Goal: Information Seeking & Learning: Learn about a topic

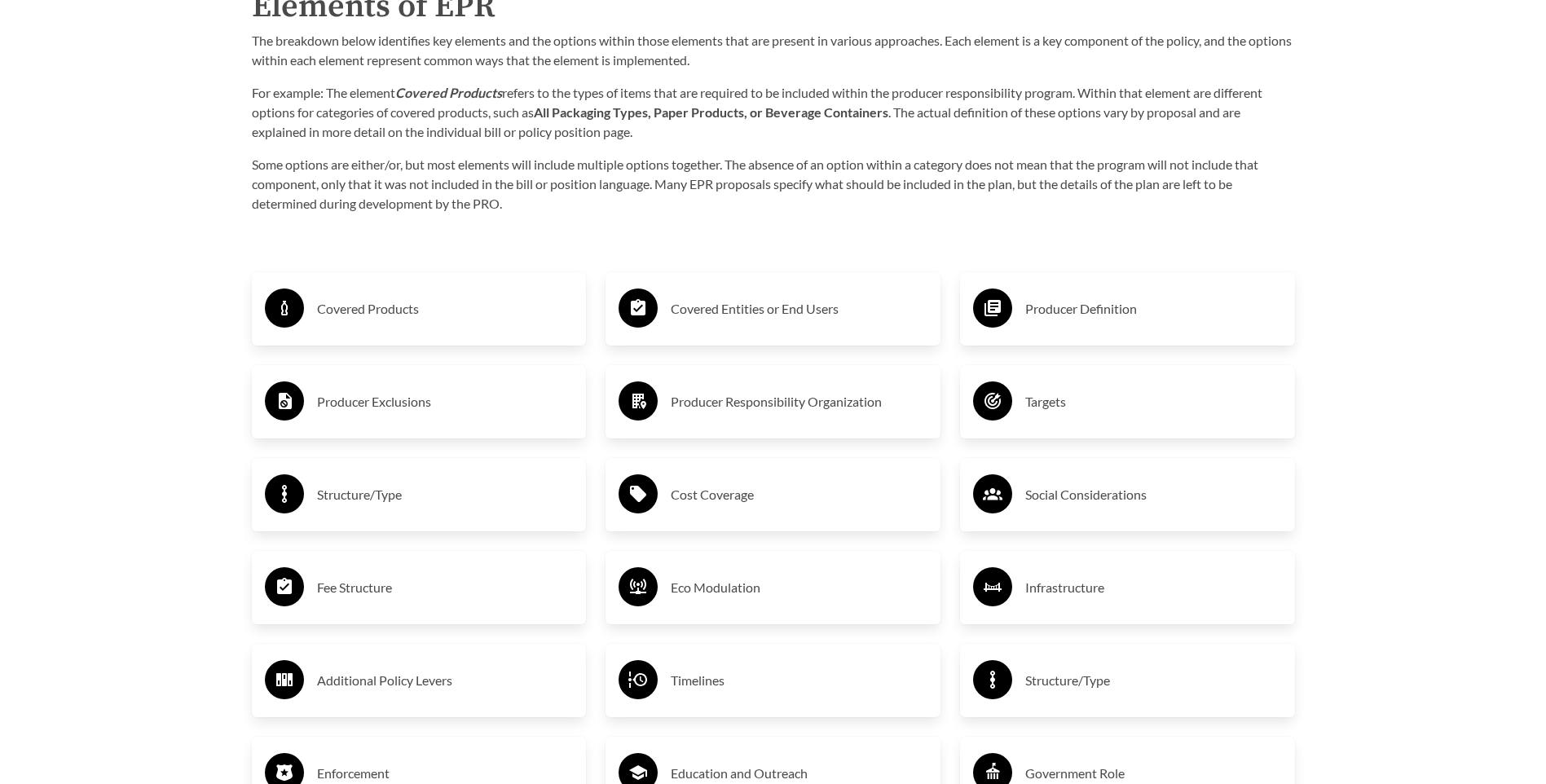
scroll to position [2771, 0]
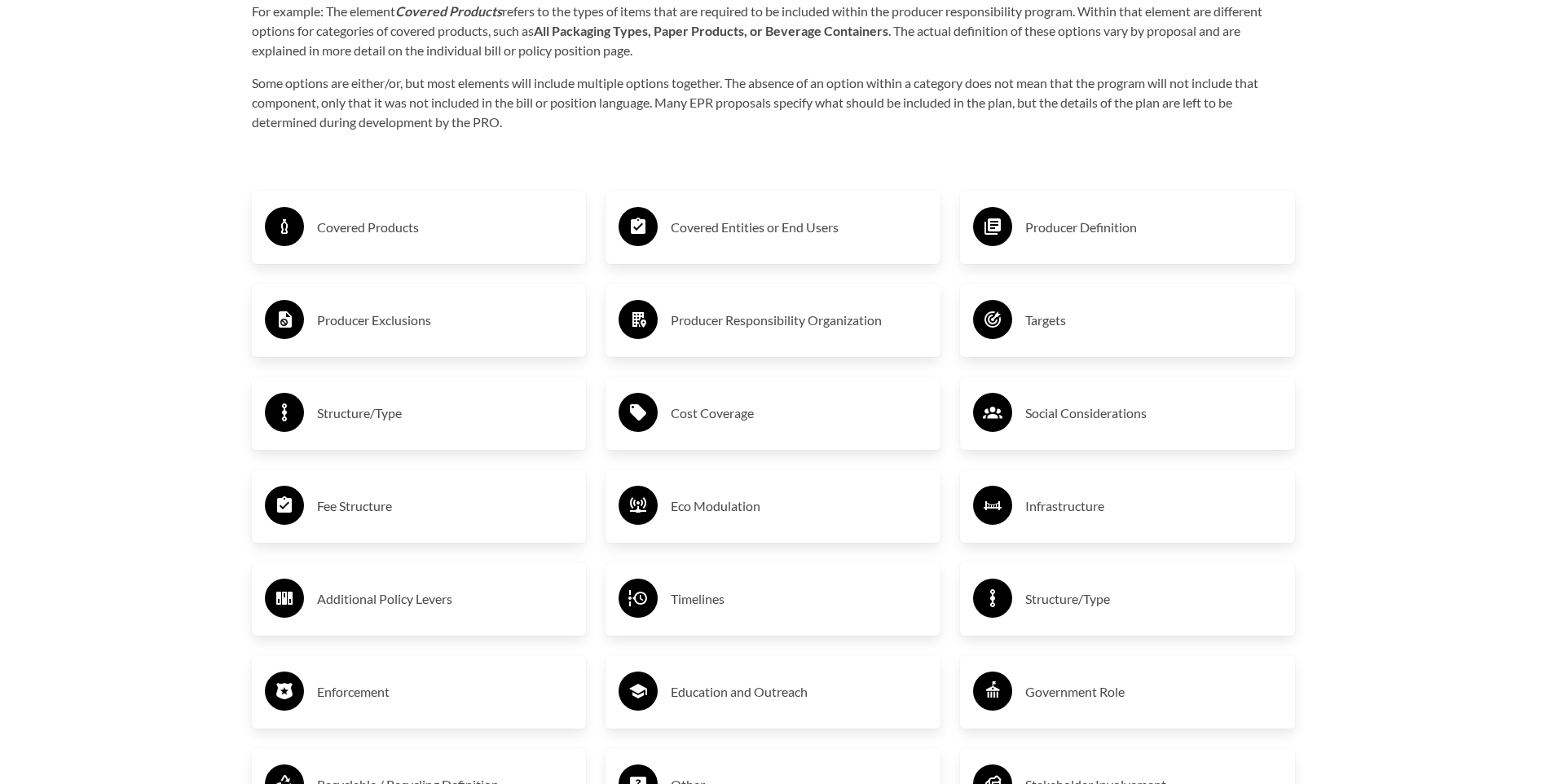
click at [373, 235] on h3 "Covered Products" at bounding box center [445, 227] width 257 height 26
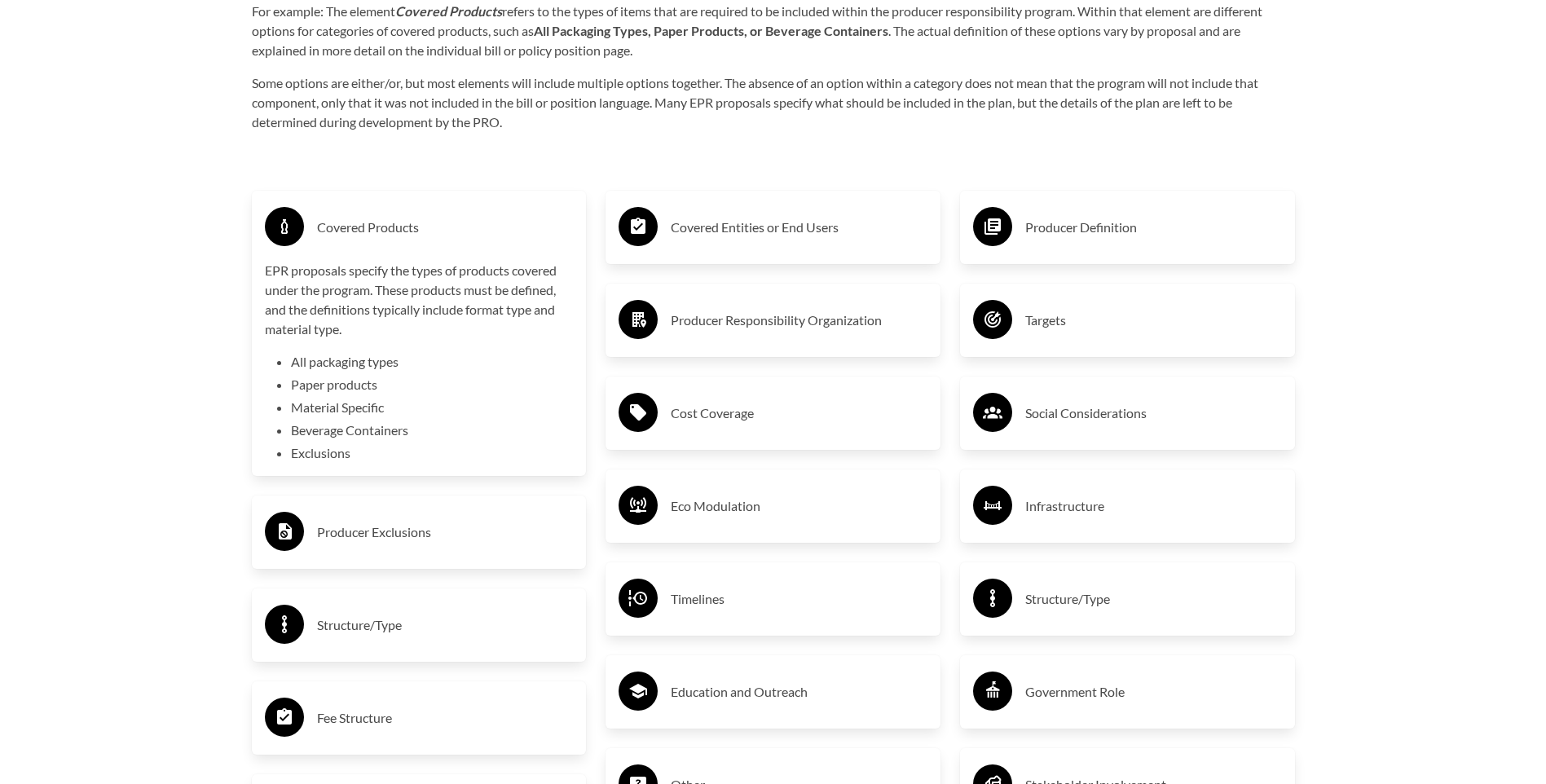
drag, startPoint x: 884, startPoint y: 143, endPoint x: 805, endPoint y: 130, distance: 80.1
click at [882, 144] on div "Purpose of the Guide EPR for packaging and paper products is gaining attention …" at bounding box center [773, 303] width 1095 height 2383
click at [707, 240] on h3 "Covered Entities or End Users" at bounding box center [799, 227] width 257 height 26
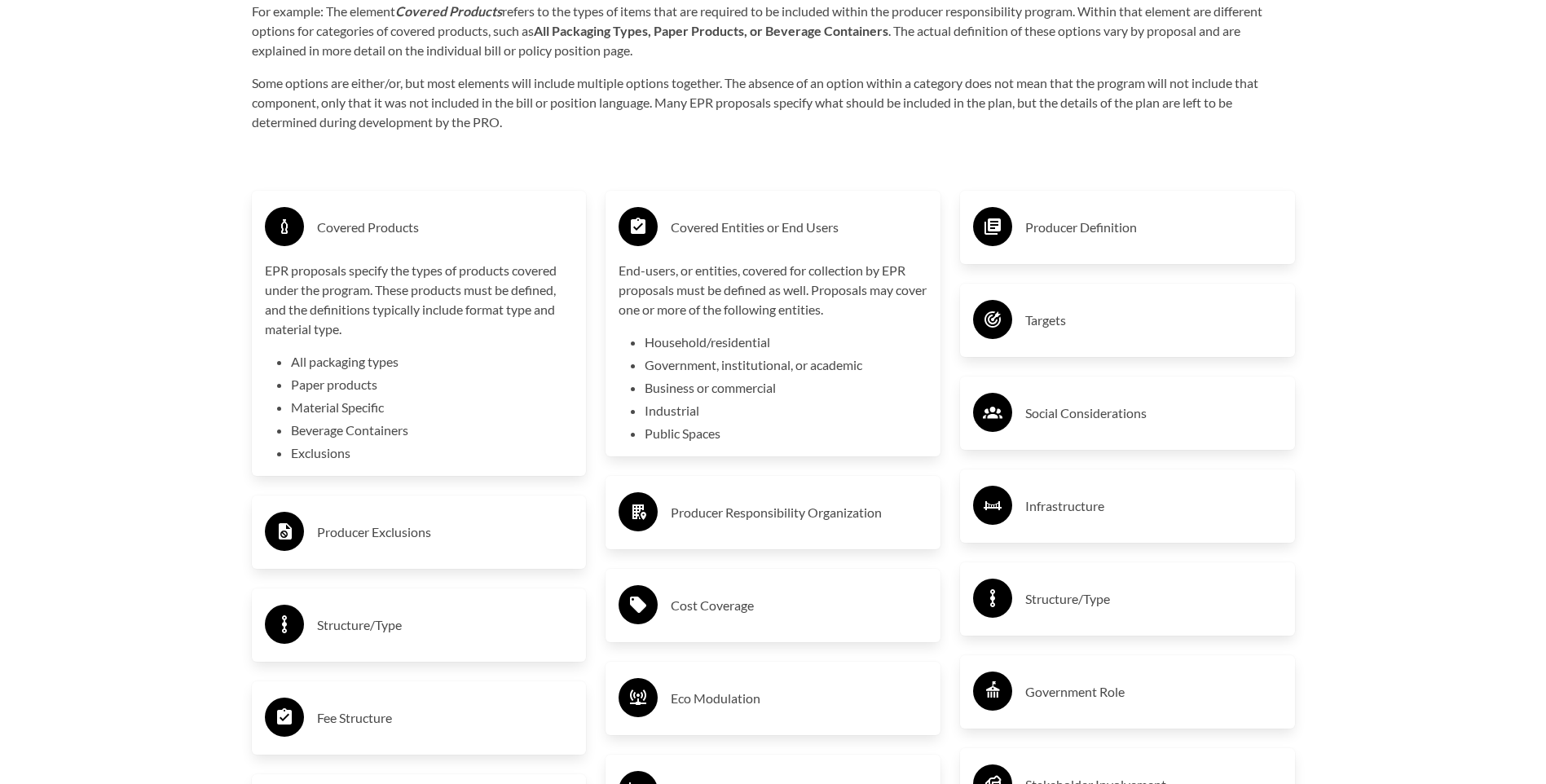
click at [1107, 227] on h3 "Producer Definition" at bounding box center [1154, 227] width 257 height 26
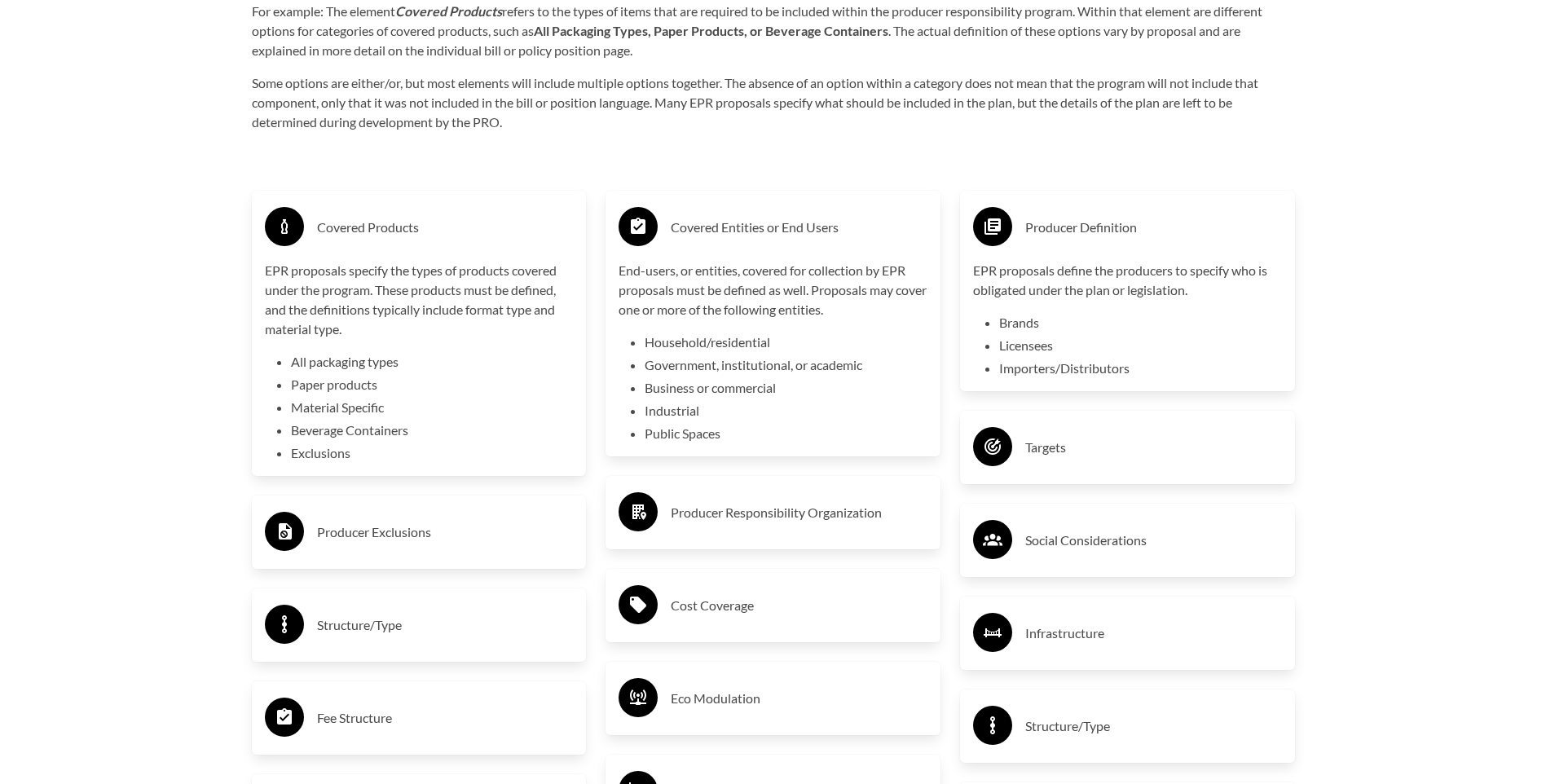
scroll to position [2852, 0]
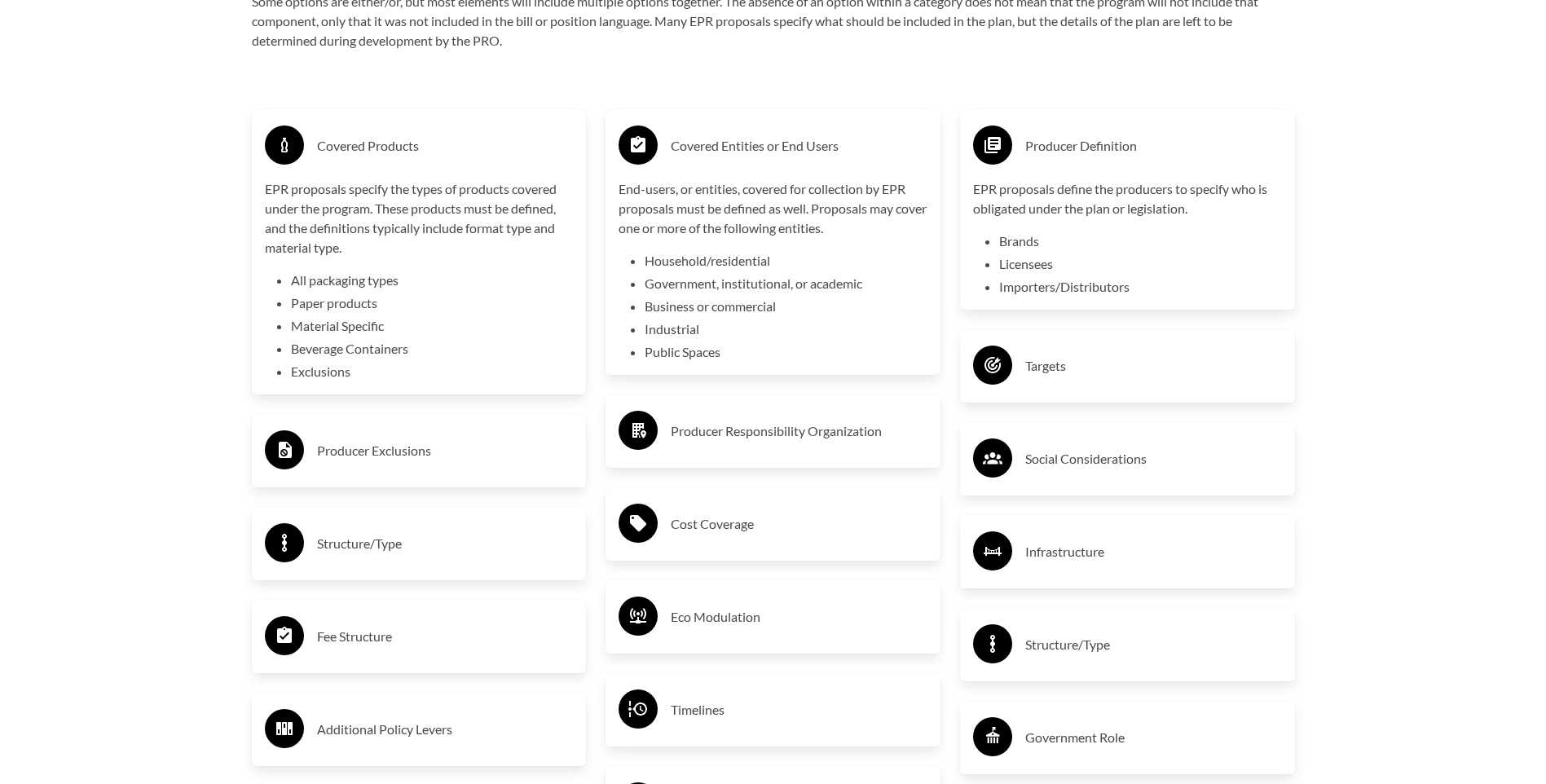
click at [1057, 379] on h3 "Targets" at bounding box center [1154, 365] width 257 height 26
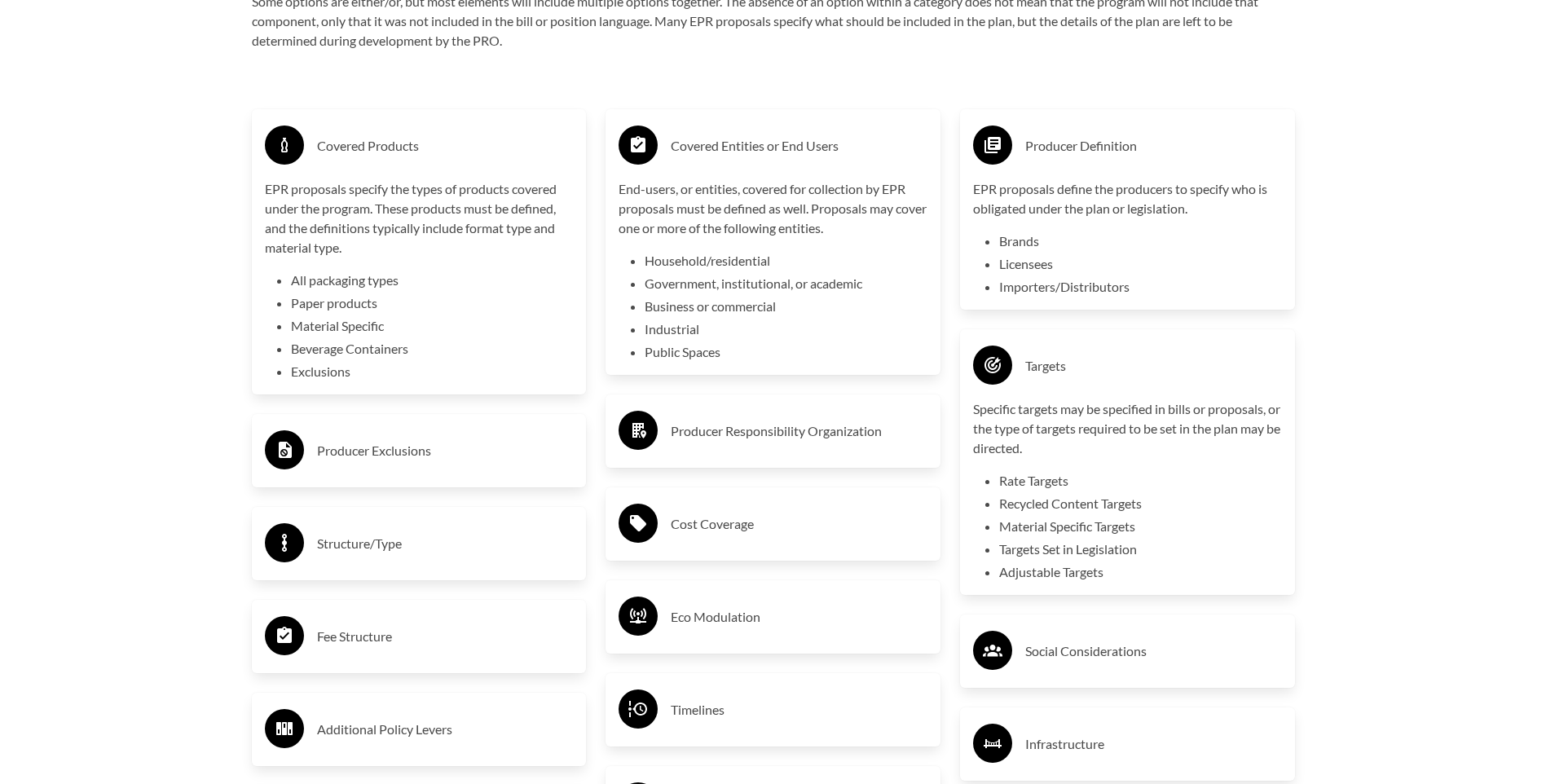
click at [706, 444] on h3 "Producer Responsibility Organization" at bounding box center [799, 430] width 257 height 26
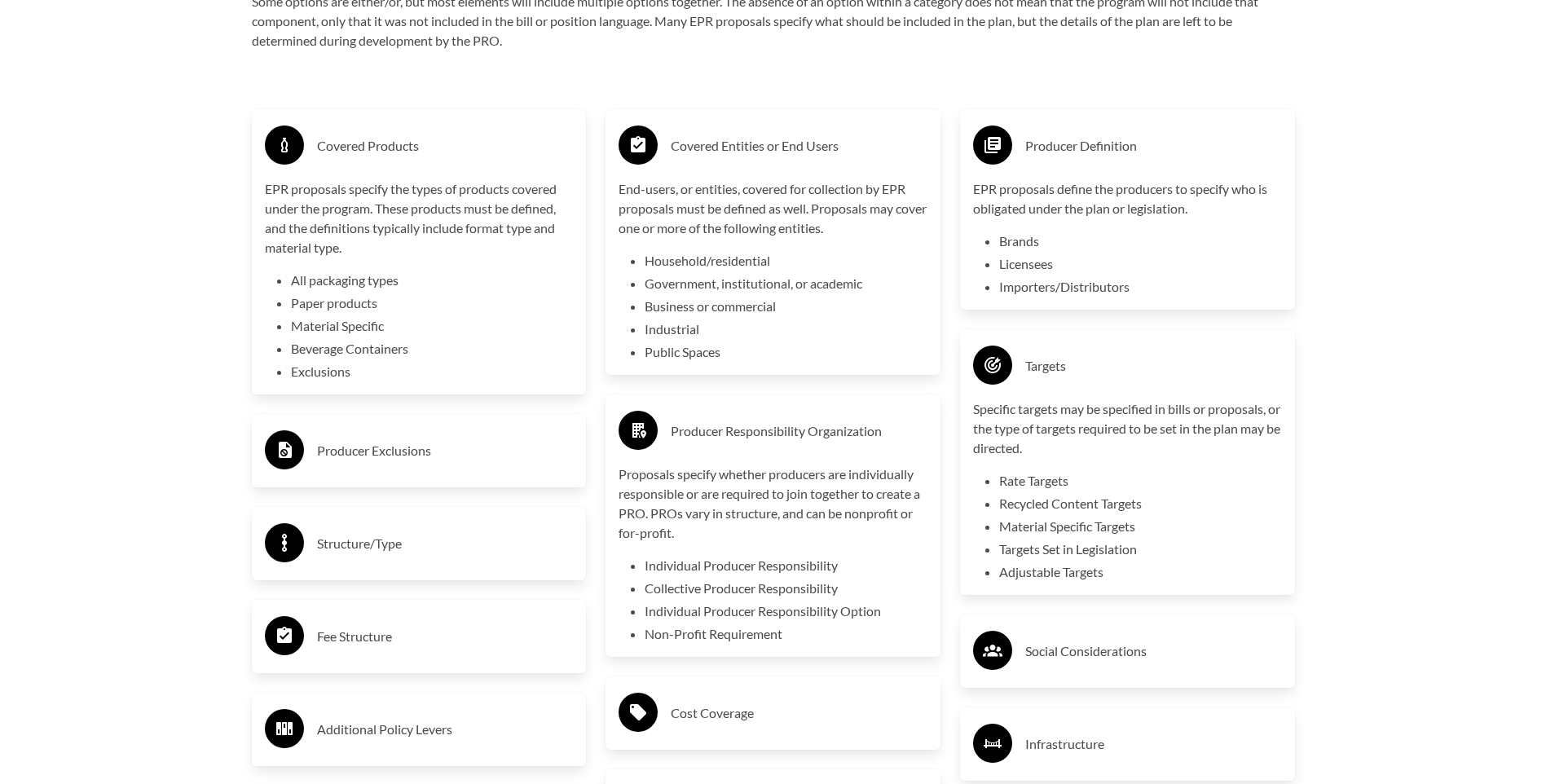
click at [438, 470] on div "Producer Exclusions" at bounding box center [419, 450] width 309 height 47
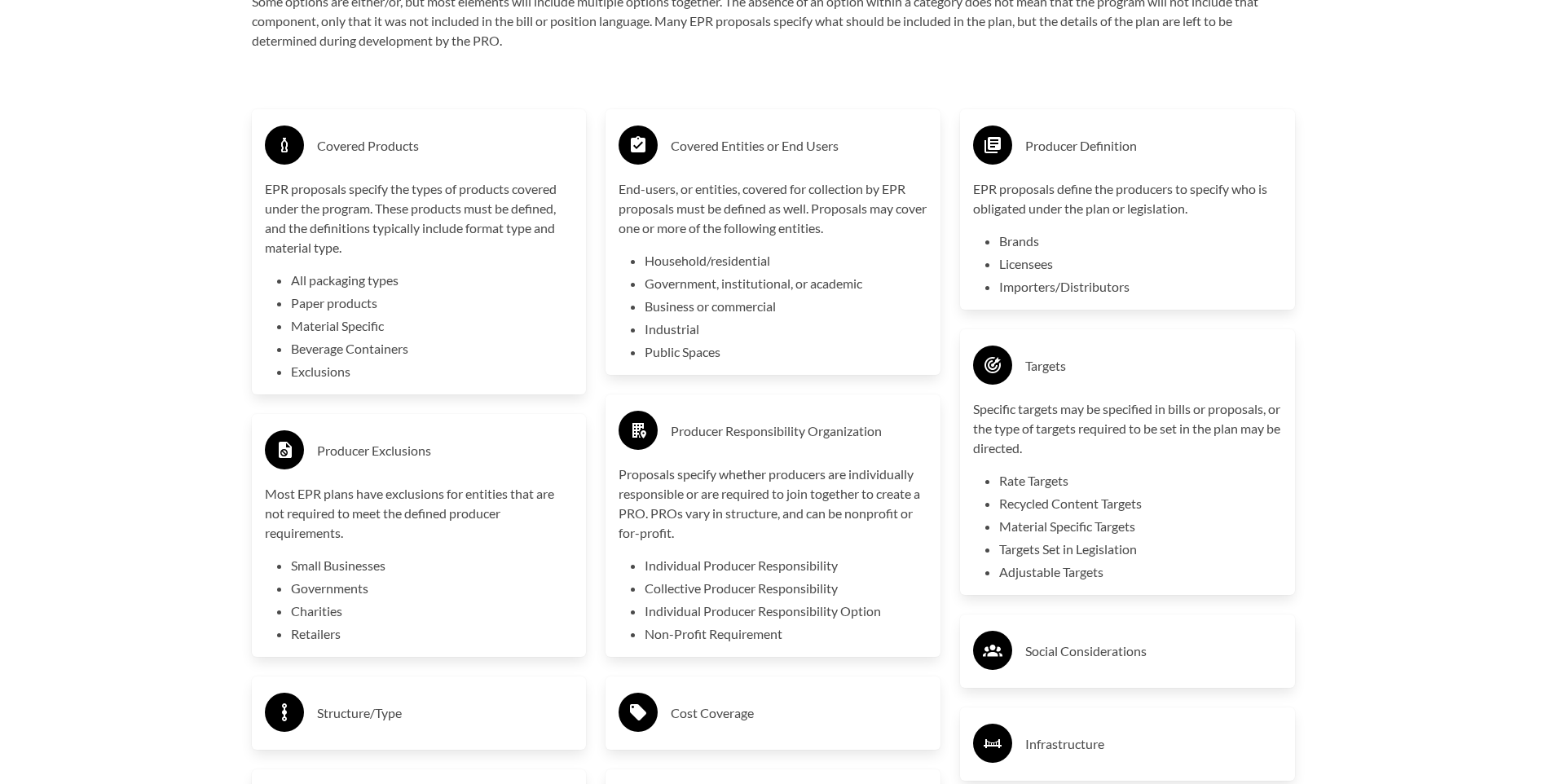
scroll to position [2933, 0]
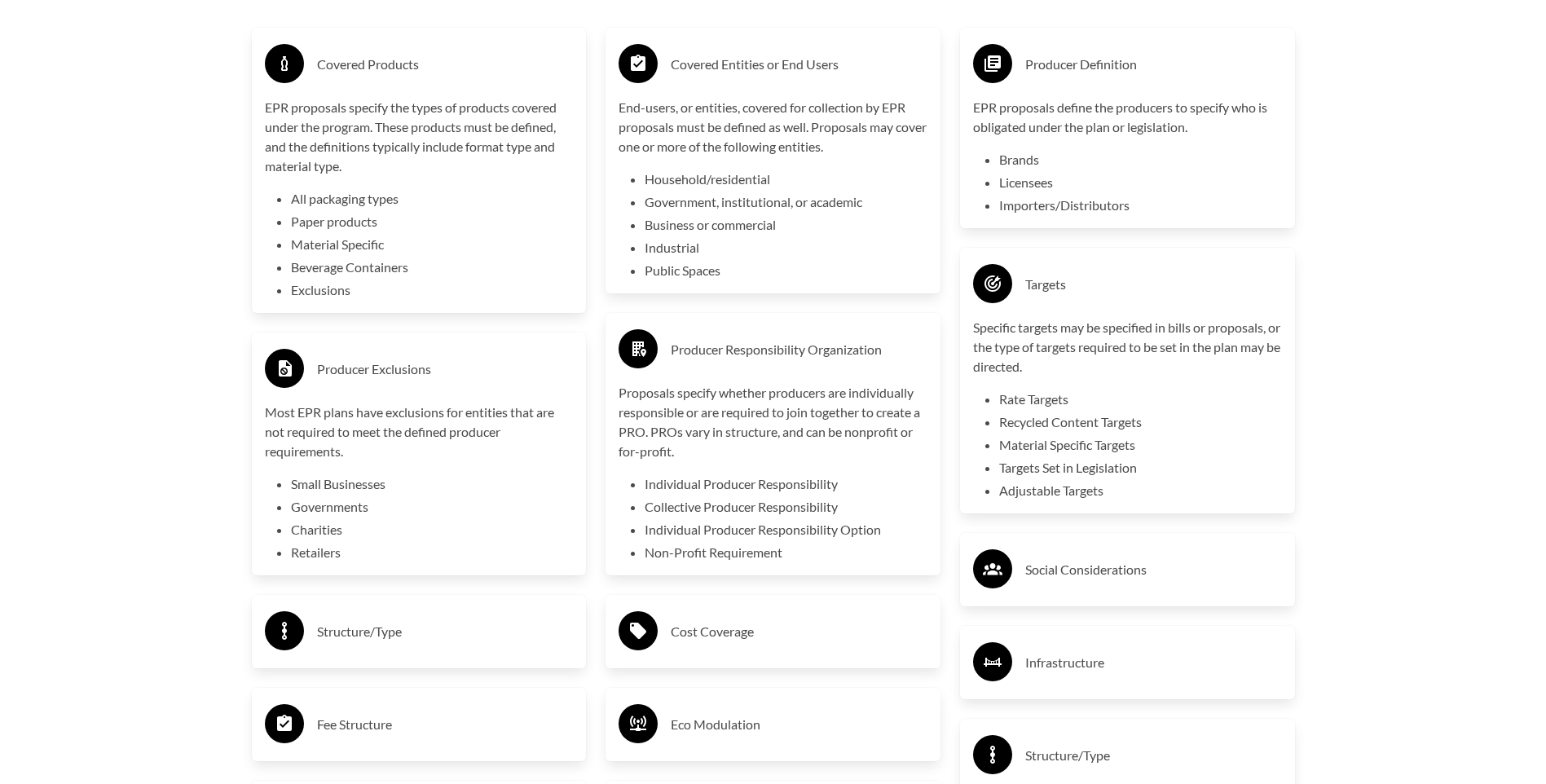
click at [479, 649] on div "Structure/Type" at bounding box center [419, 631] width 309 height 47
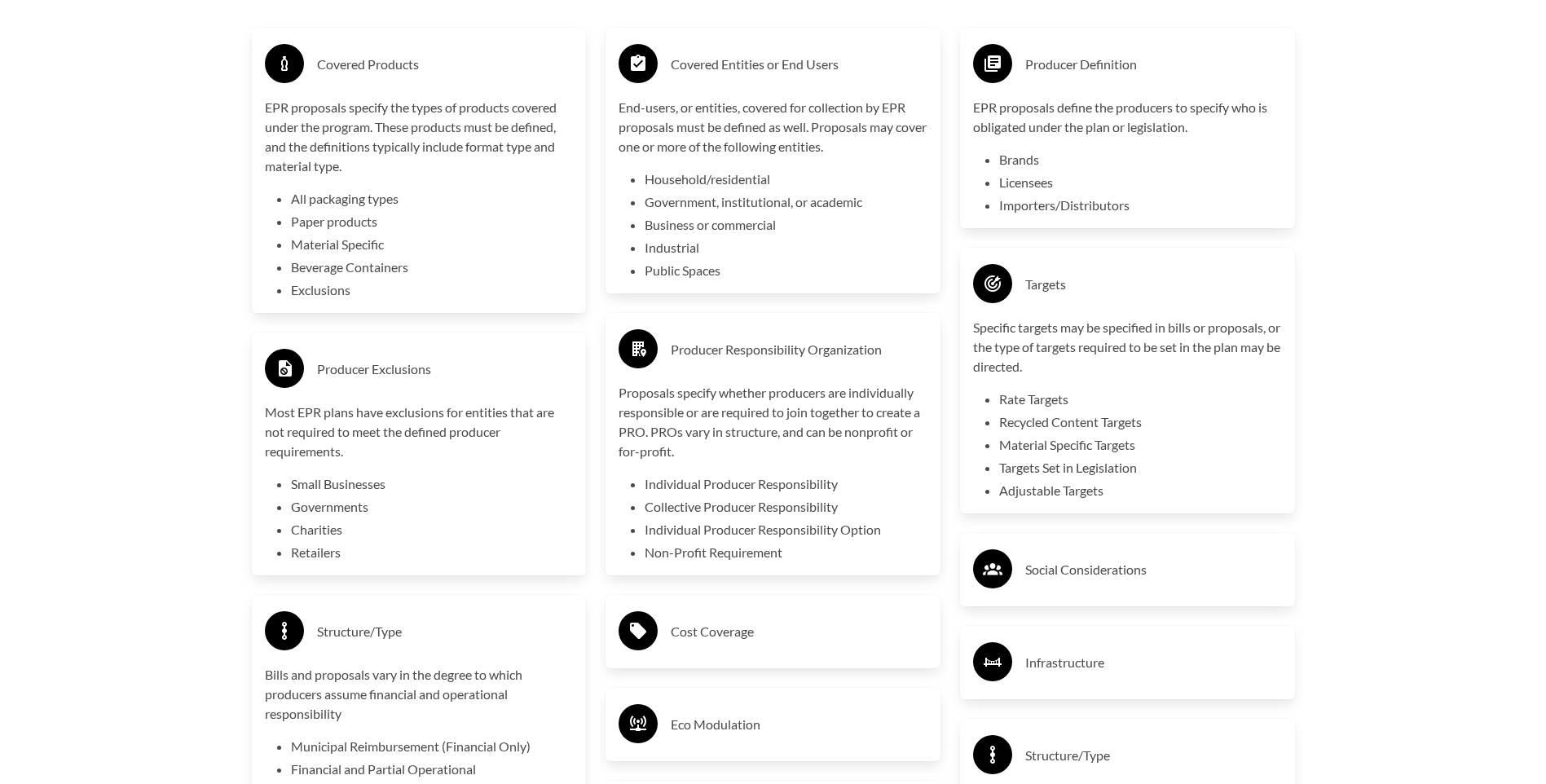
scroll to position [3096, 0]
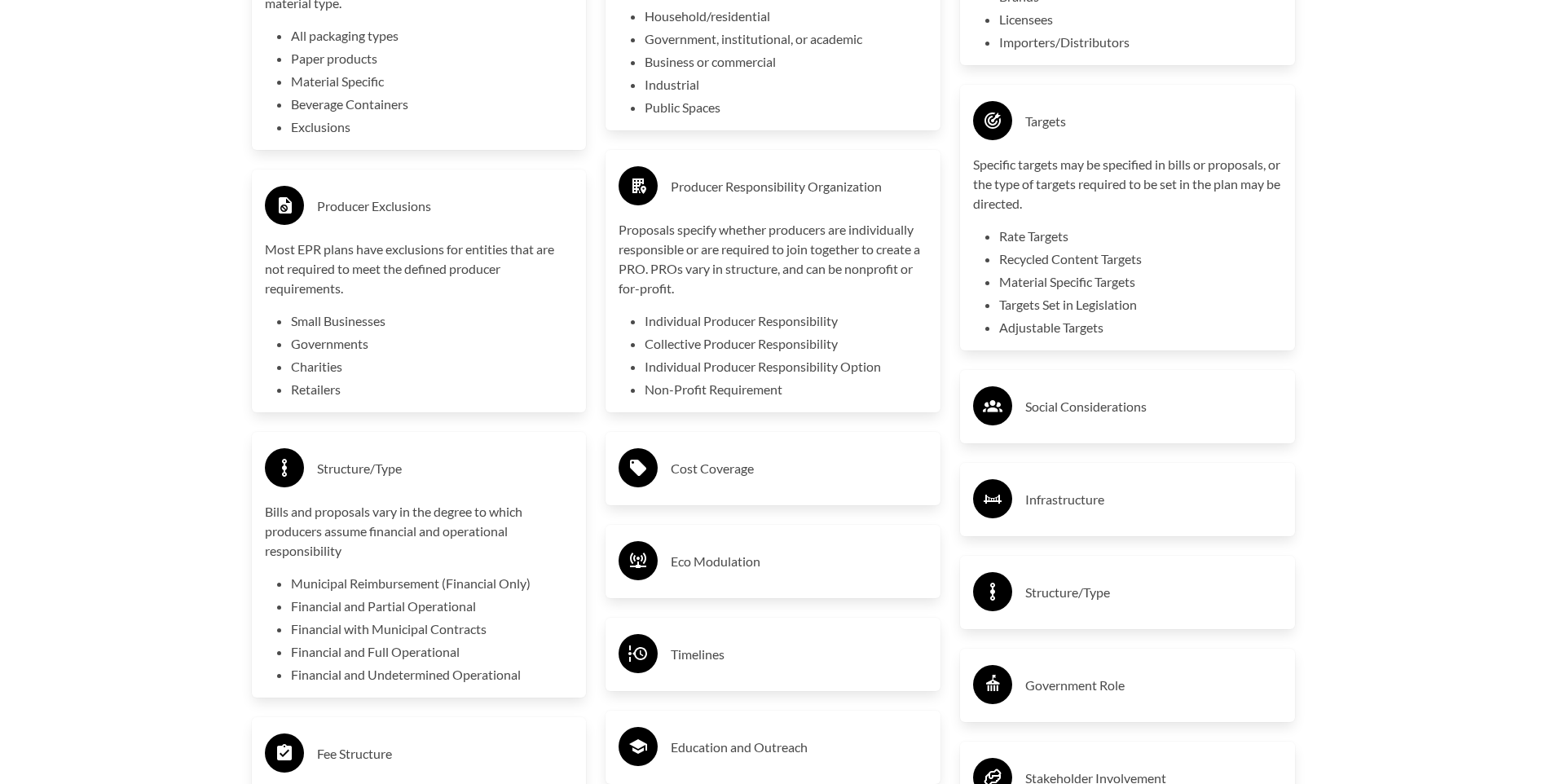
click at [762, 482] on h3 "Cost Coverage" at bounding box center [799, 468] width 257 height 26
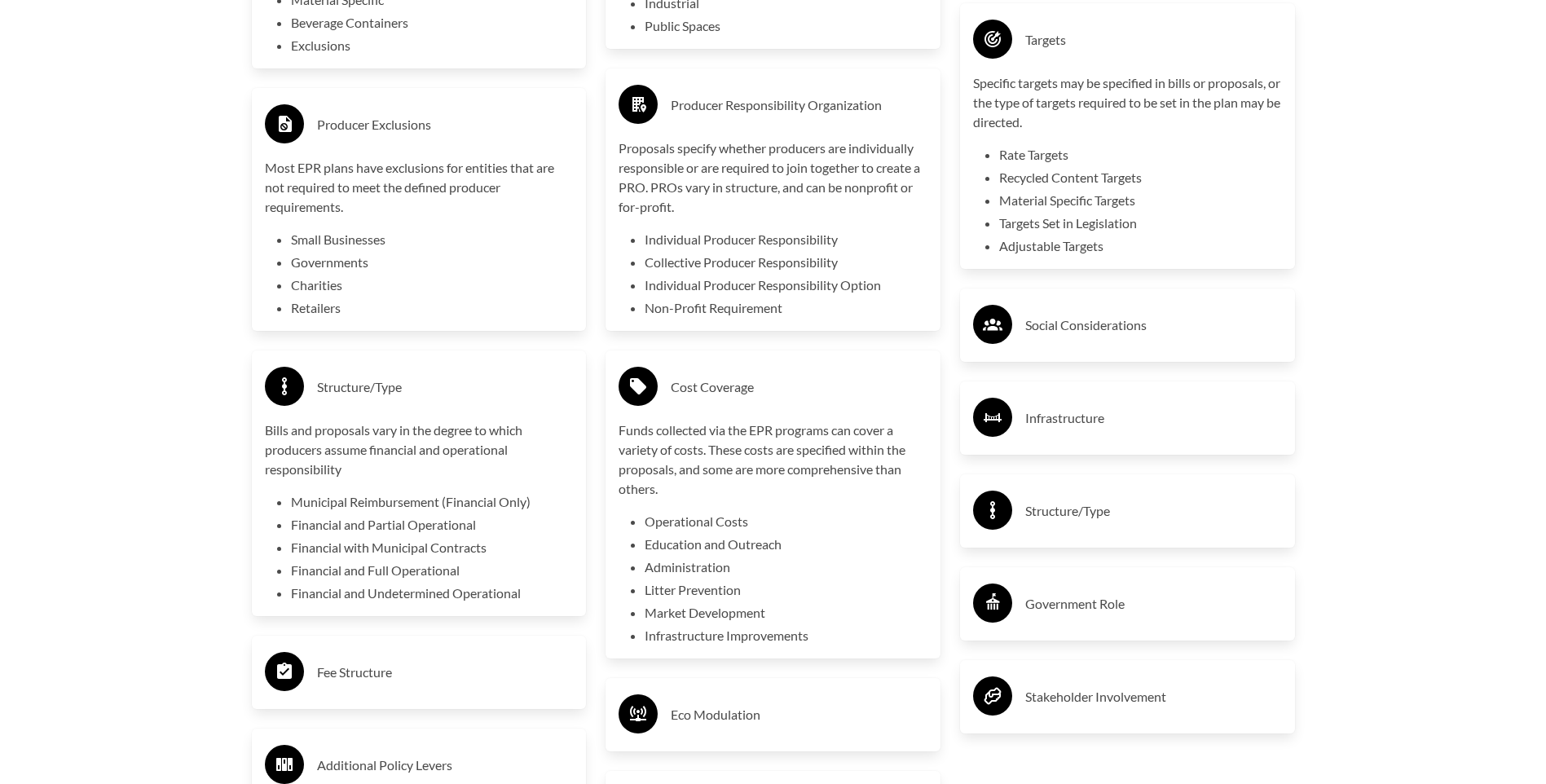
scroll to position [3259, 0]
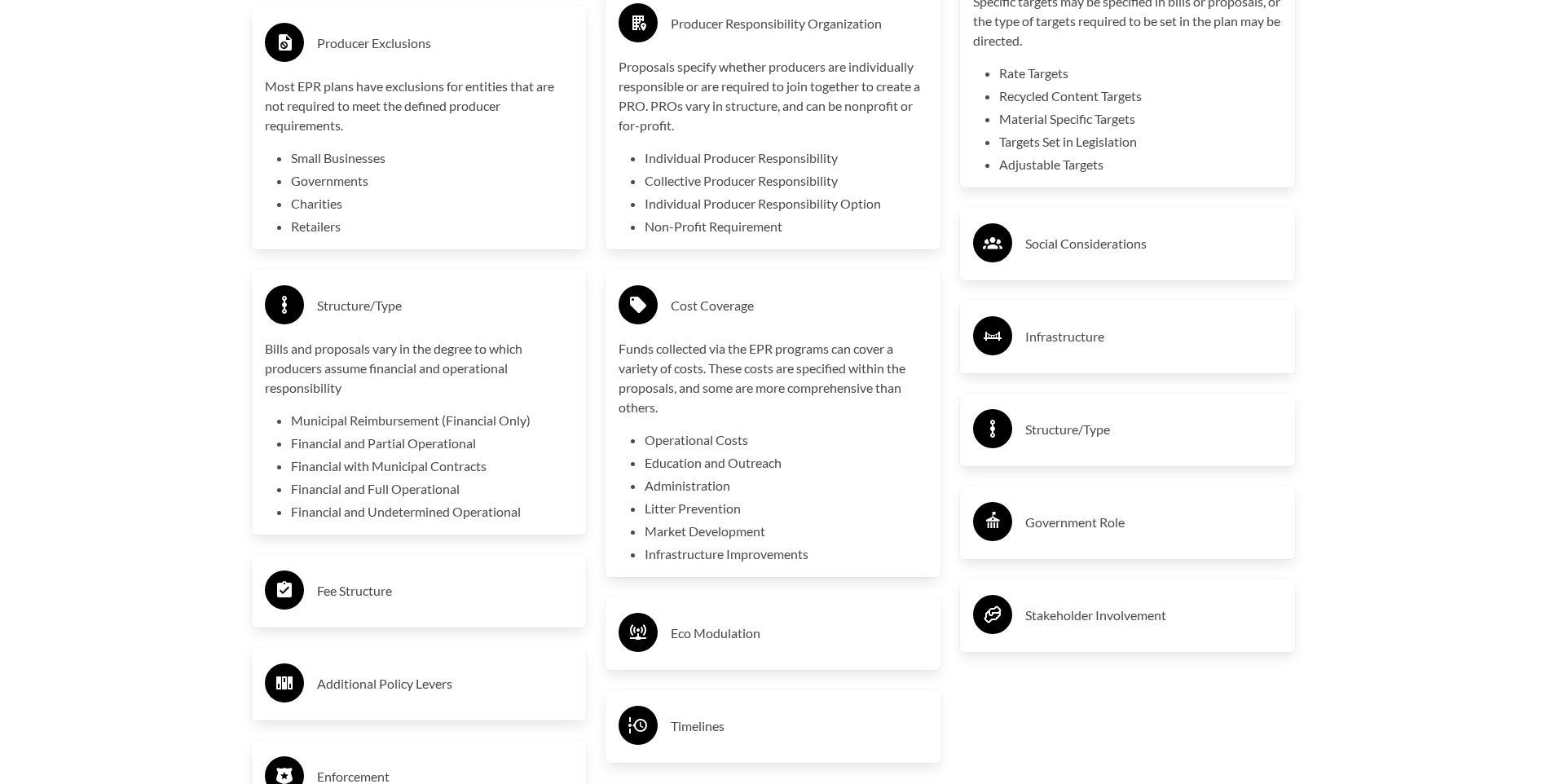
click at [478, 592] on h3 "Fee Structure" at bounding box center [445, 590] width 257 height 26
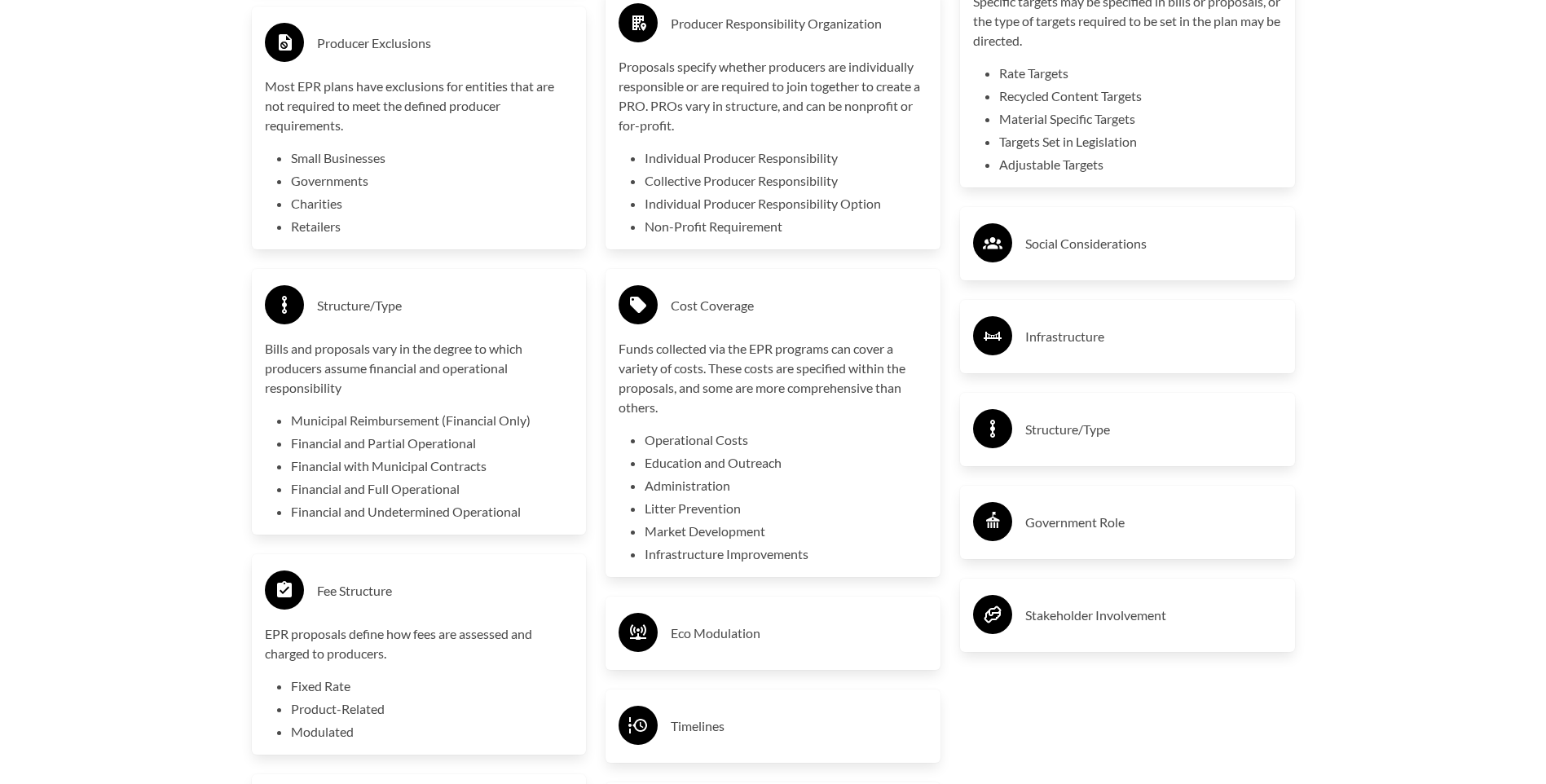
scroll to position [3422, 0]
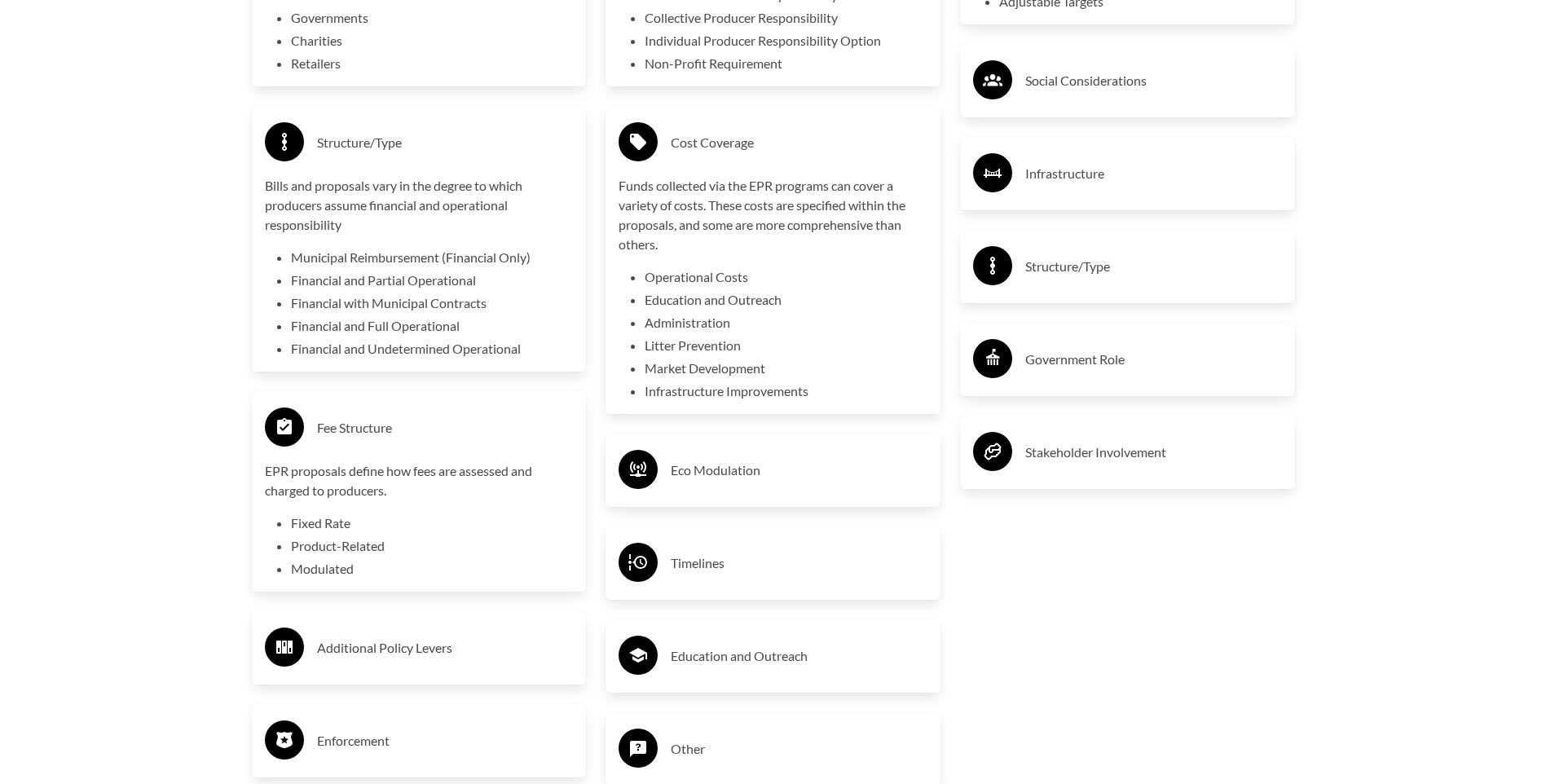
click at [470, 640] on h3 "Additional Policy Levers" at bounding box center [445, 647] width 257 height 26
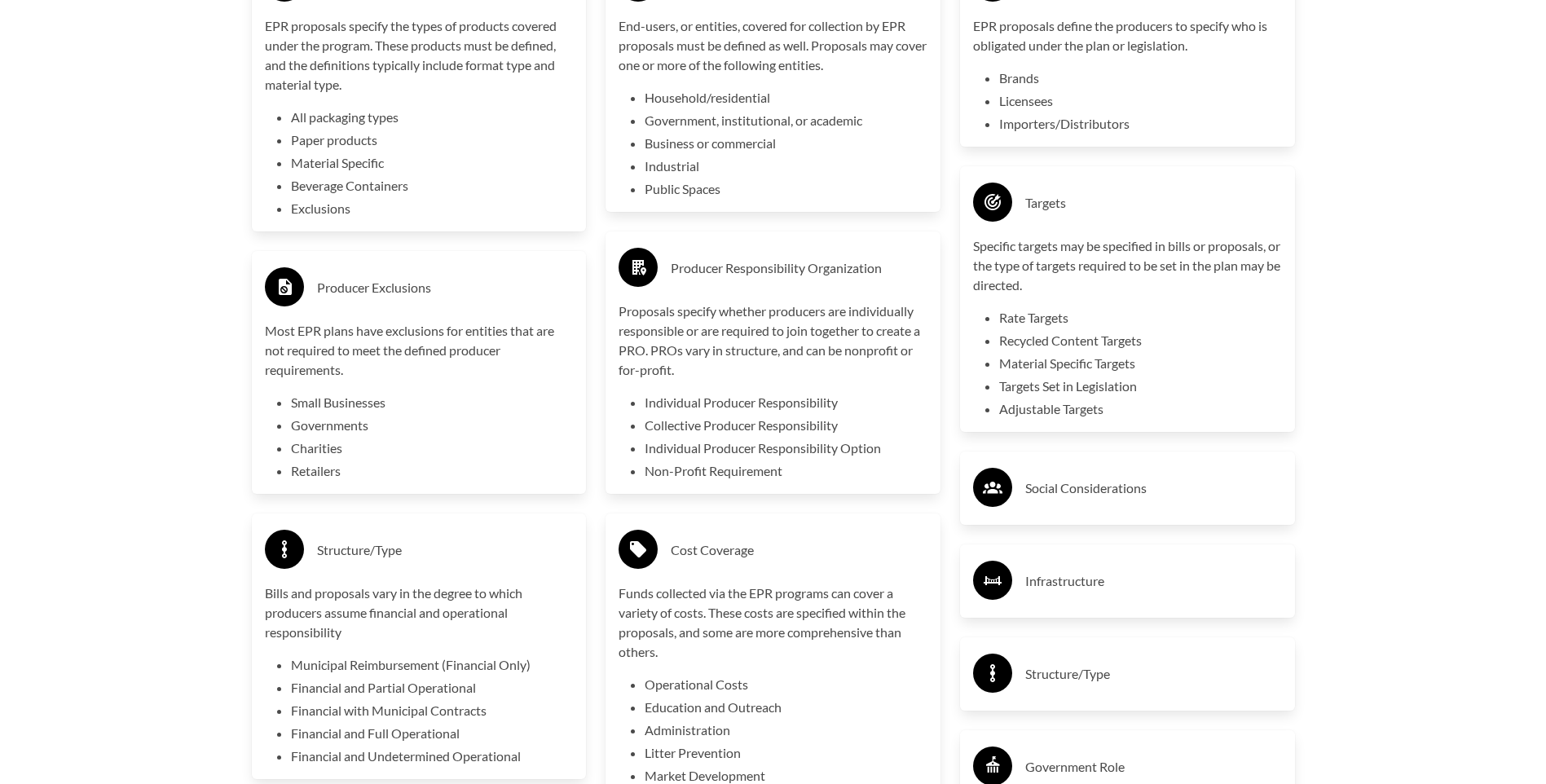
scroll to position [3177, 0]
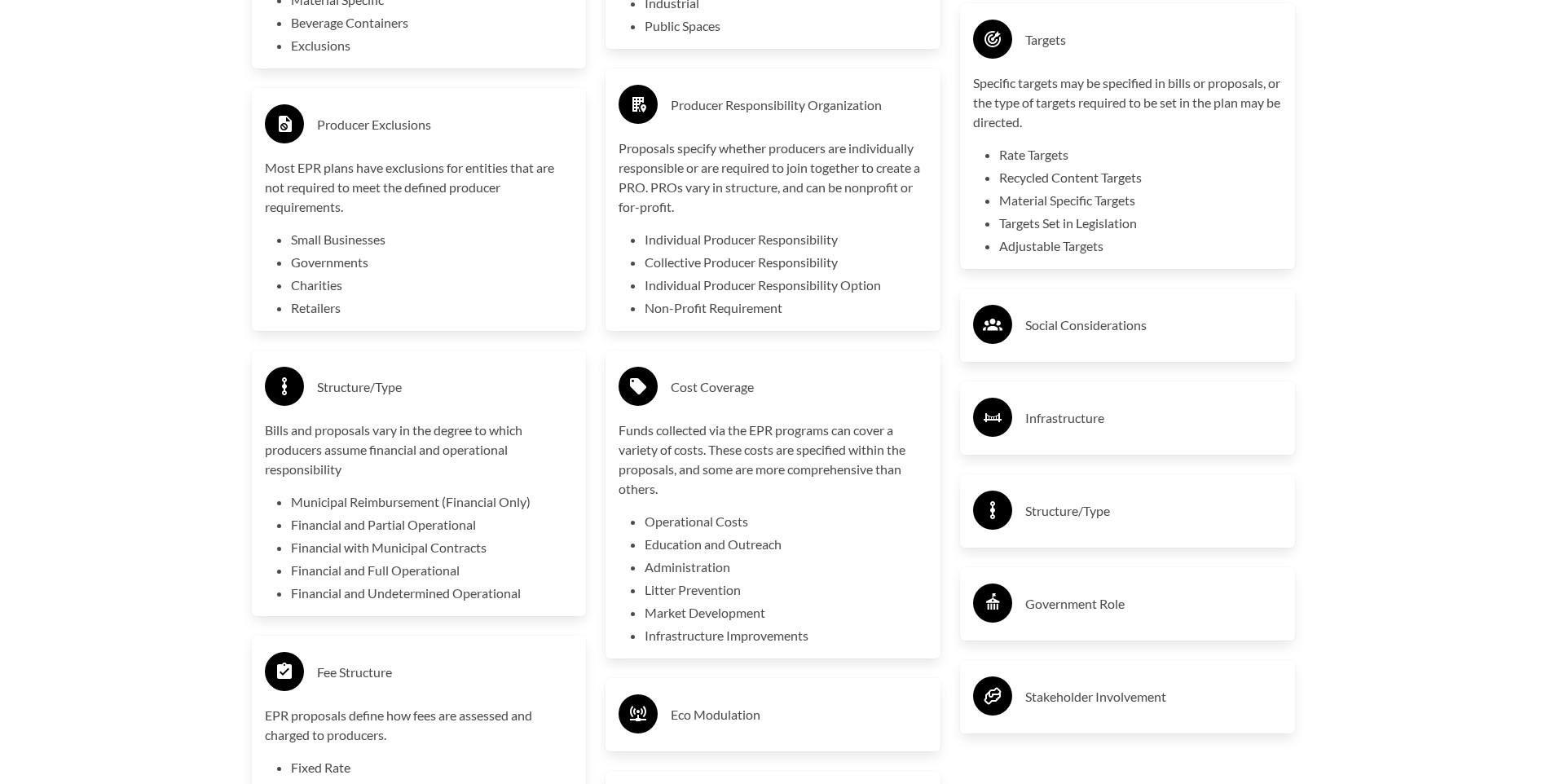
click at [1064, 114] on p "Specific targets may be specified in bills or proposals, or the type of targets…" at bounding box center [1127, 102] width 309 height 59
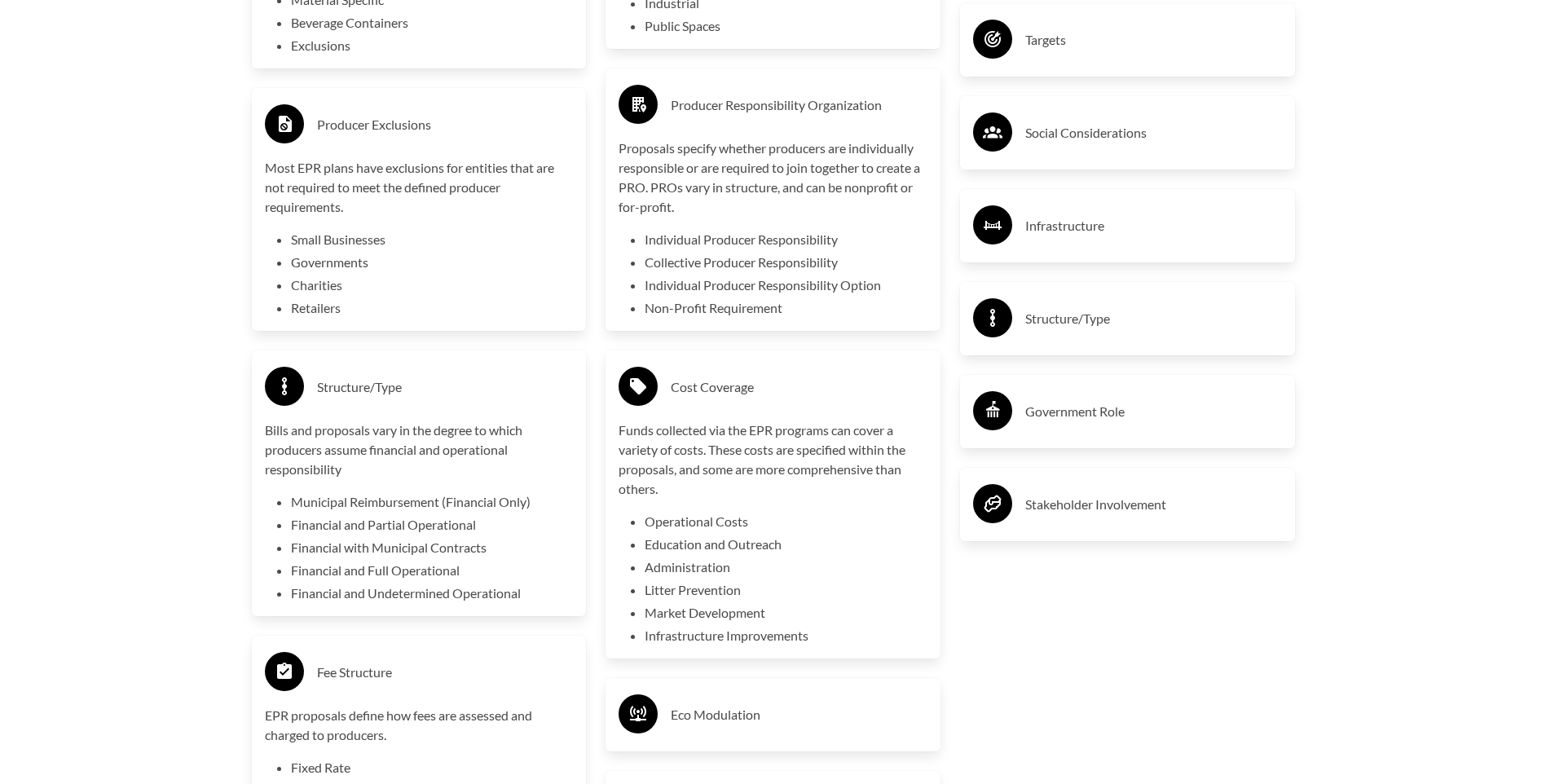
click at [1068, 64] on div "Targets" at bounding box center [1127, 40] width 309 height 47
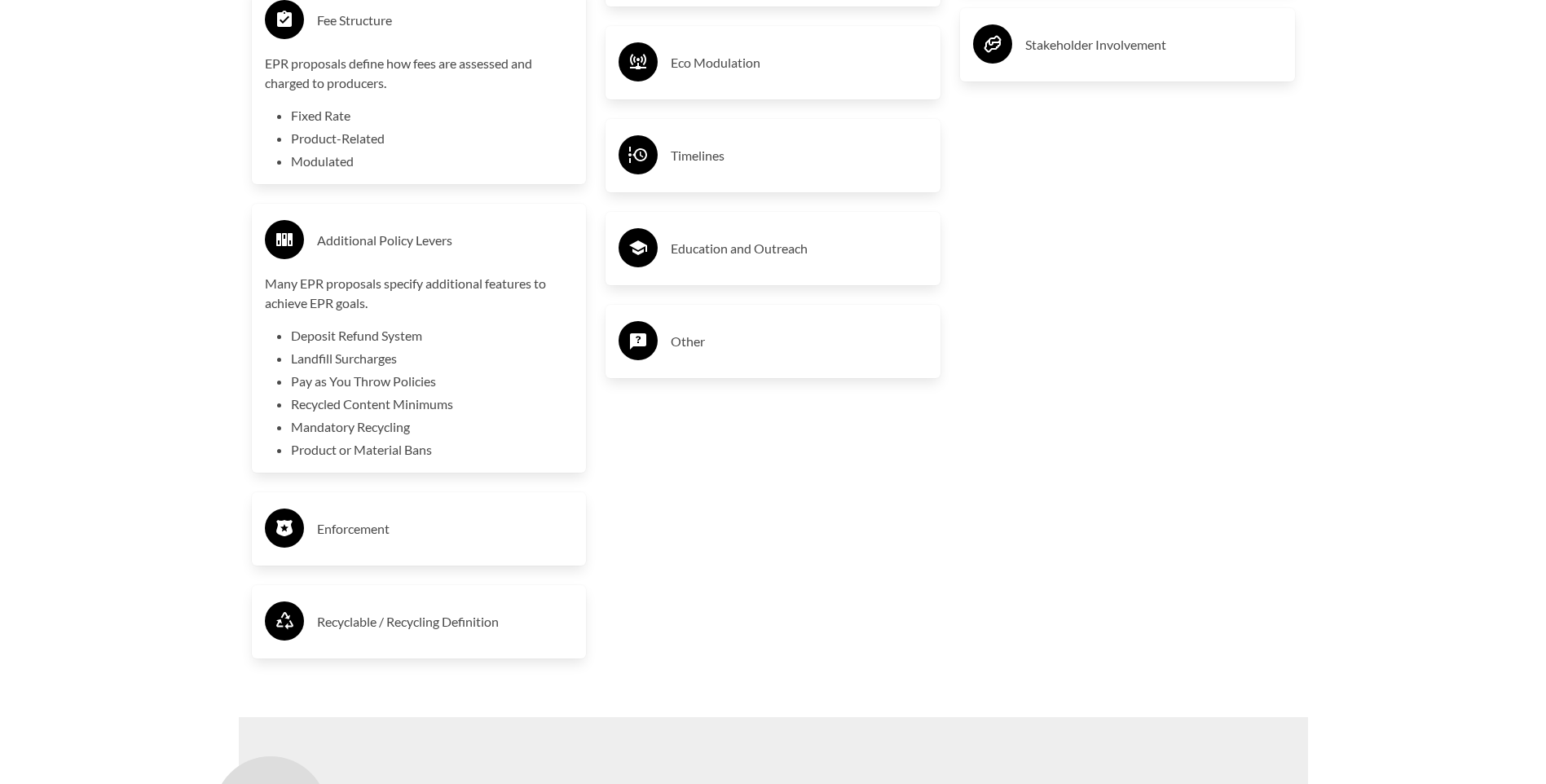
scroll to position [4155, 0]
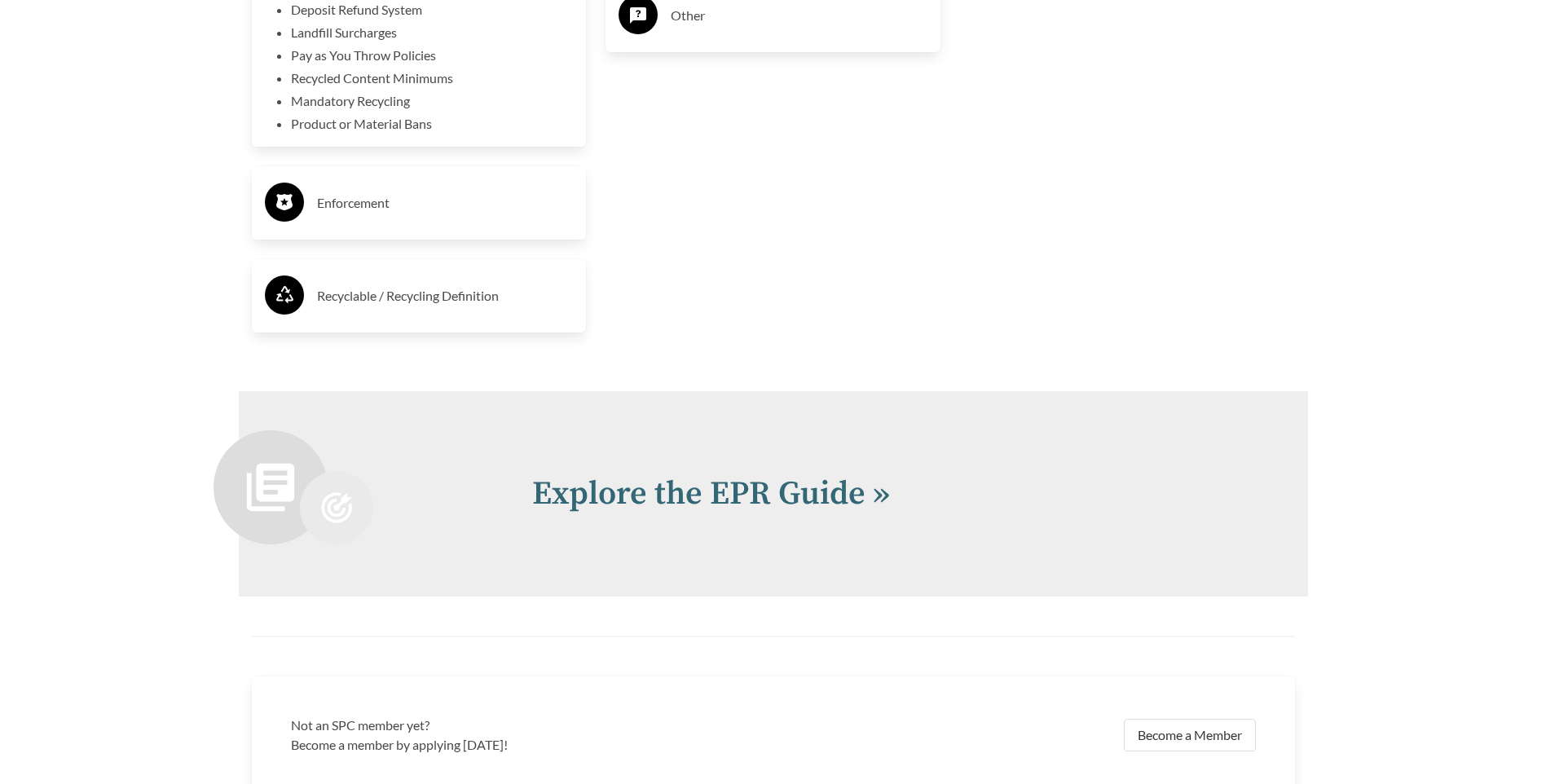
click at [456, 223] on div "Enforcement" at bounding box center [419, 202] width 309 height 47
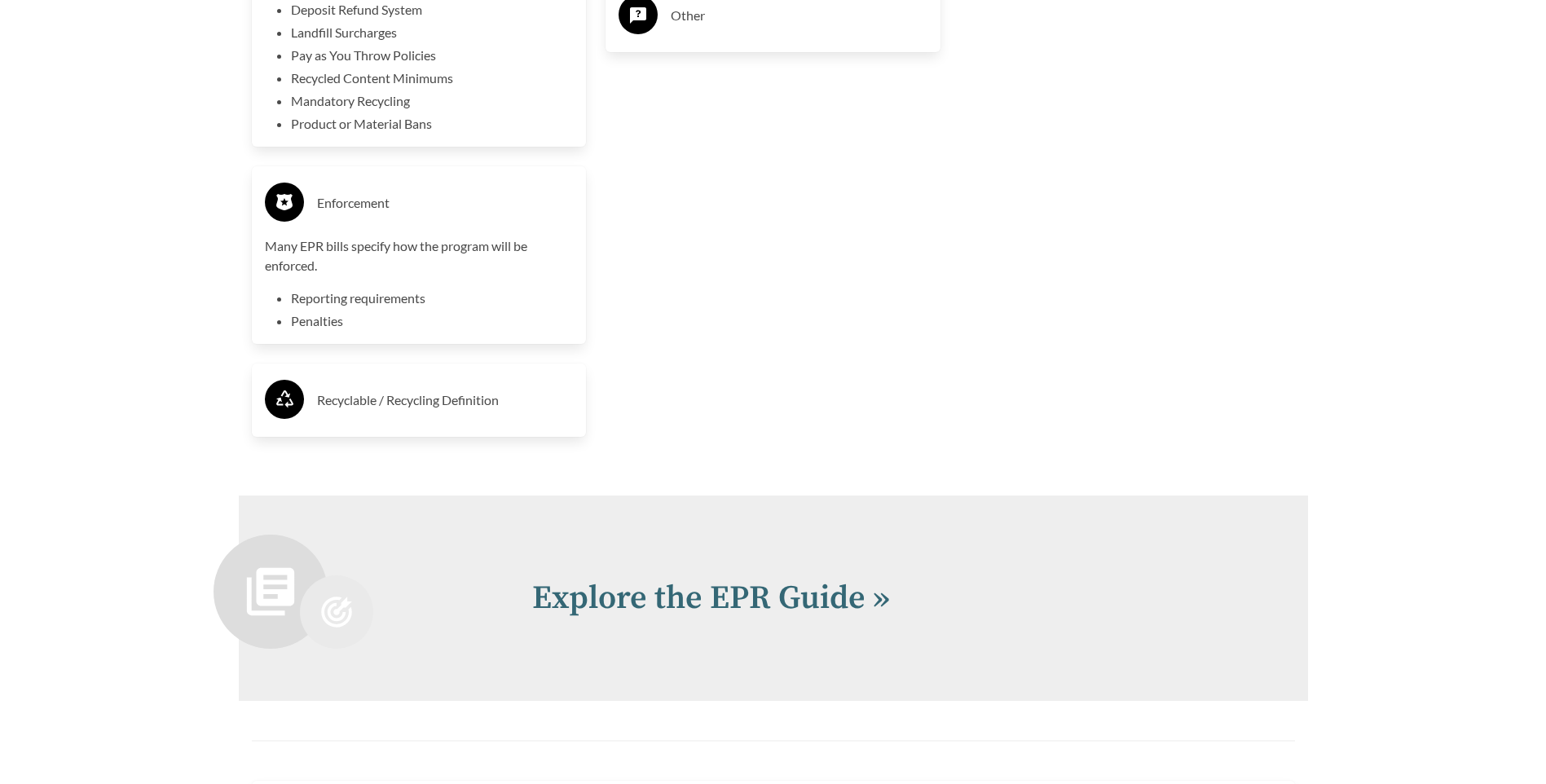
click at [430, 404] on h3 "Recyclable / Recycling Definition" at bounding box center [445, 399] width 257 height 26
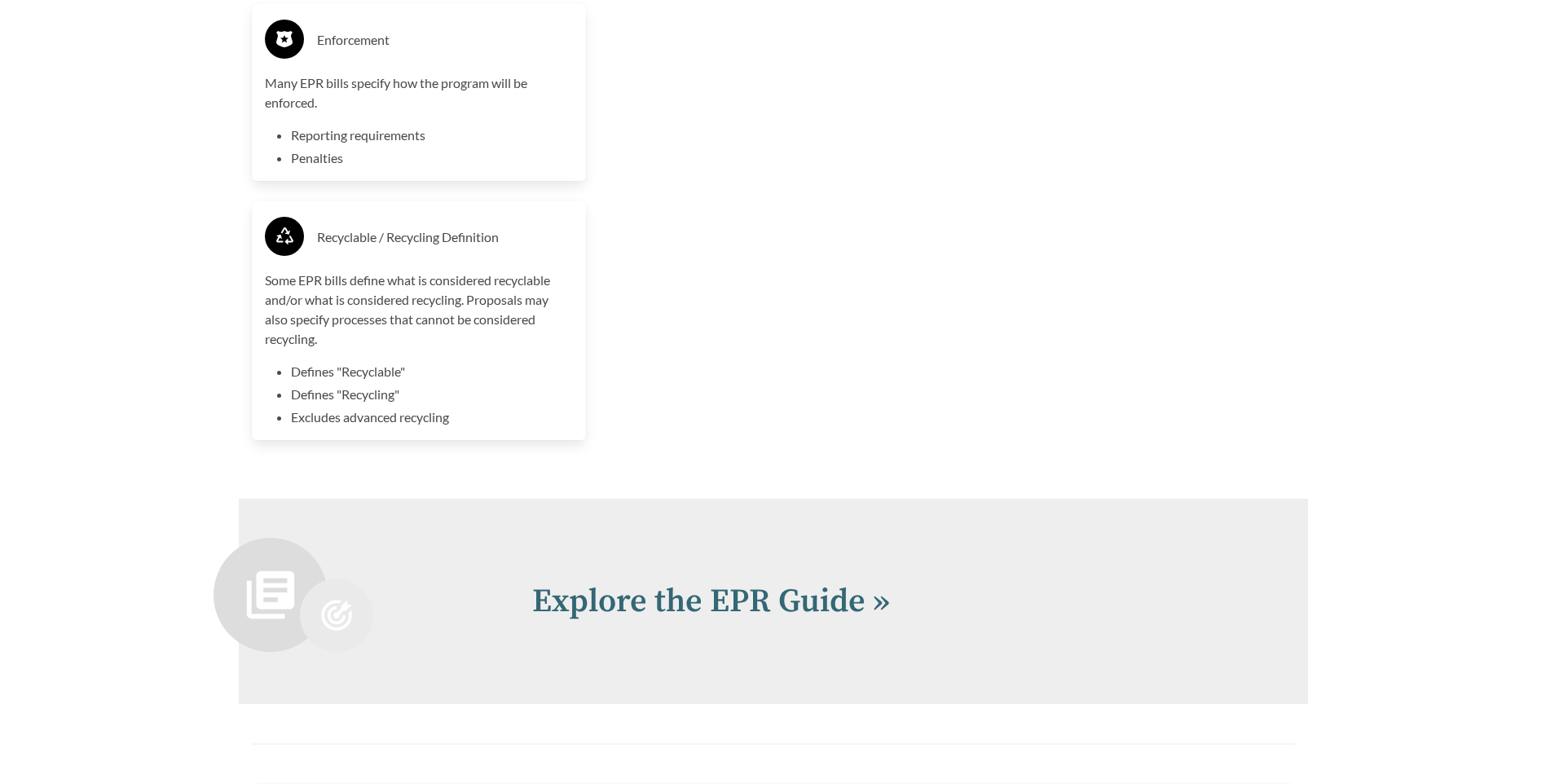
scroll to position [4720, 0]
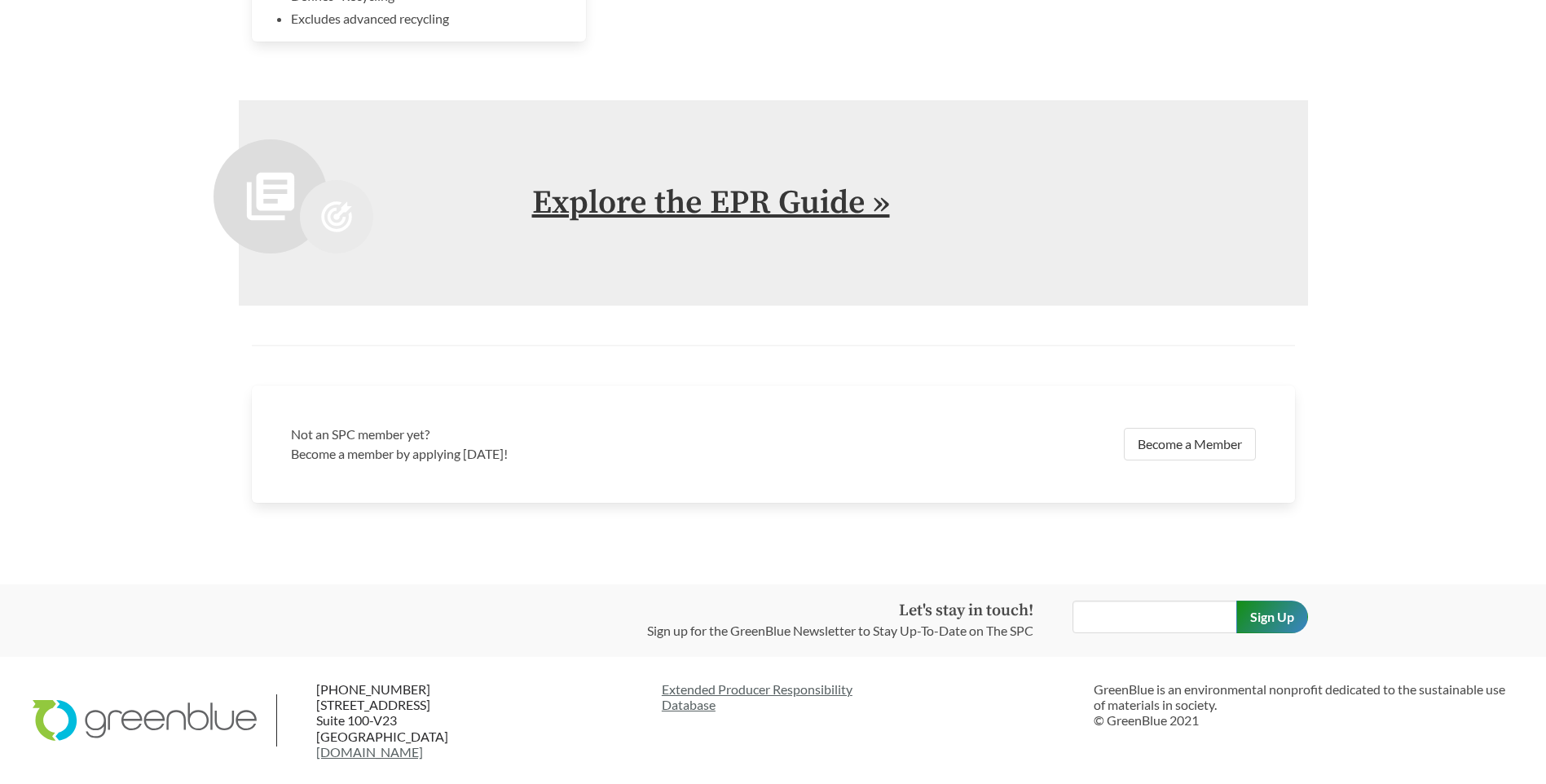
click at [731, 208] on link "Explore the EPR Guide »" at bounding box center [711, 202] width 358 height 41
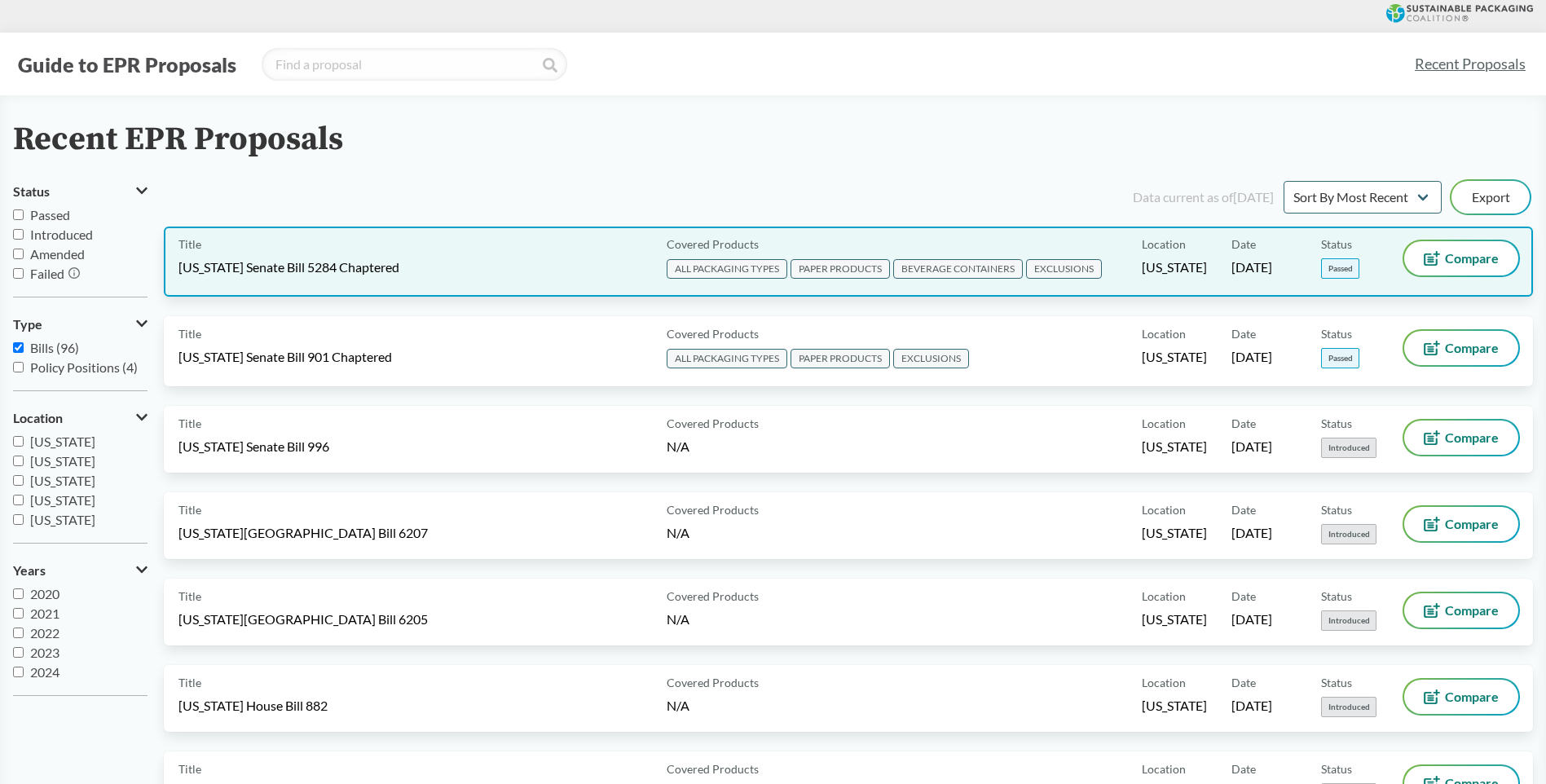
click at [342, 273] on span "[US_STATE] Senate Bill 5284 Chaptered" at bounding box center [288, 268] width 221 height 18
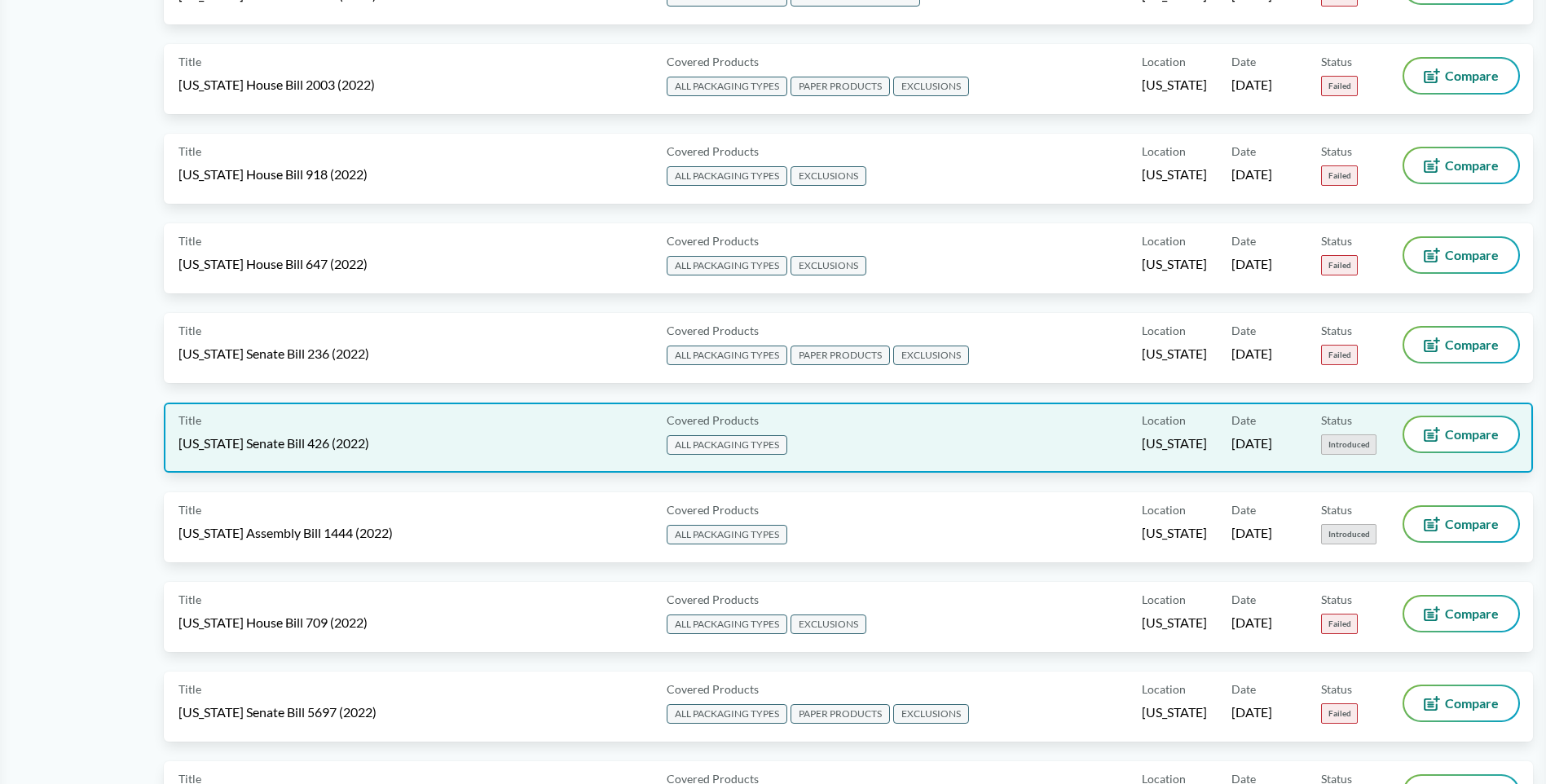
scroll to position [8147, 0]
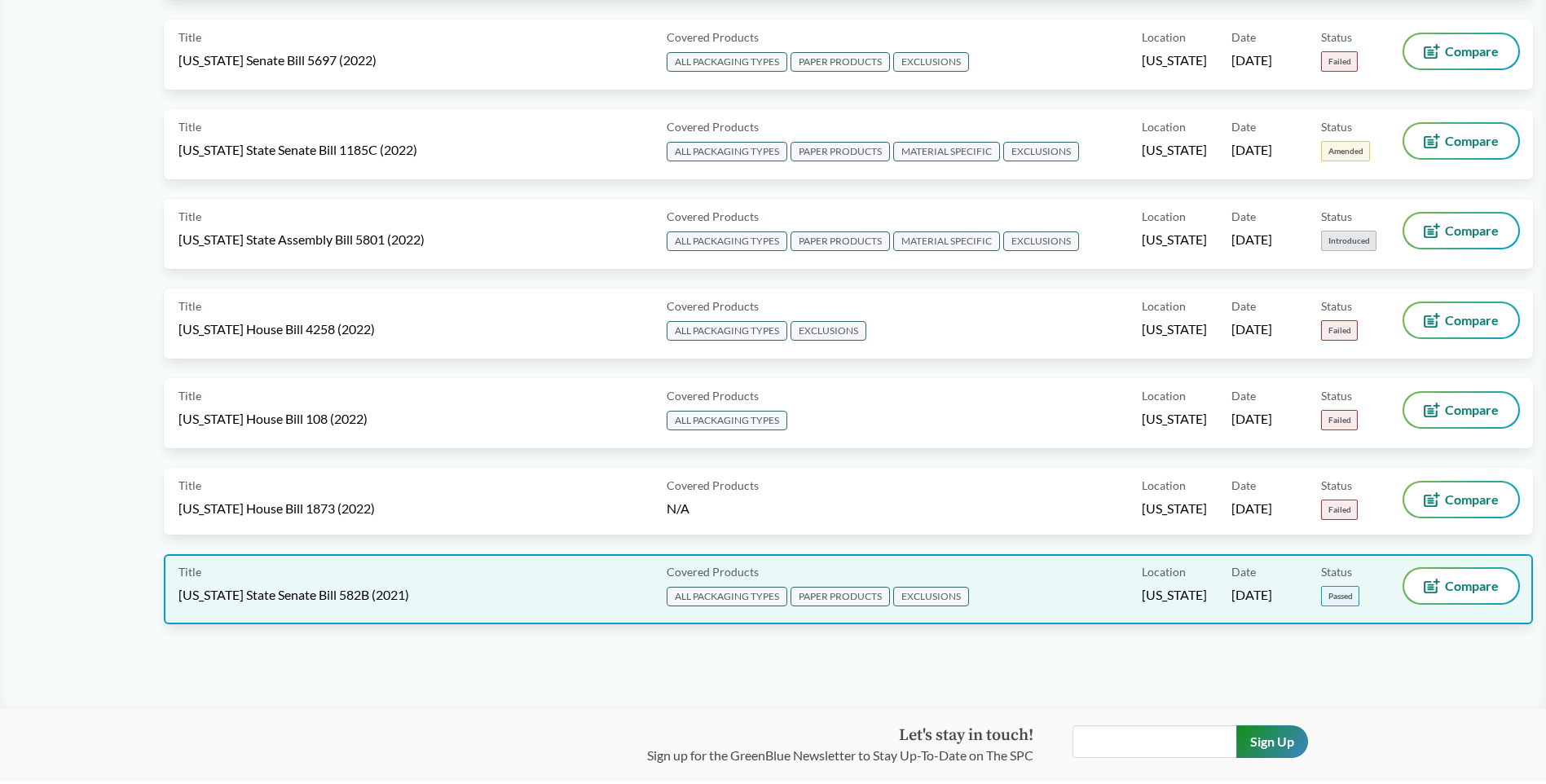
click at [367, 598] on span "[US_STATE] State Senate Bill 582B (2021)" at bounding box center [293, 595] width 230 height 18
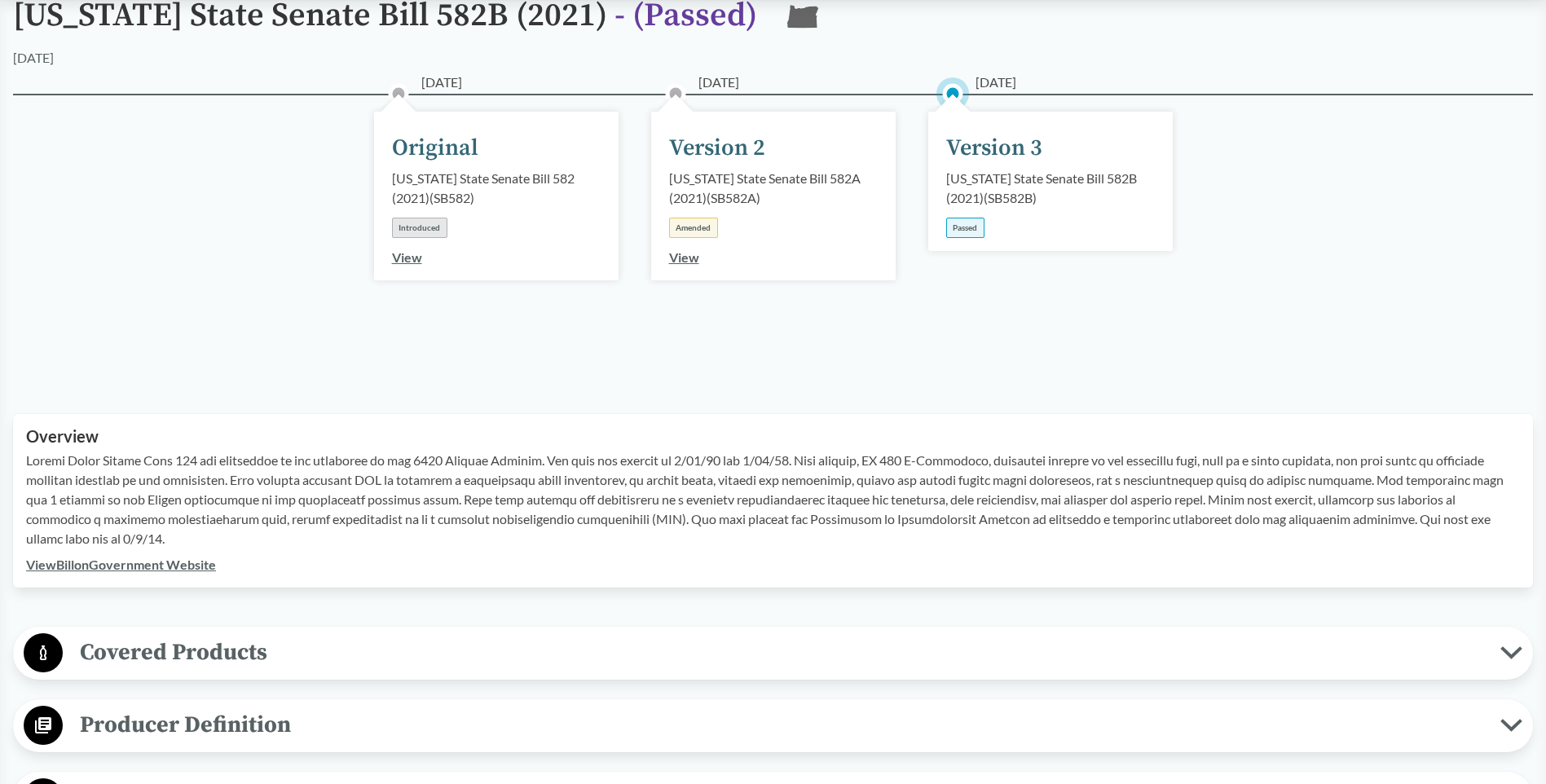
scroll to position [408, 0]
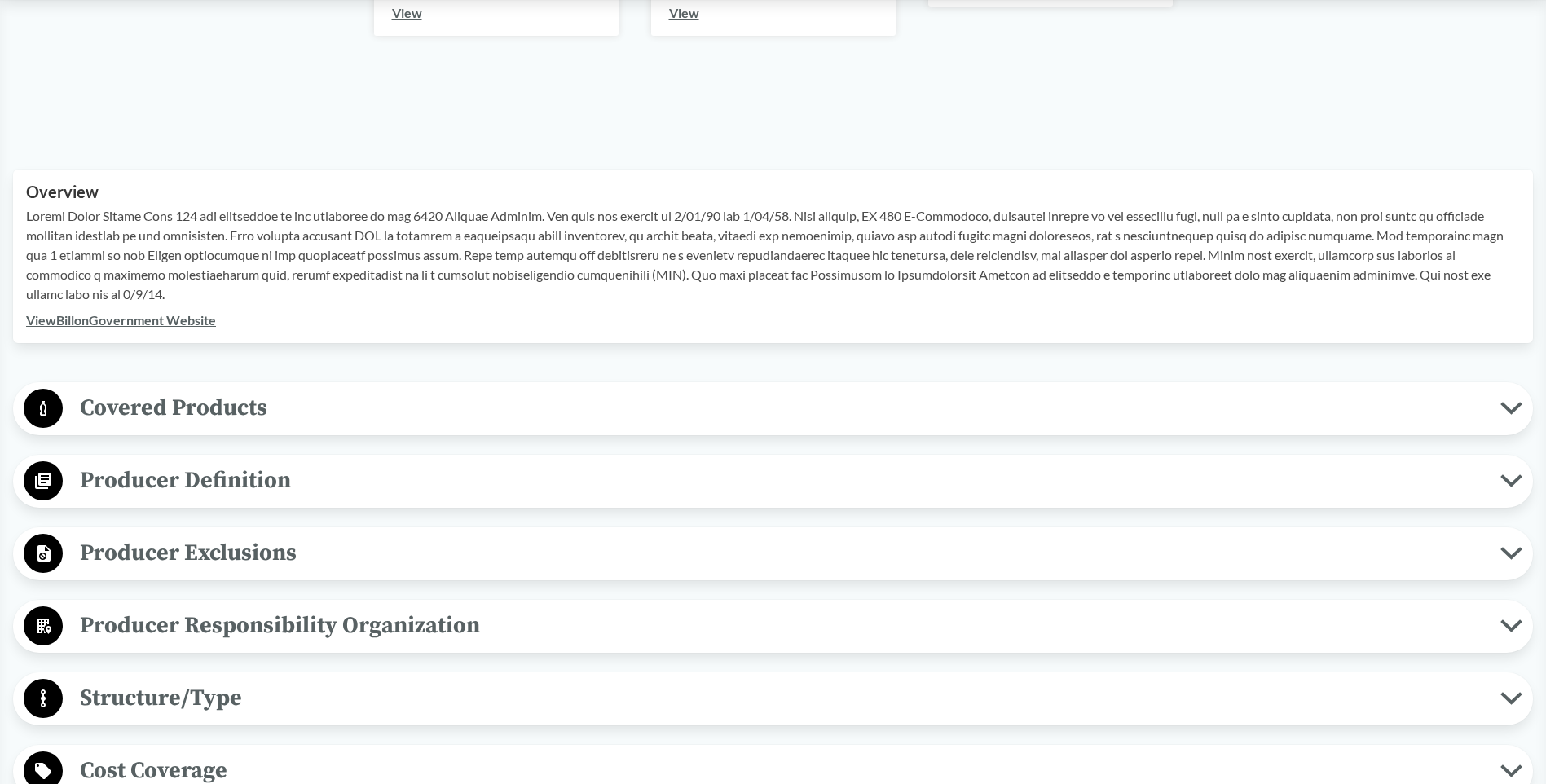
click at [209, 390] on span "Covered Products" at bounding box center [782, 408] width 1437 height 36
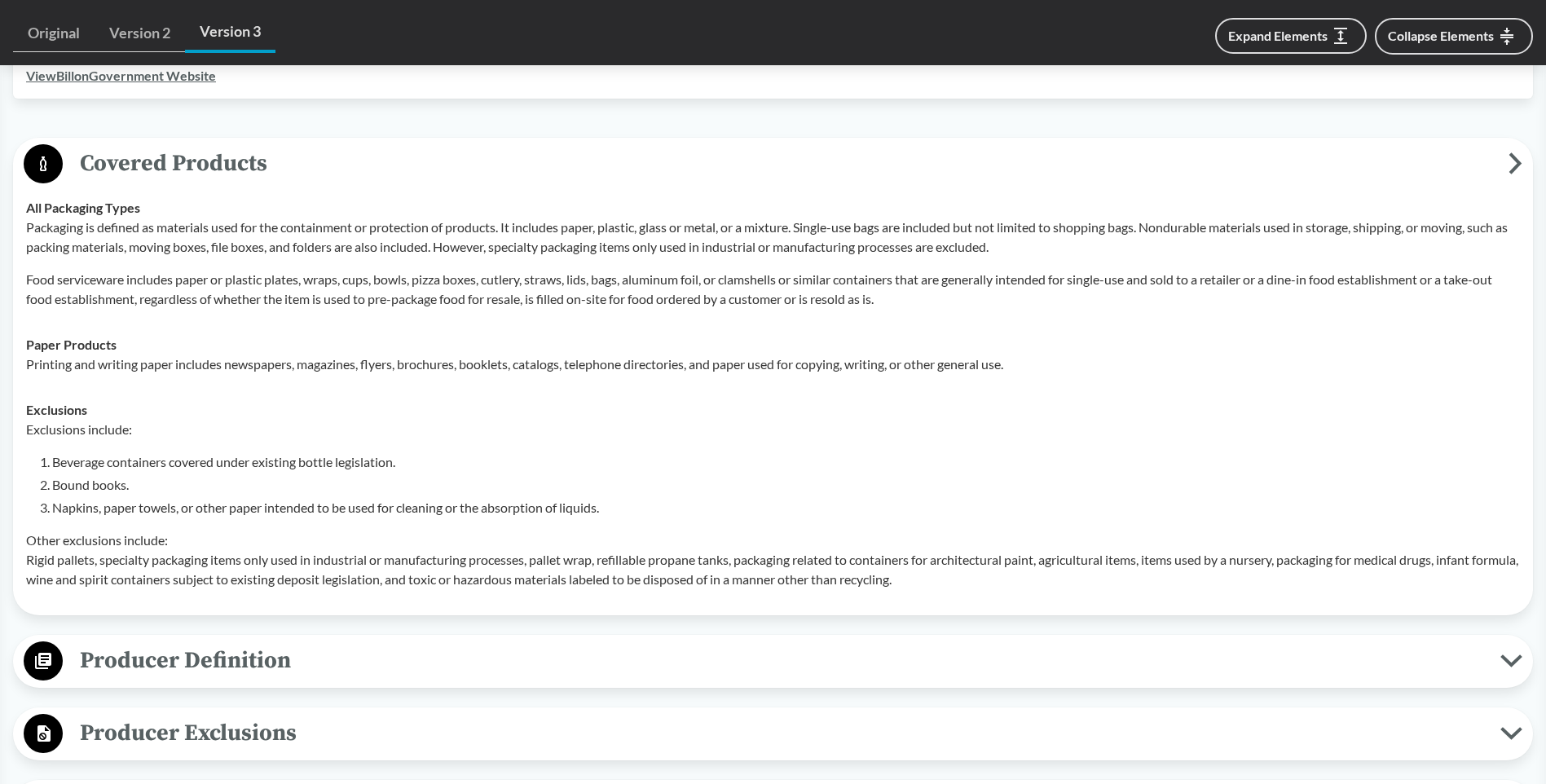
scroll to position [733, 0]
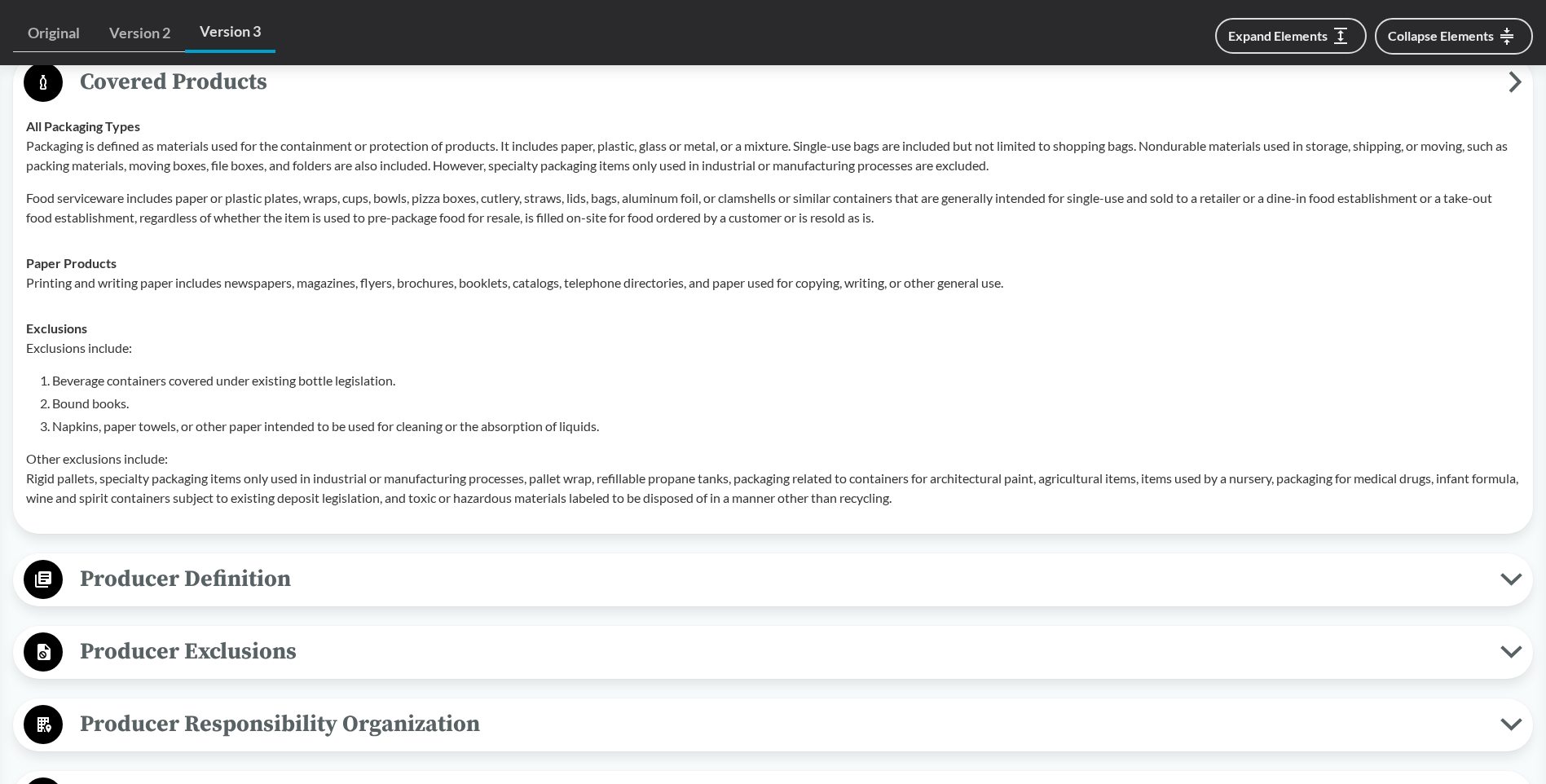
click at [252, 561] on span "Producer Definition" at bounding box center [782, 578] width 1437 height 36
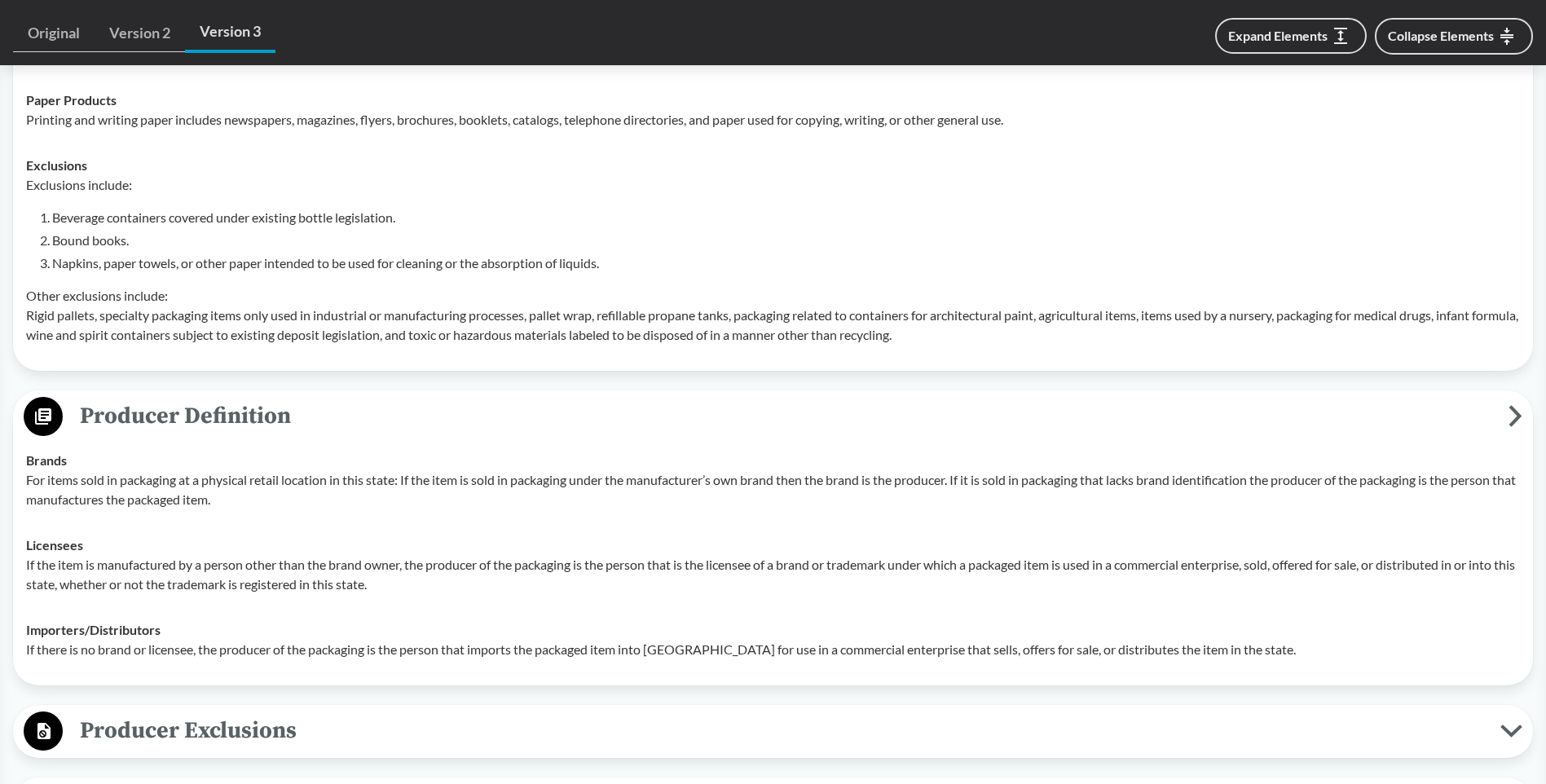
scroll to position [1140, 0]
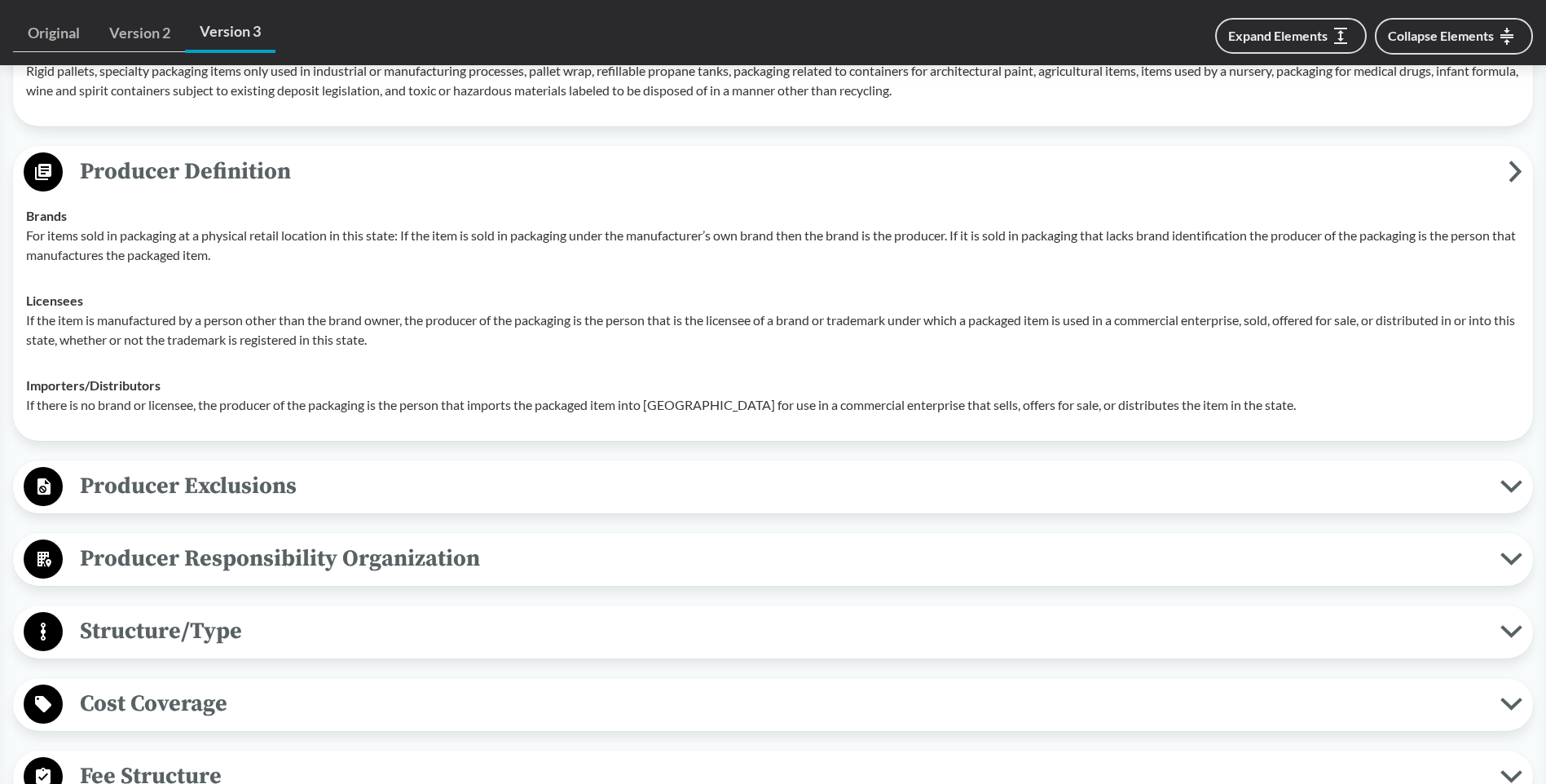
click at [240, 467] on span "Producer Exclusions" at bounding box center [782, 486] width 1437 height 36
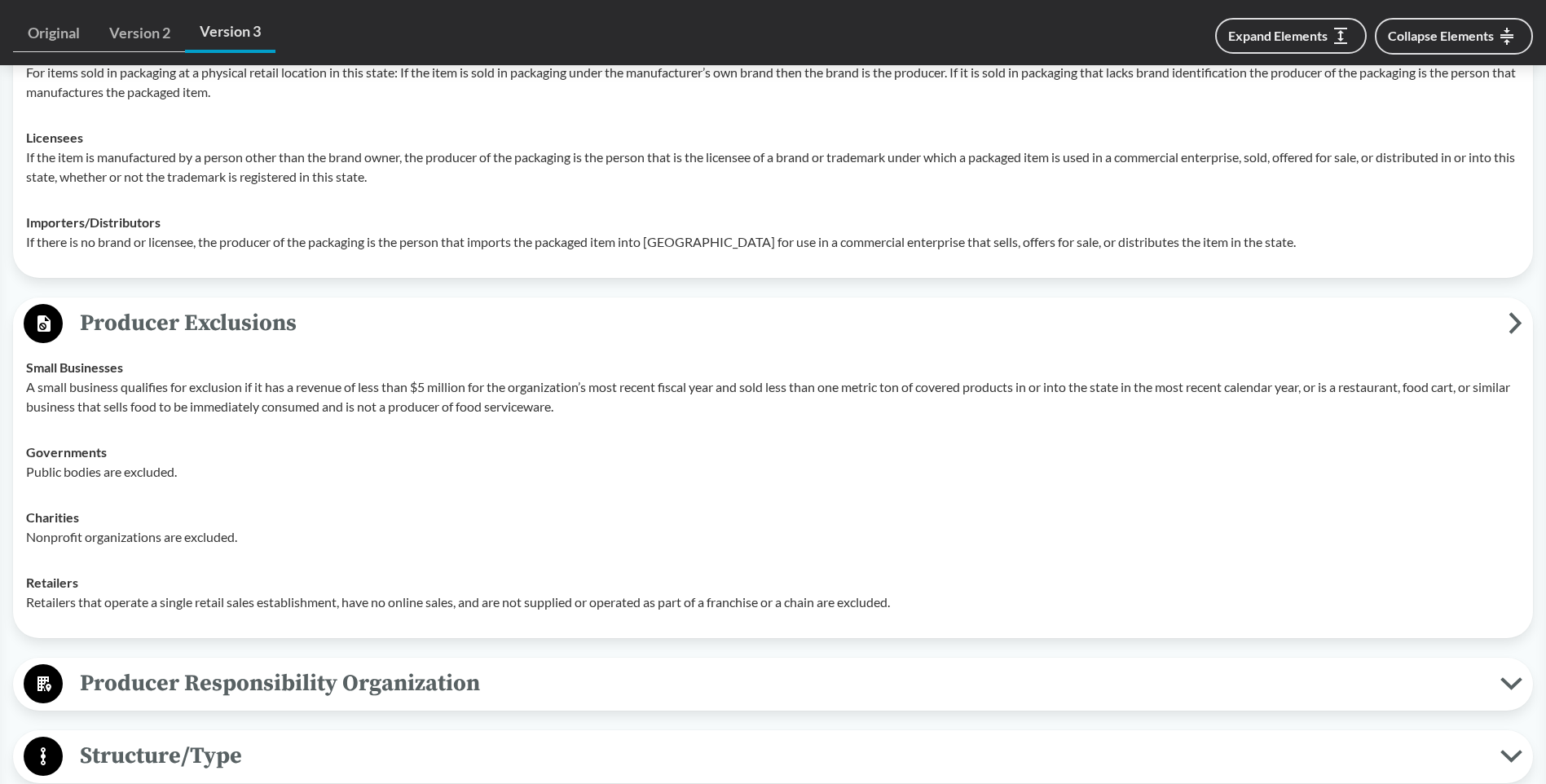
scroll to position [1548, 0]
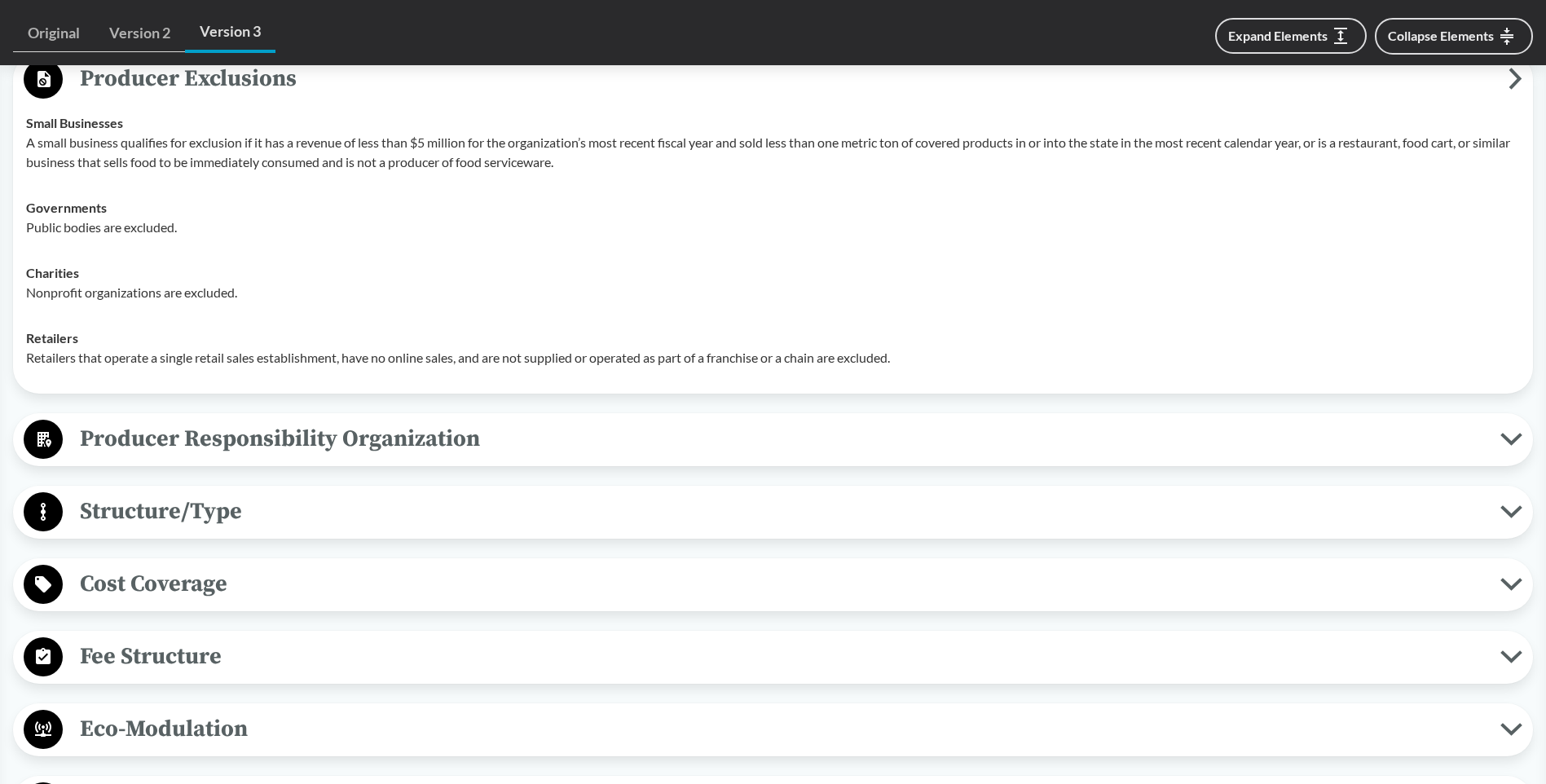
click at [306, 420] on span "Producer Responsibility Organization" at bounding box center [782, 438] width 1437 height 36
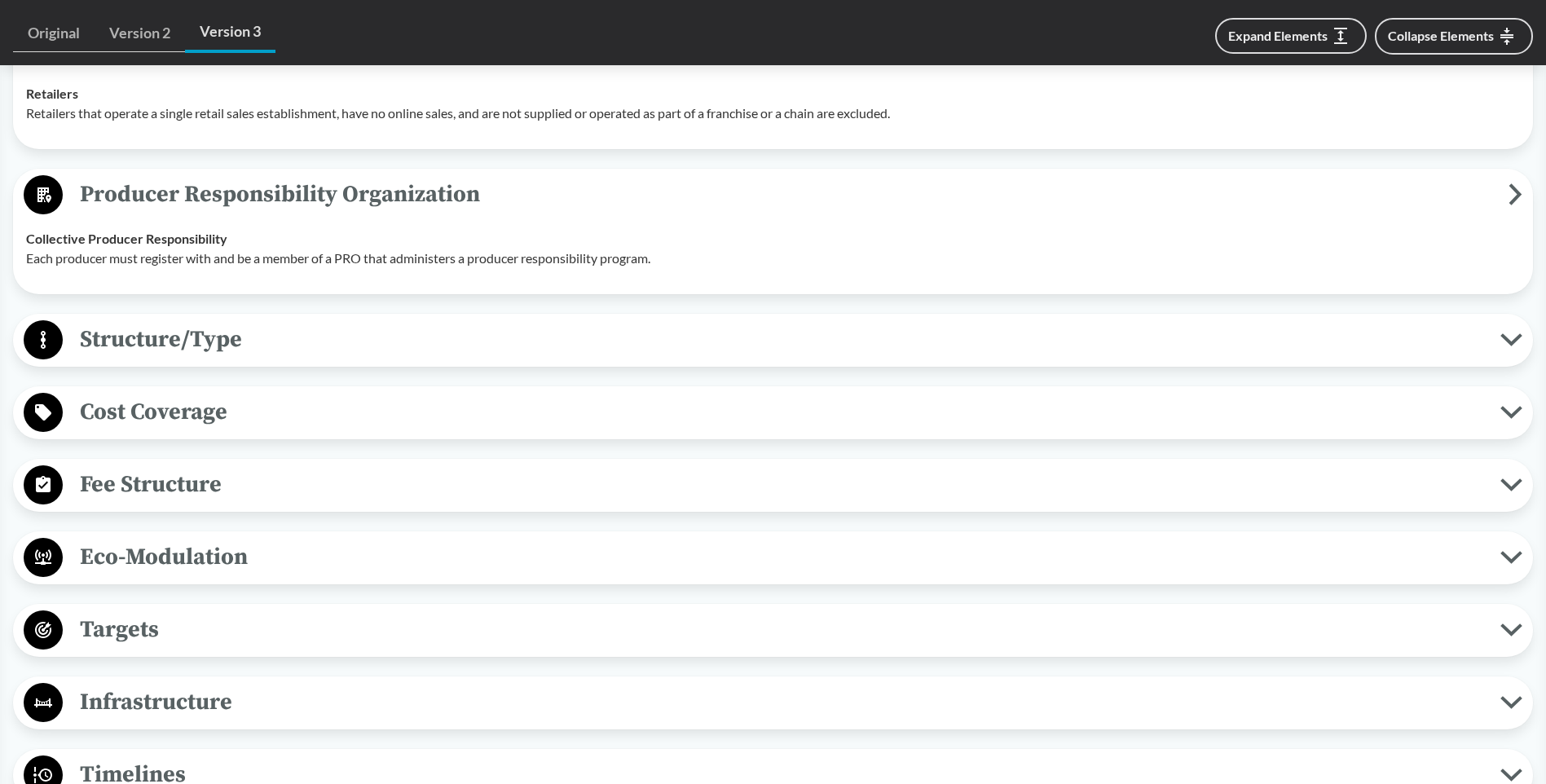
scroll to position [2118, 0]
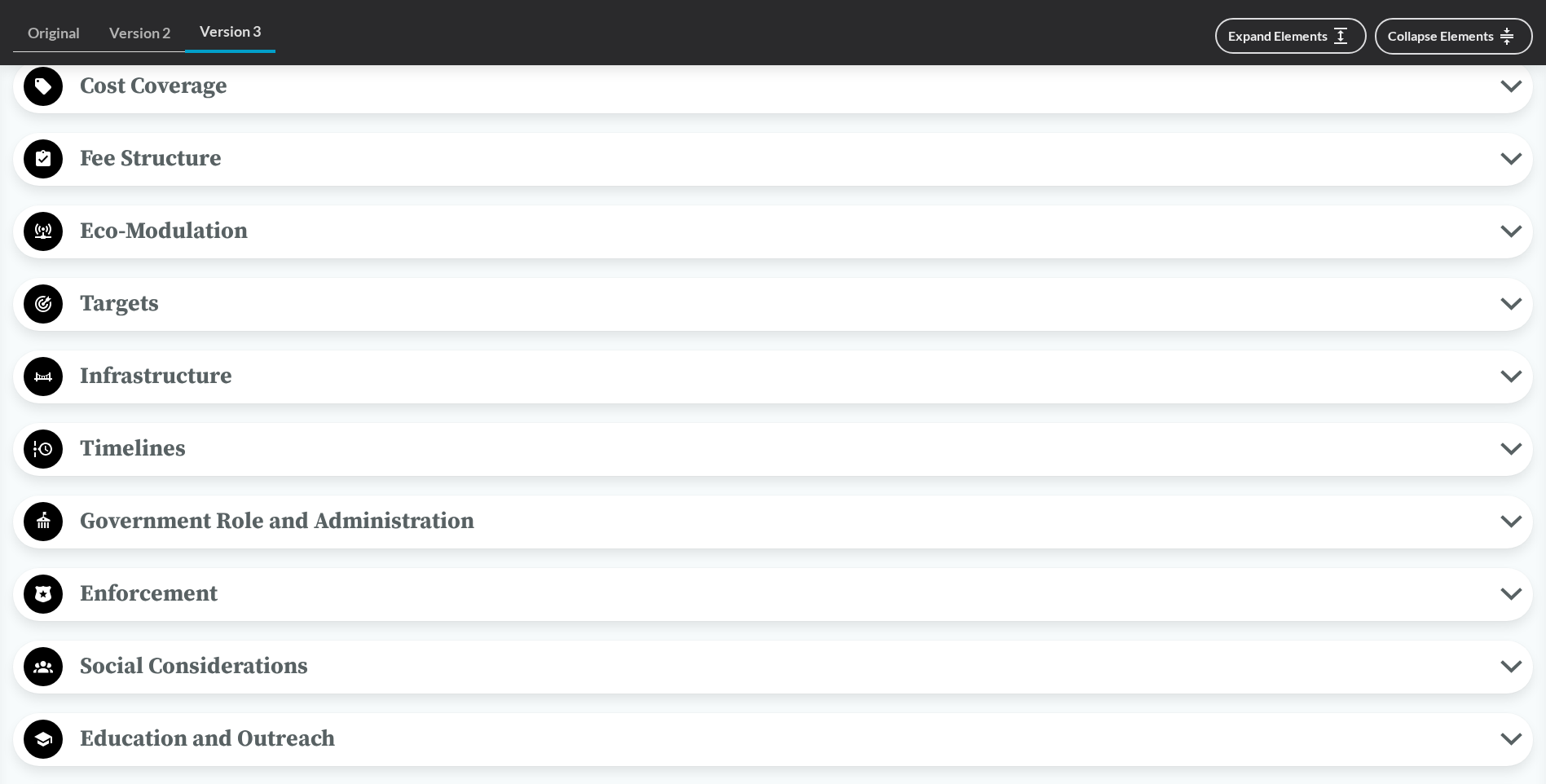
click at [178, 290] on span "Targets" at bounding box center [782, 303] width 1437 height 36
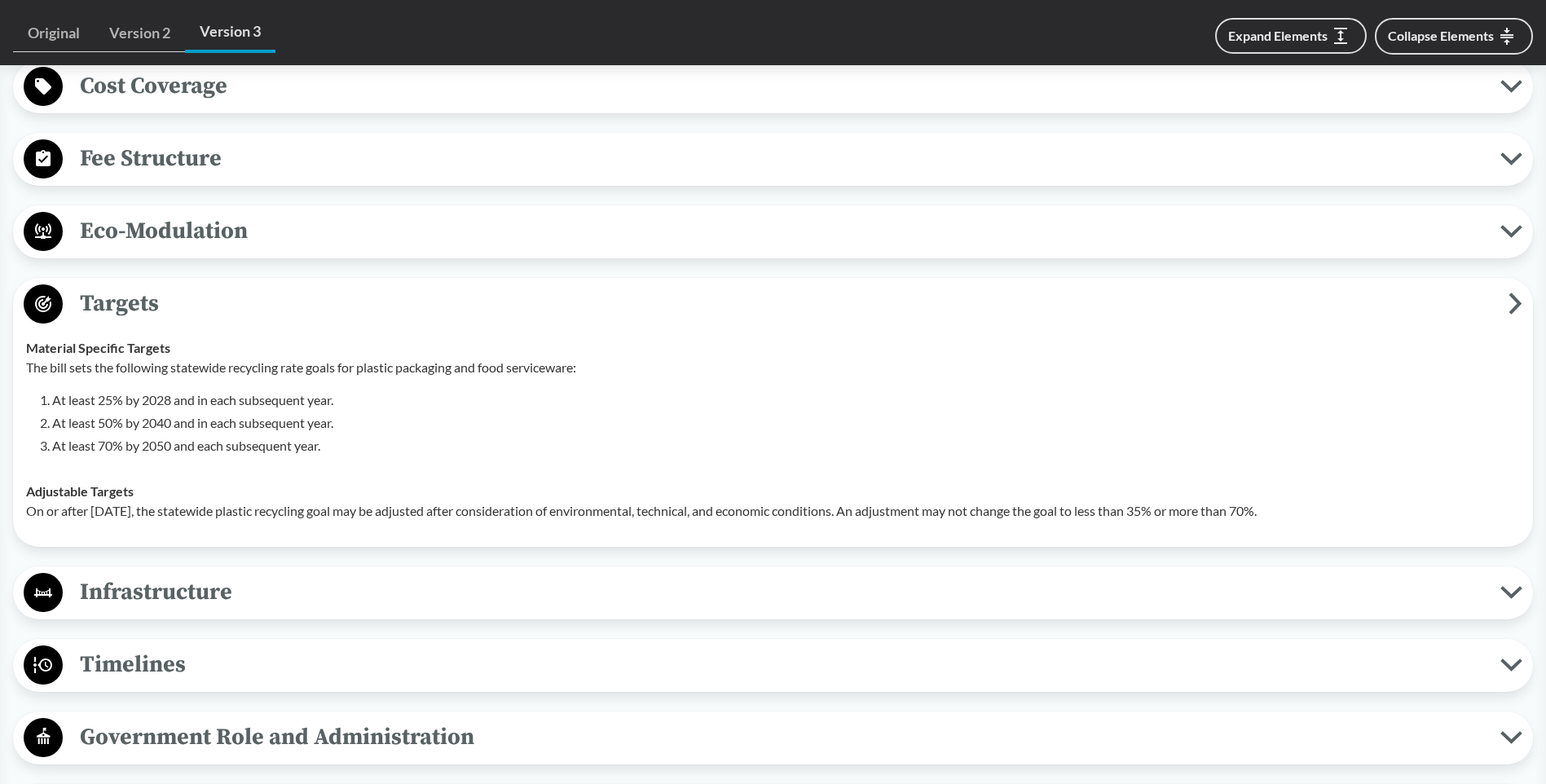
click at [154, 646] on span "Timelines" at bounding box center [782, 665] width 1437 height 36
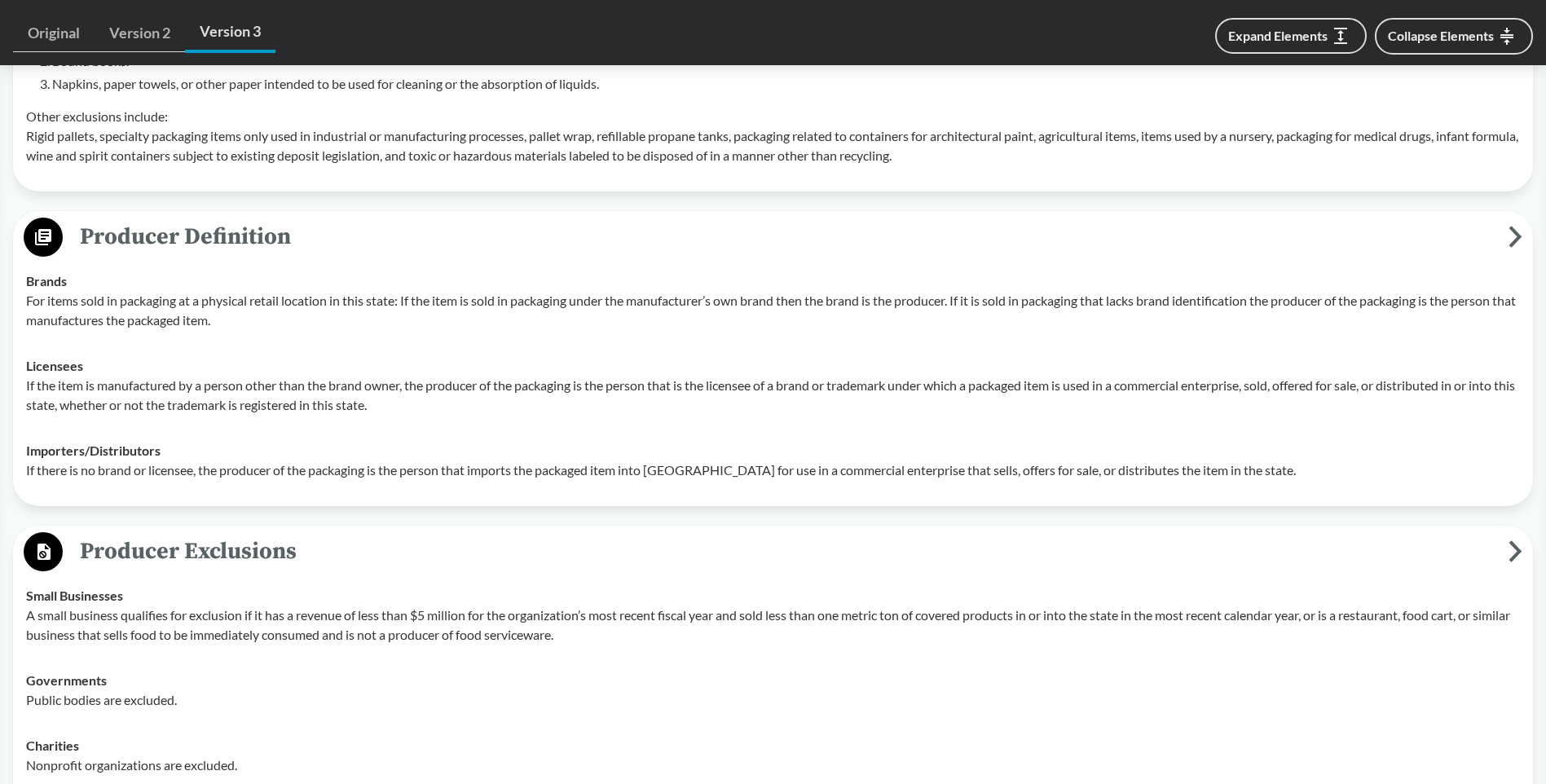
scroll to position [749, 0]
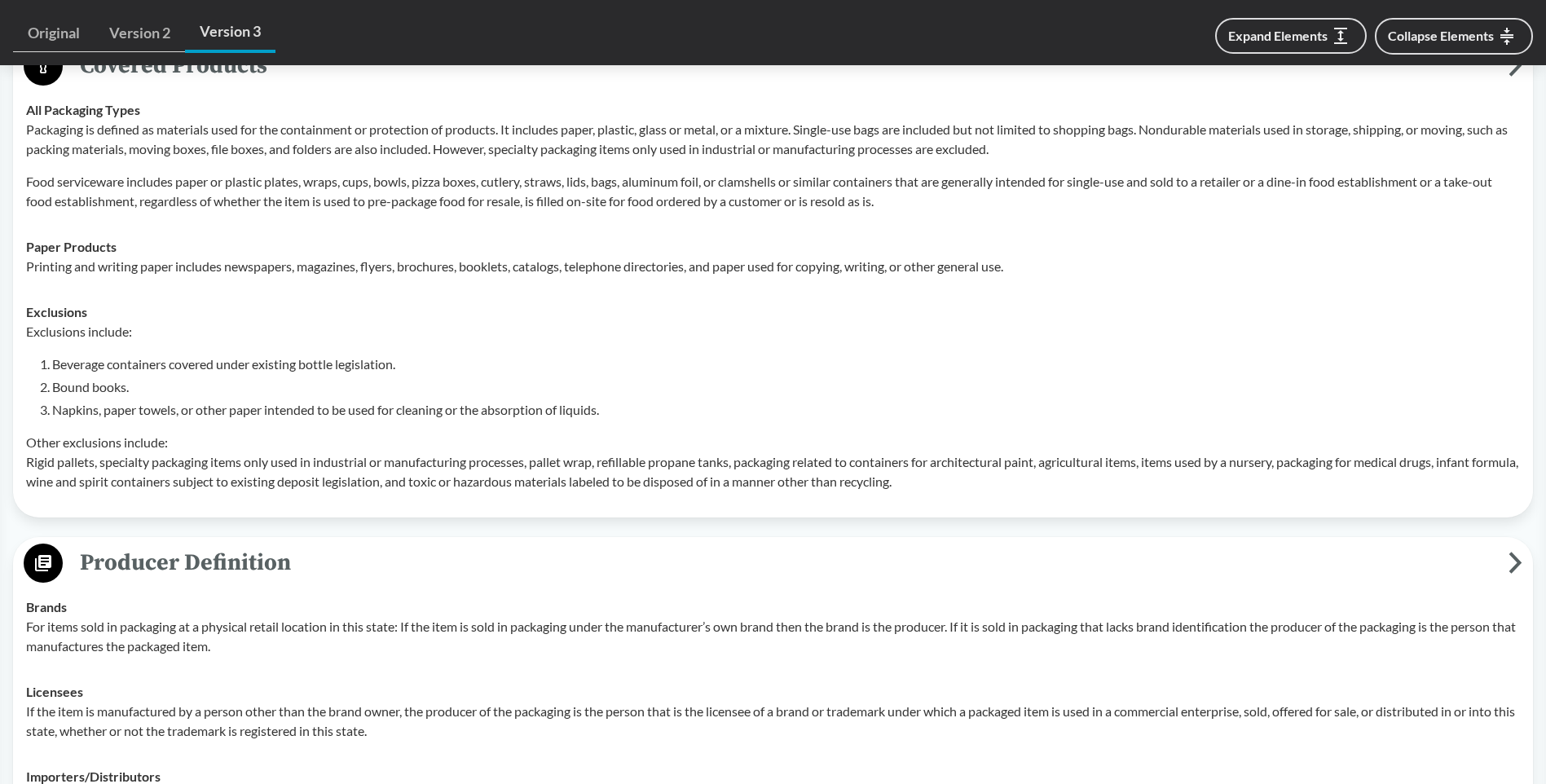
click at [58, 31] on link "Original" at bounding box center [54, 33] width 81 height 37
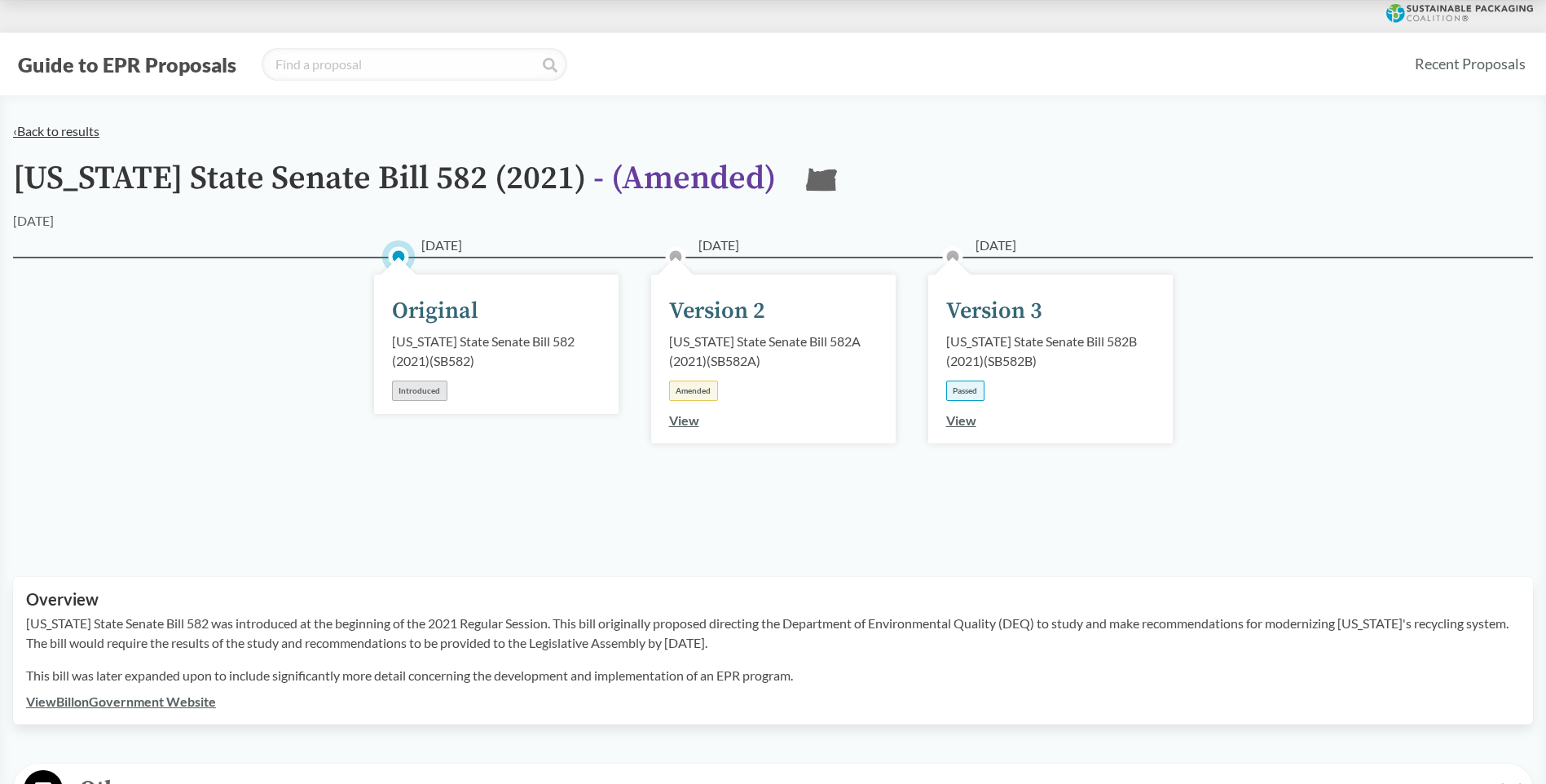
click at [38, 126] on link "‹ Back to results" at bounding box center [56, 130] width 86 height 16
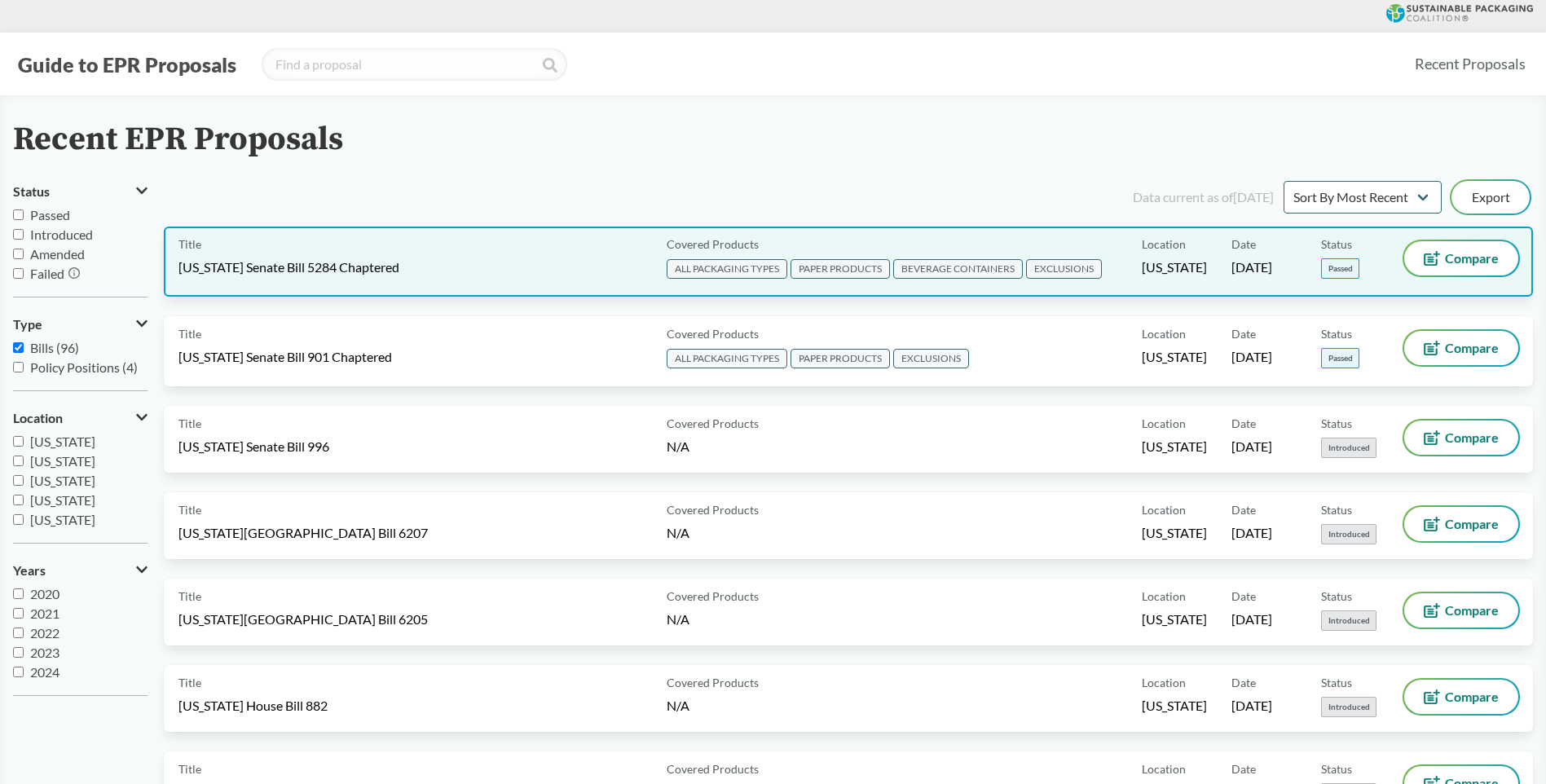
click at [395, 259] on span "[US_STATE] Senate Bill 5284 Chaptered" at bounding box center [288, 268] width 221 height 18
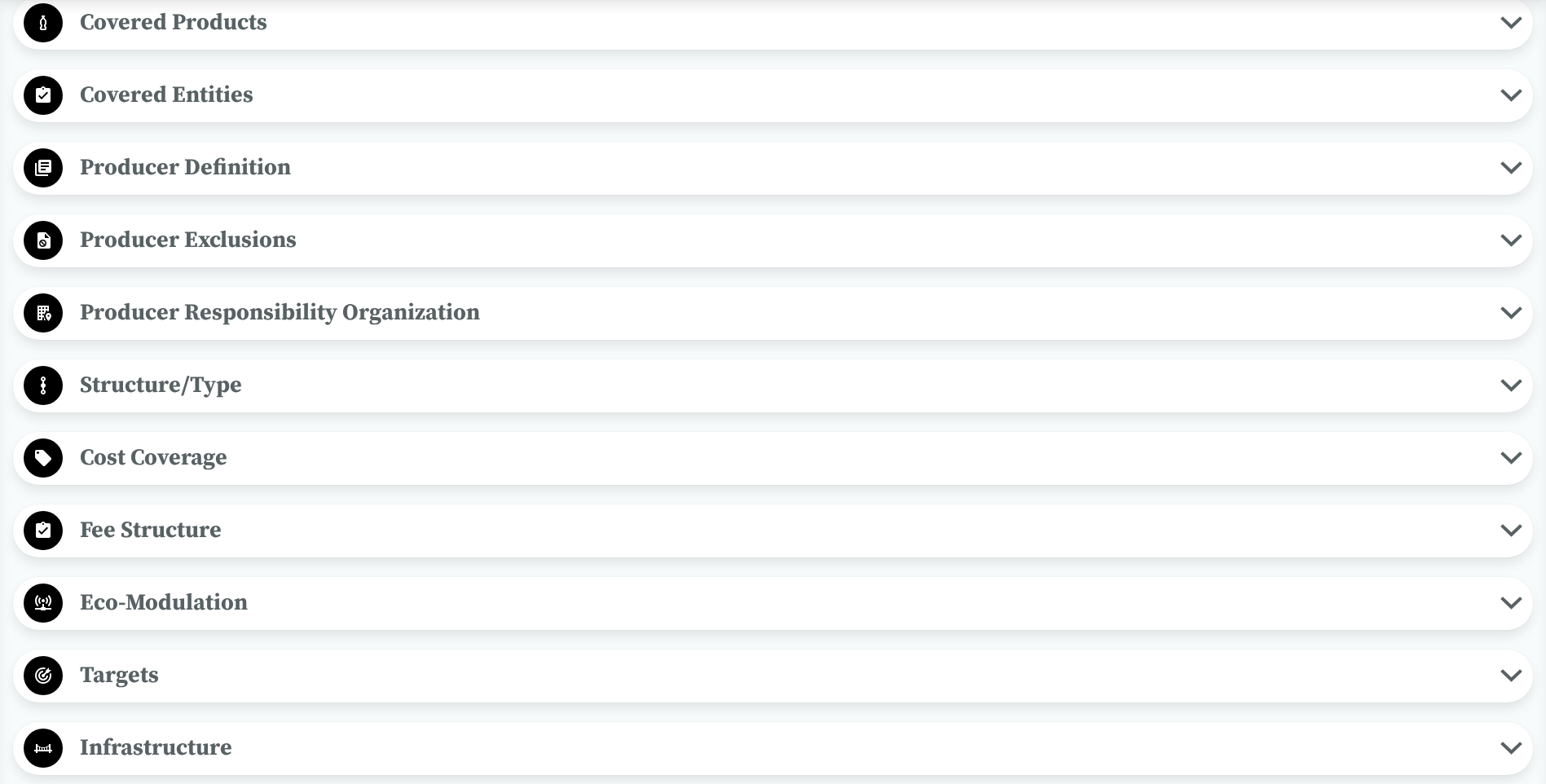
scroll to position [1059, 0]
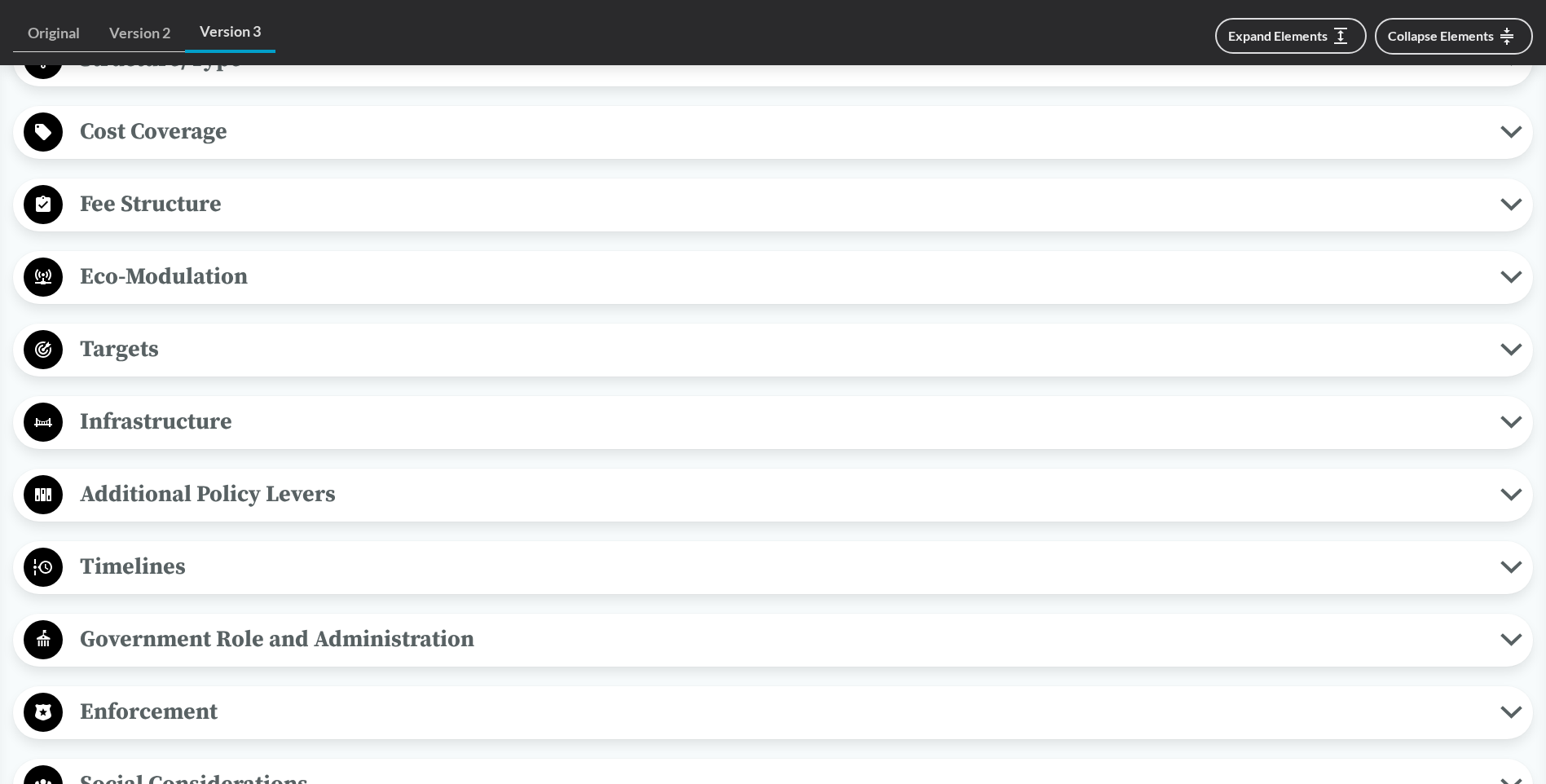
click at [147, 557] on span "Timelines" at bounding box center [782, 567] width 1437 height 36
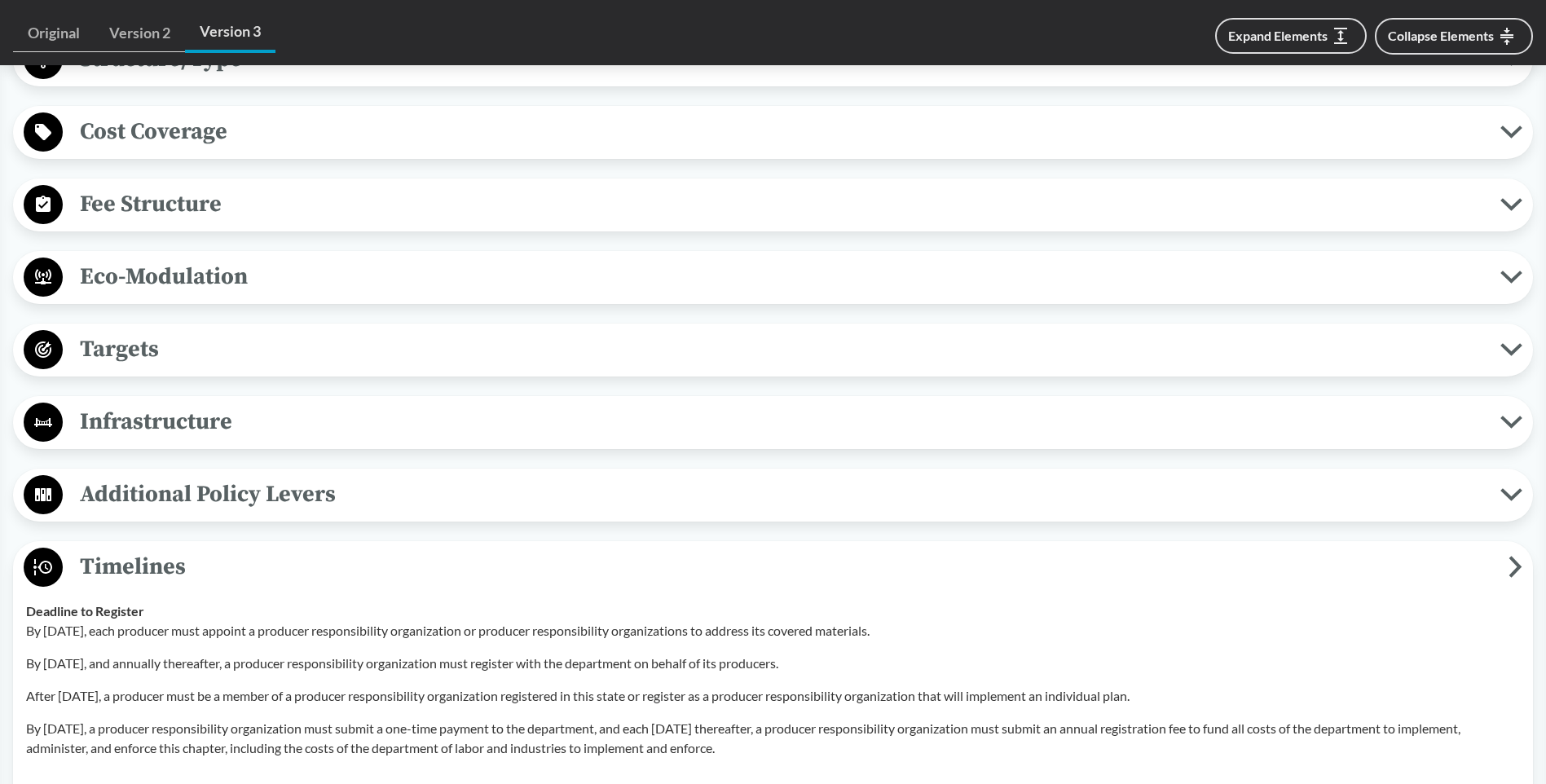
scroll to position [1222, 0]
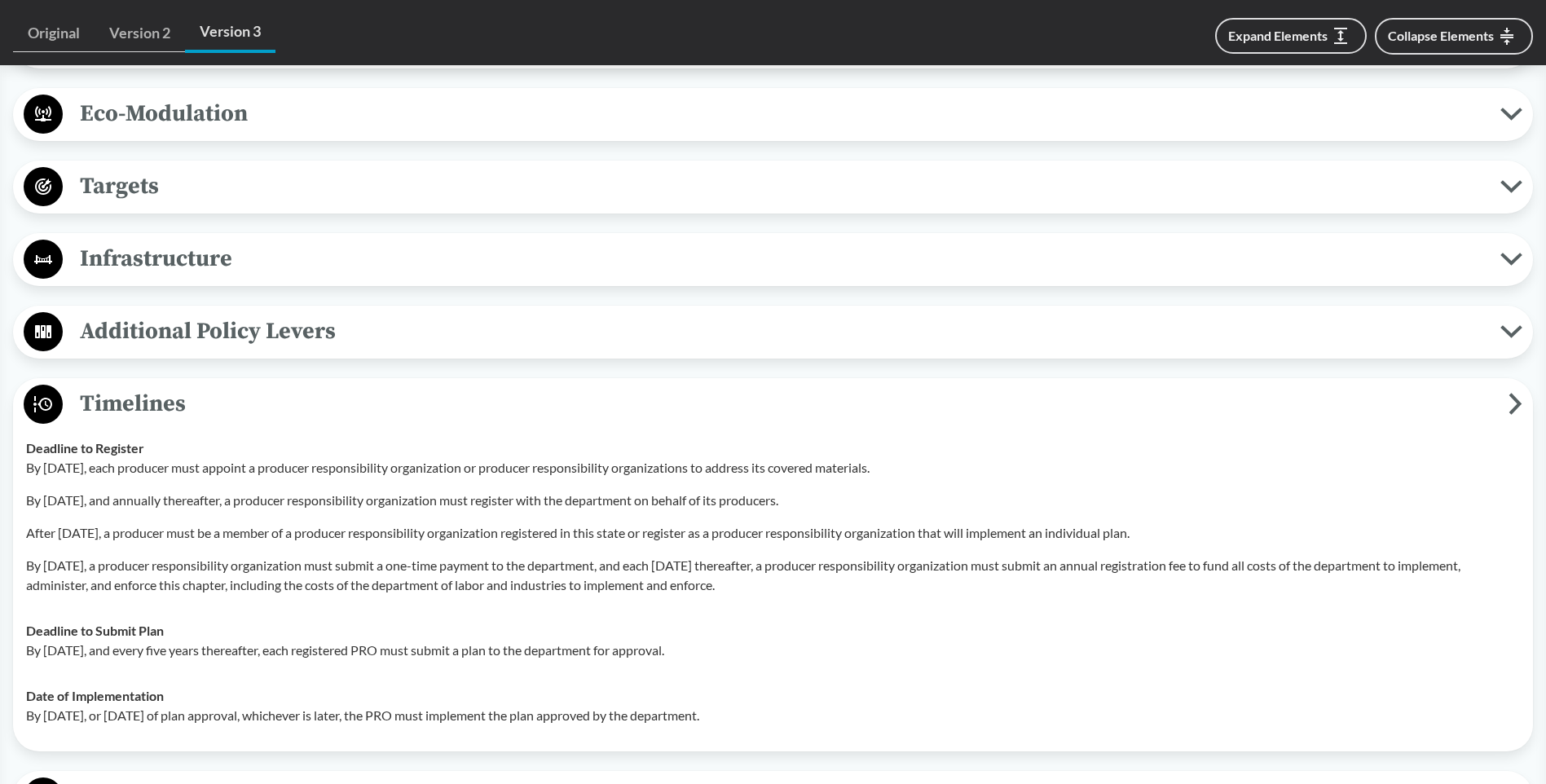
click at [131, 402] on span "Timelines" at bounding box center [786, 404] width 1446 height 36
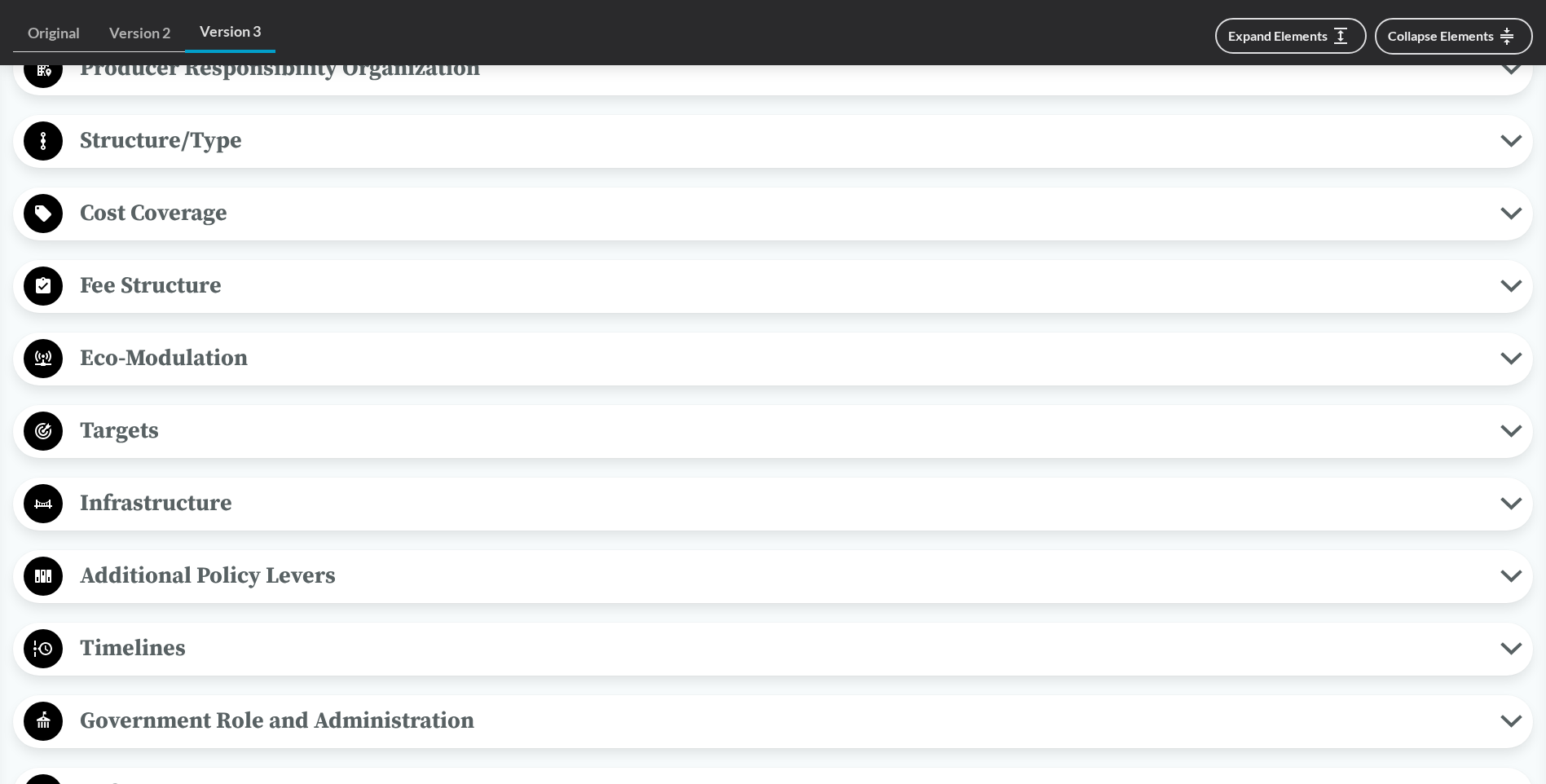
scroll to position [570, 0]
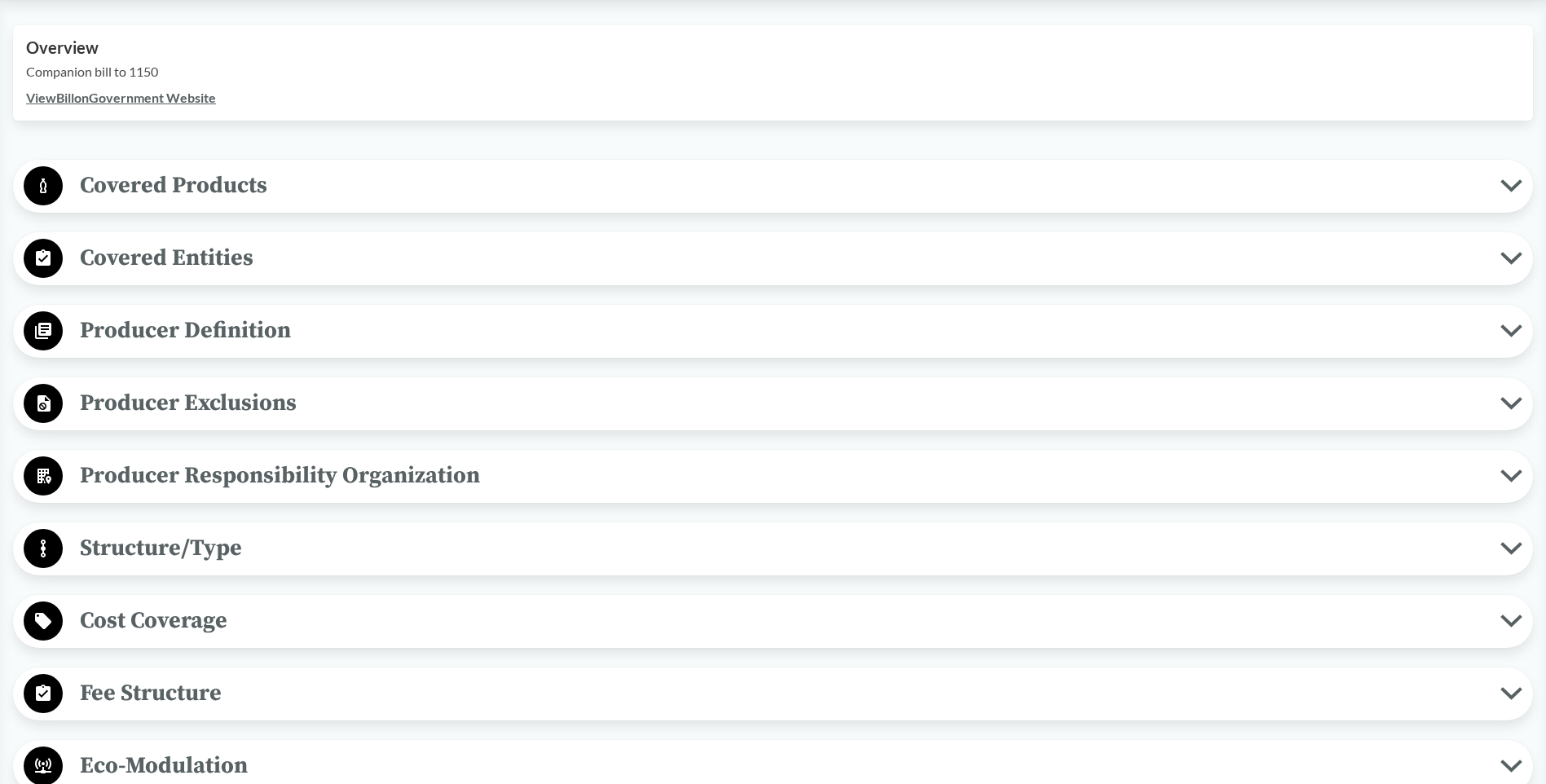
click at [70, 98] on link "View Bill on Government Website" at bounding box center [120, 97] width 190 height 16
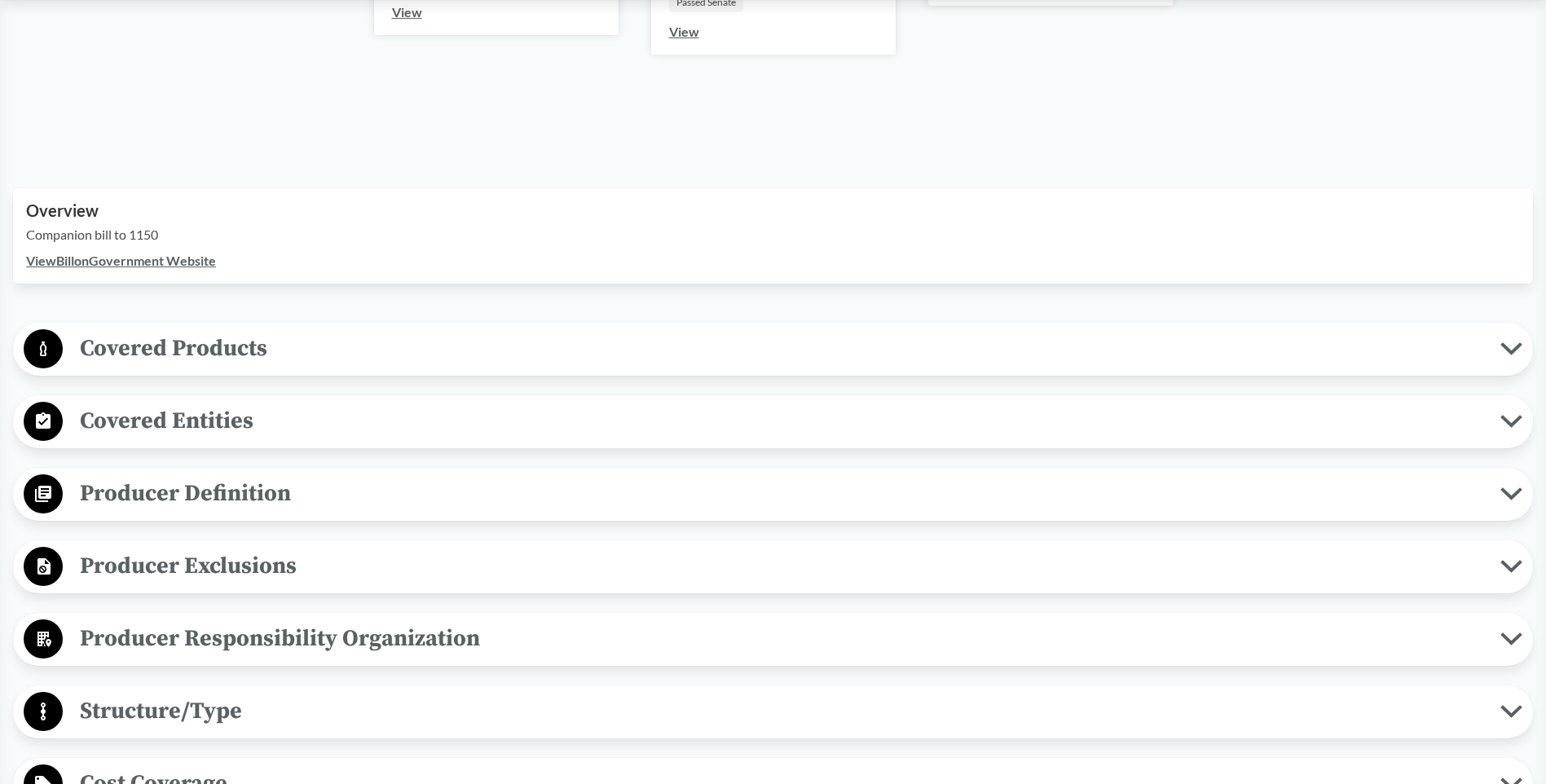
scroll to position [0, 0]
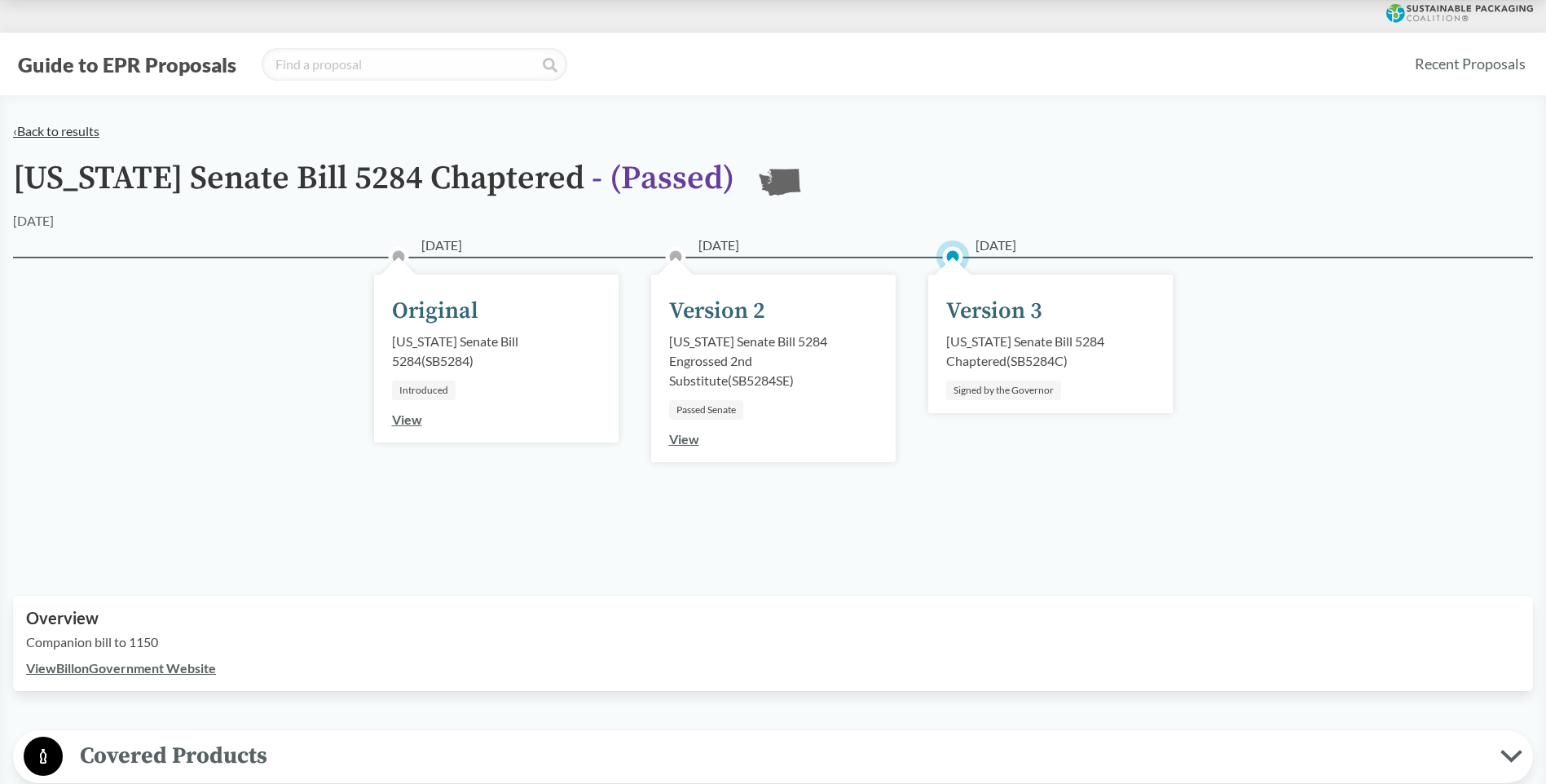
click at [38, 127] on link "‹ Back to results" at bounding box center [56, 130] width 86 height 16
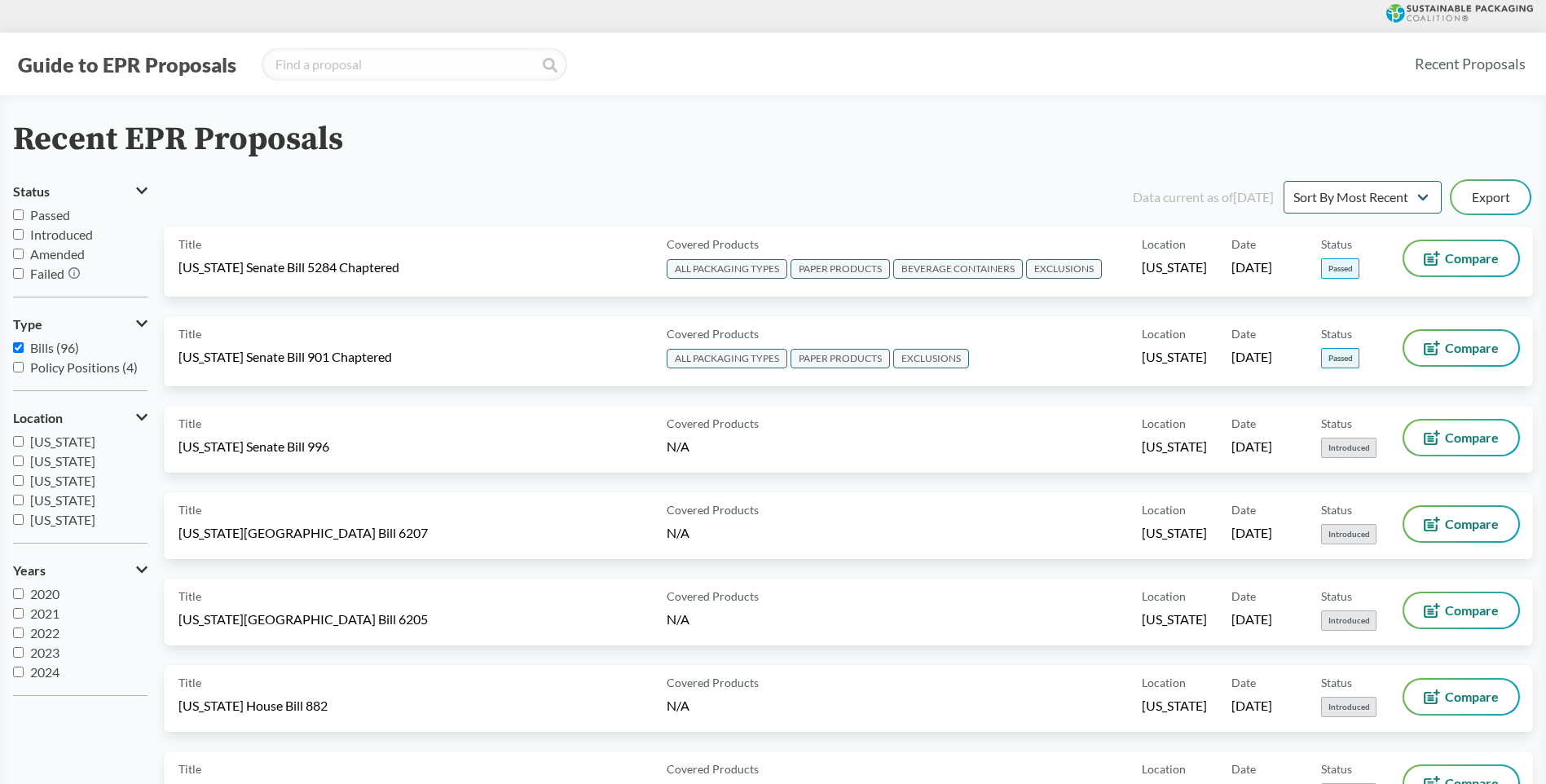
click at [712, 140] on div "Recent EPR Proposals" at bounding box center [773, 139] width 1520 height 36
click at [691, 179] on div "Data current as of [DATE] Sort By Most Recent Sort By Status Export" at bounding box center [858, 196] width 1350 height 39
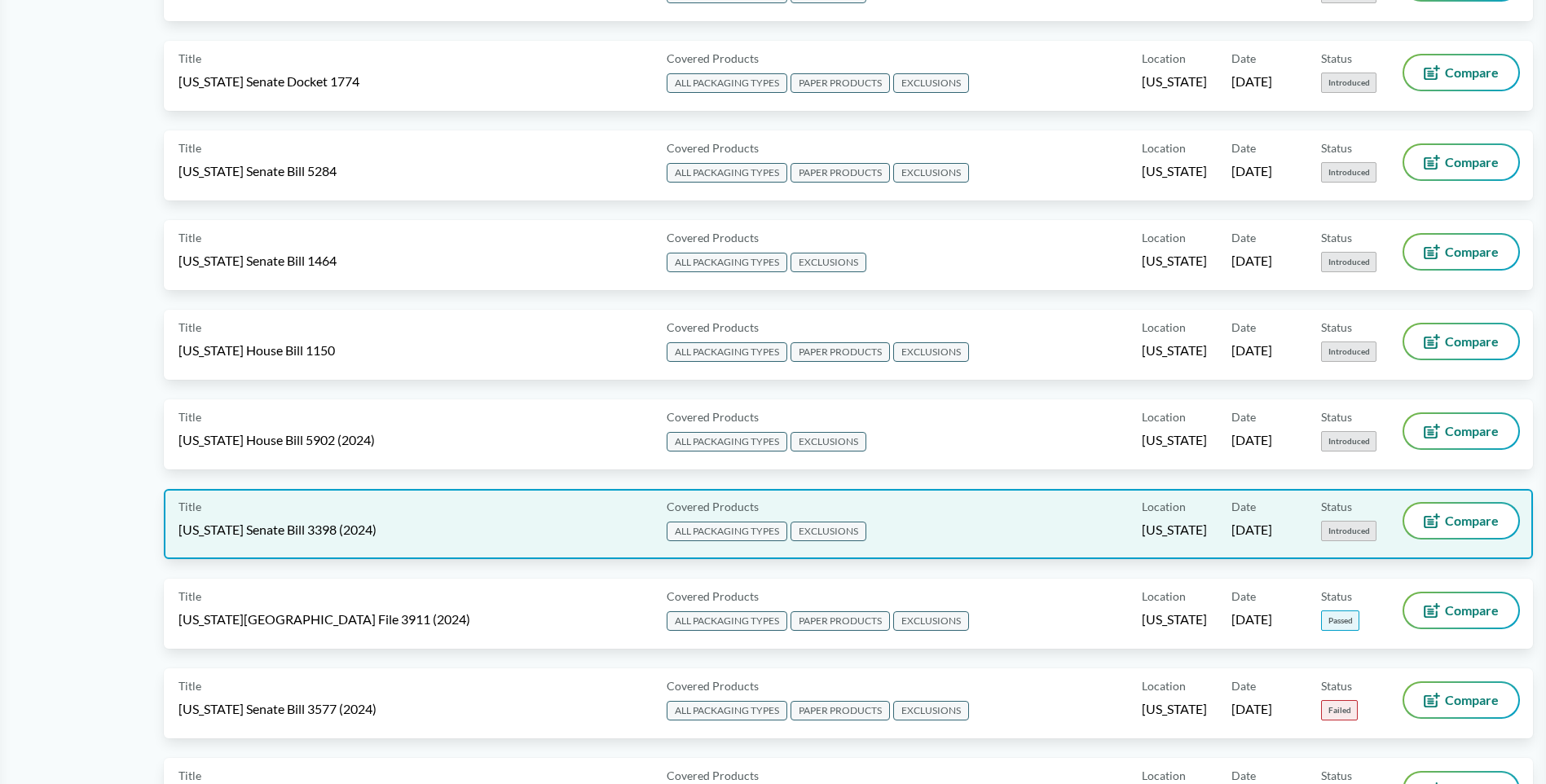
scroll to position [2037, 0]
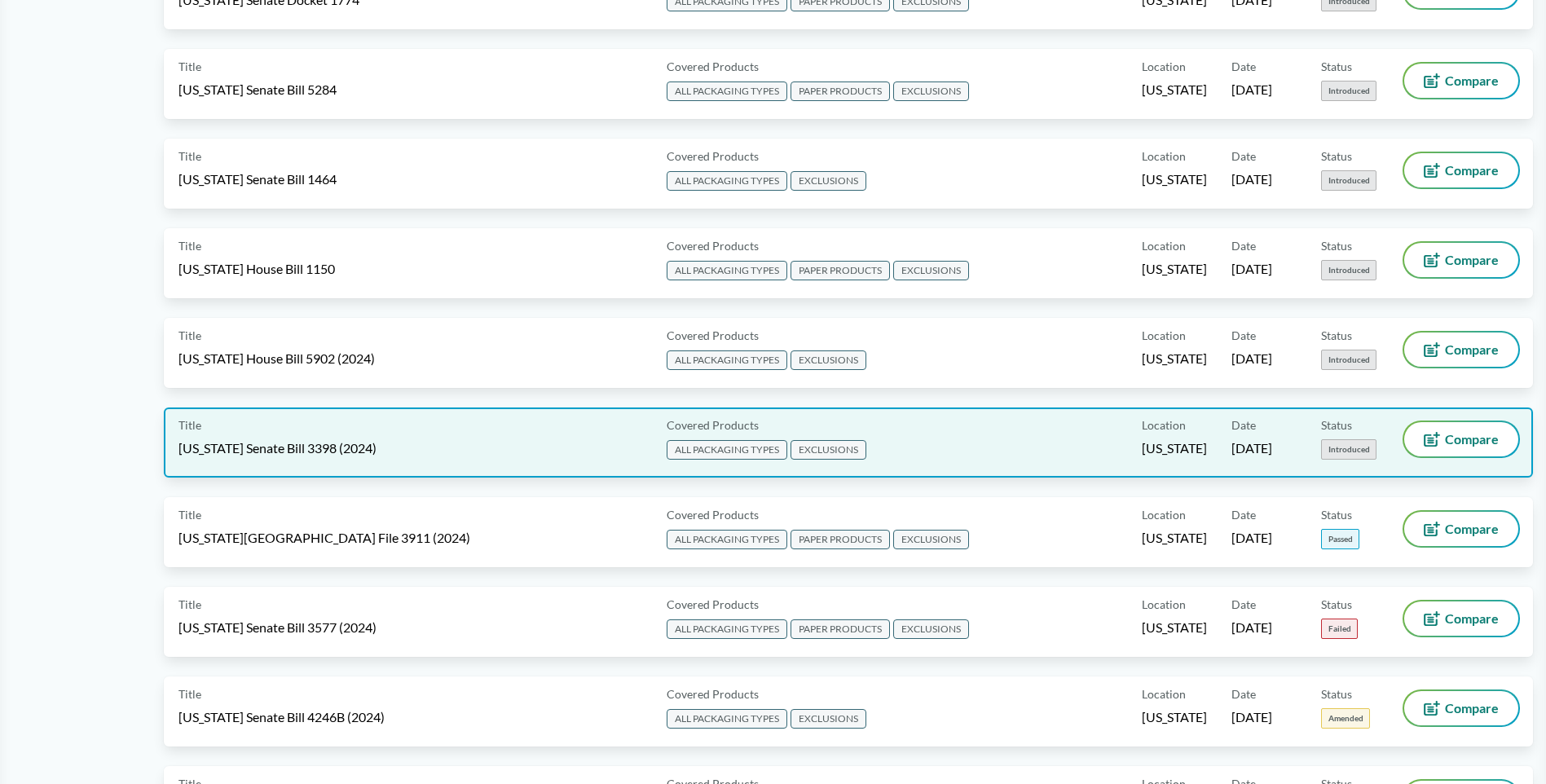
click at [345, 448] on span "[US_STATE] Senate Bill 3398 (2024)" at bounding box center [277, 448] width 198 height 18
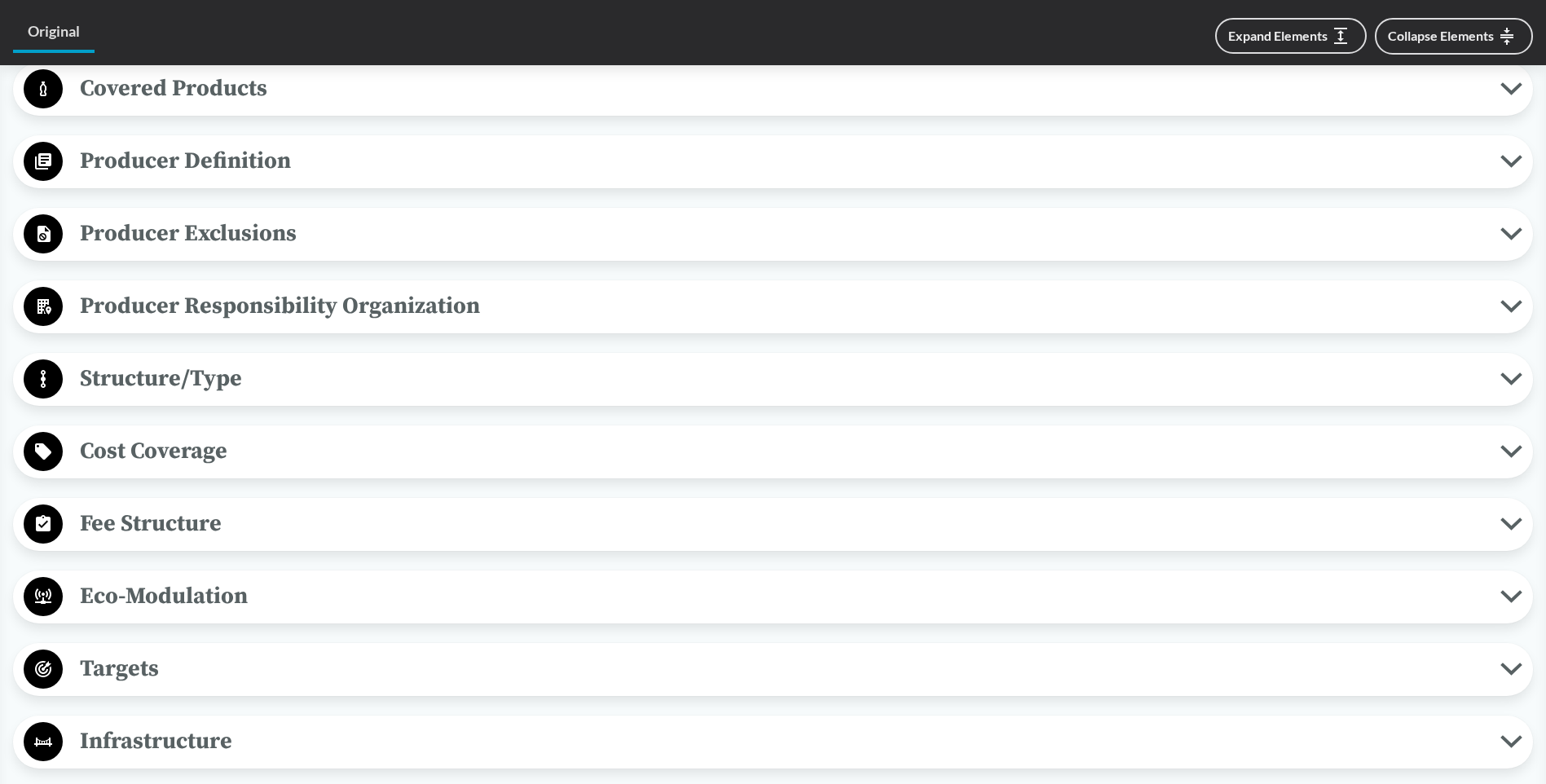
scroll to position [1059, 0]
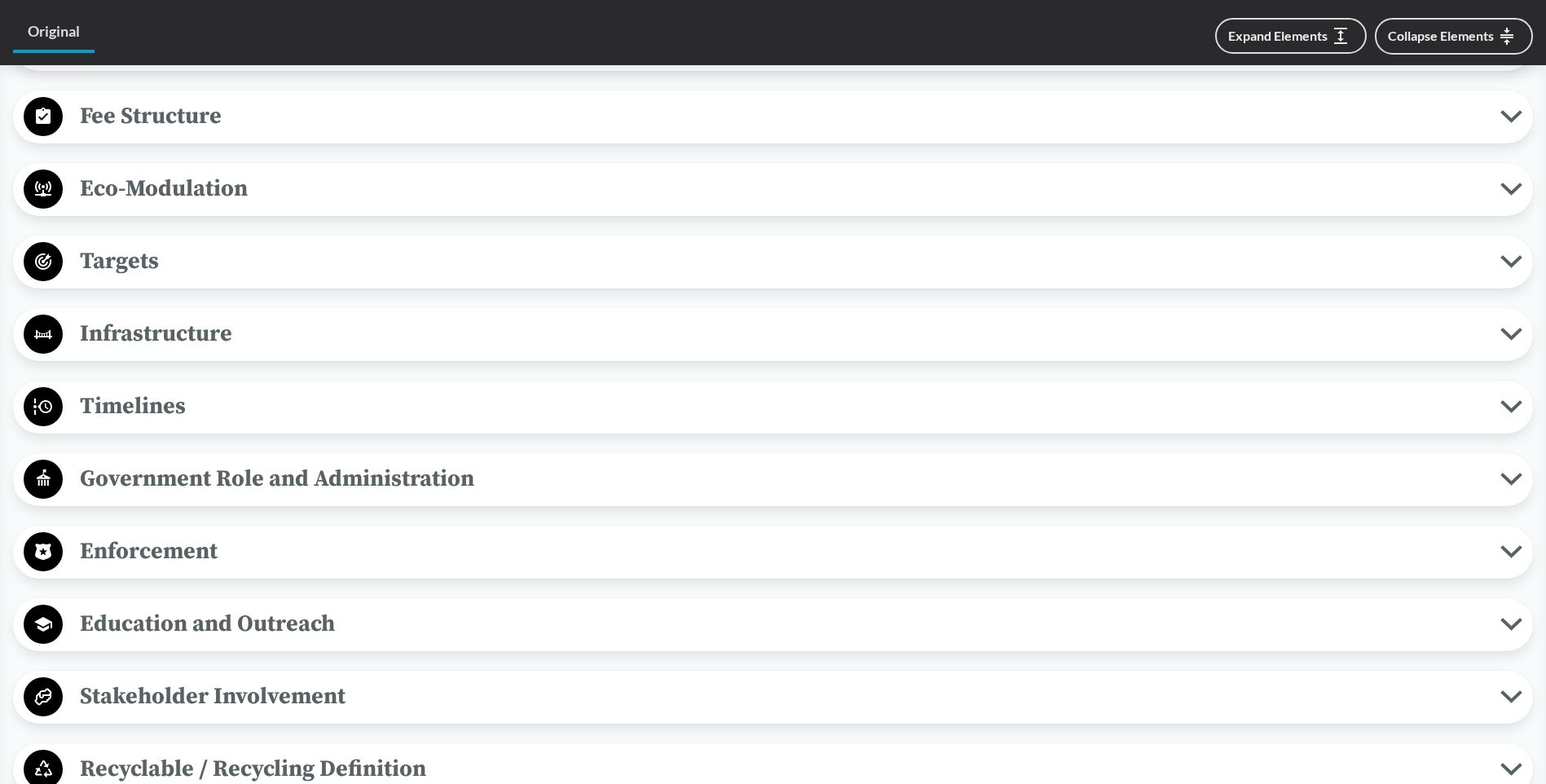
drag, startPoint x: 132, startPoint y: 410, endPoint x: 123, endPoint y: 414, distance: 9.8
click at [129, 410] on span "Timelines" at bounding box center [782, 406] width 1437 height 36
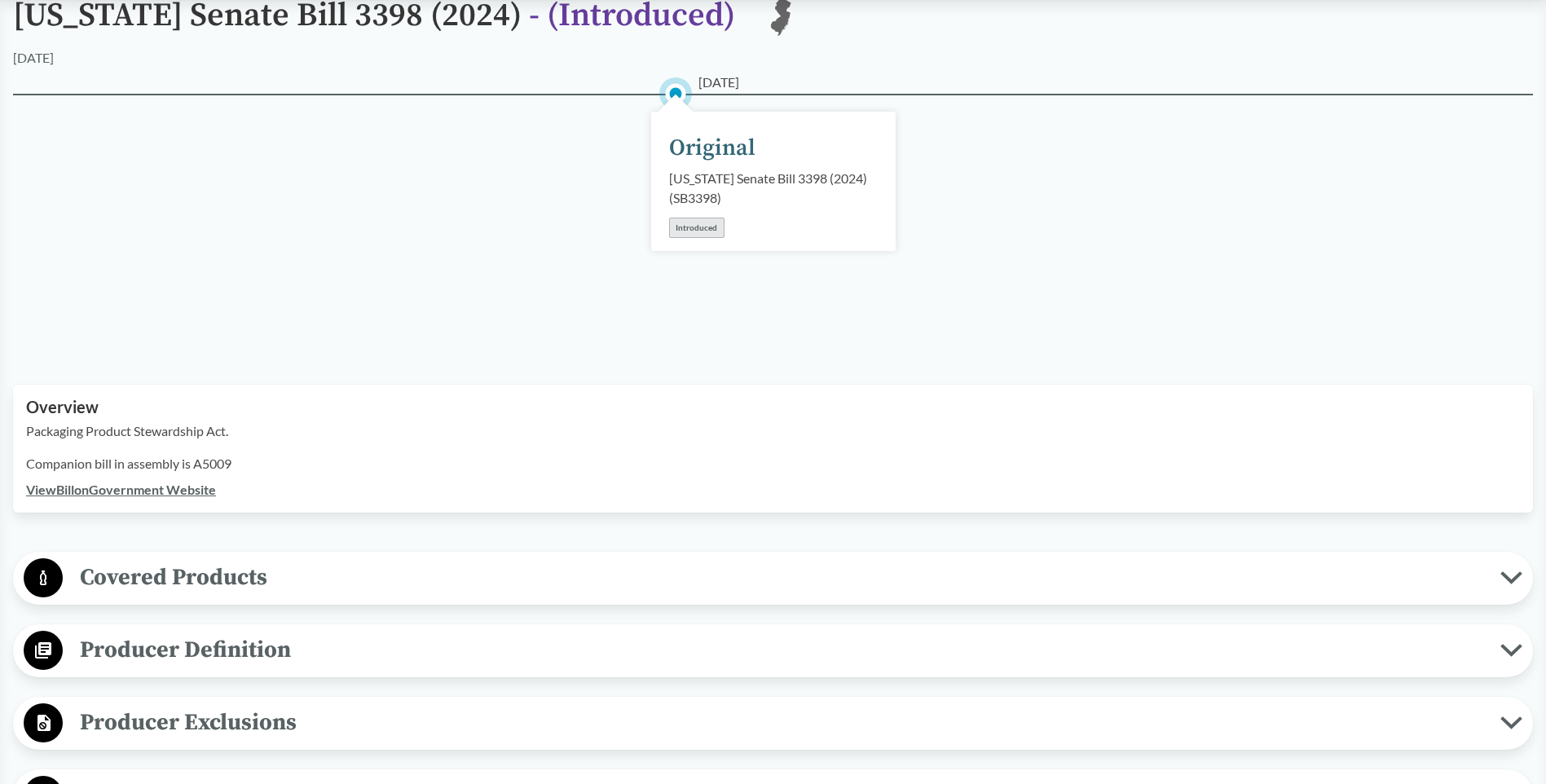
scroll to position [0, 0]
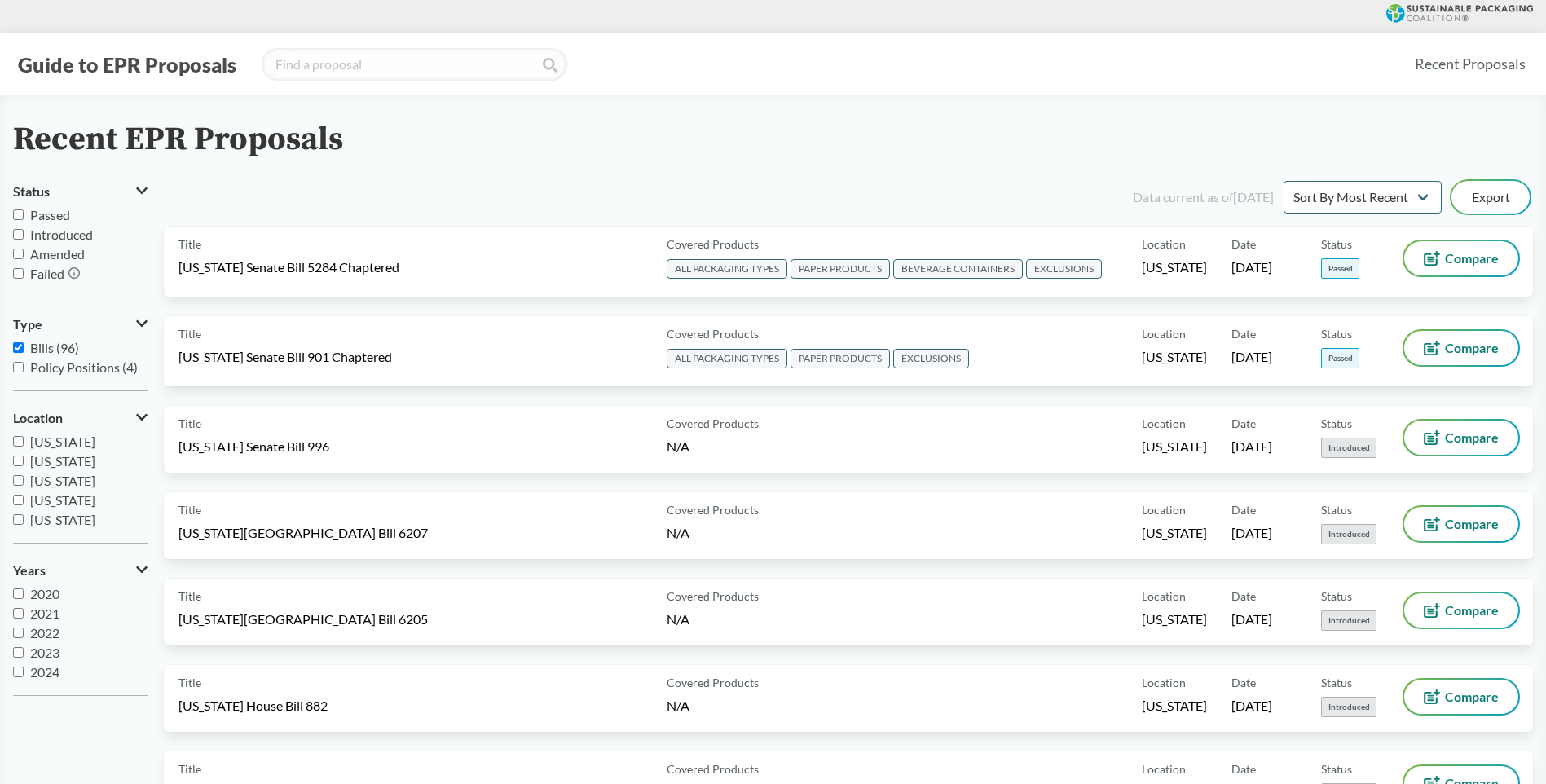
click at [137, 63] on button "Guide to EPR Proposals" at bounding box center [127, 64] width 228 height 26
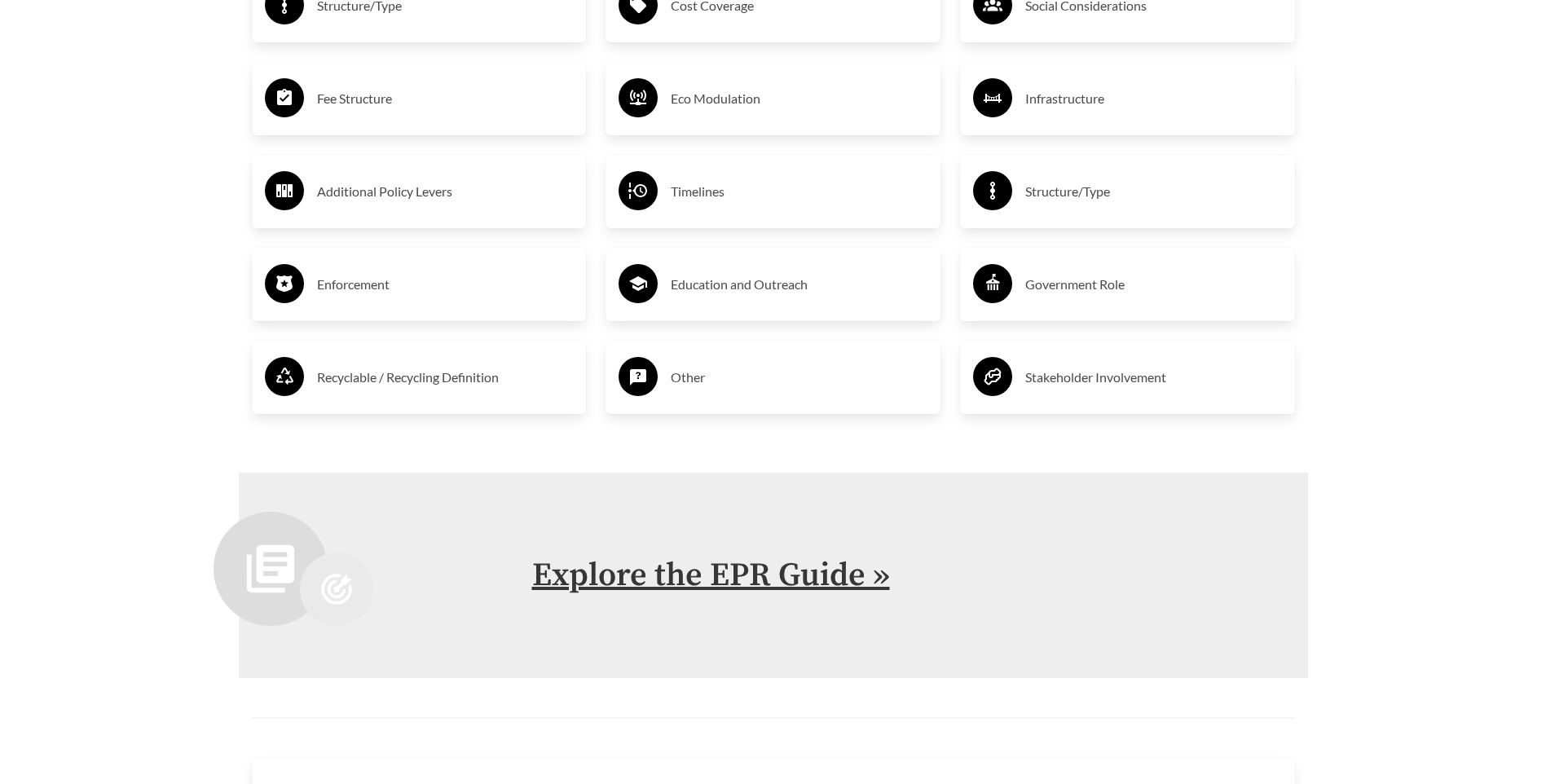
scroll to position [3553, 0]
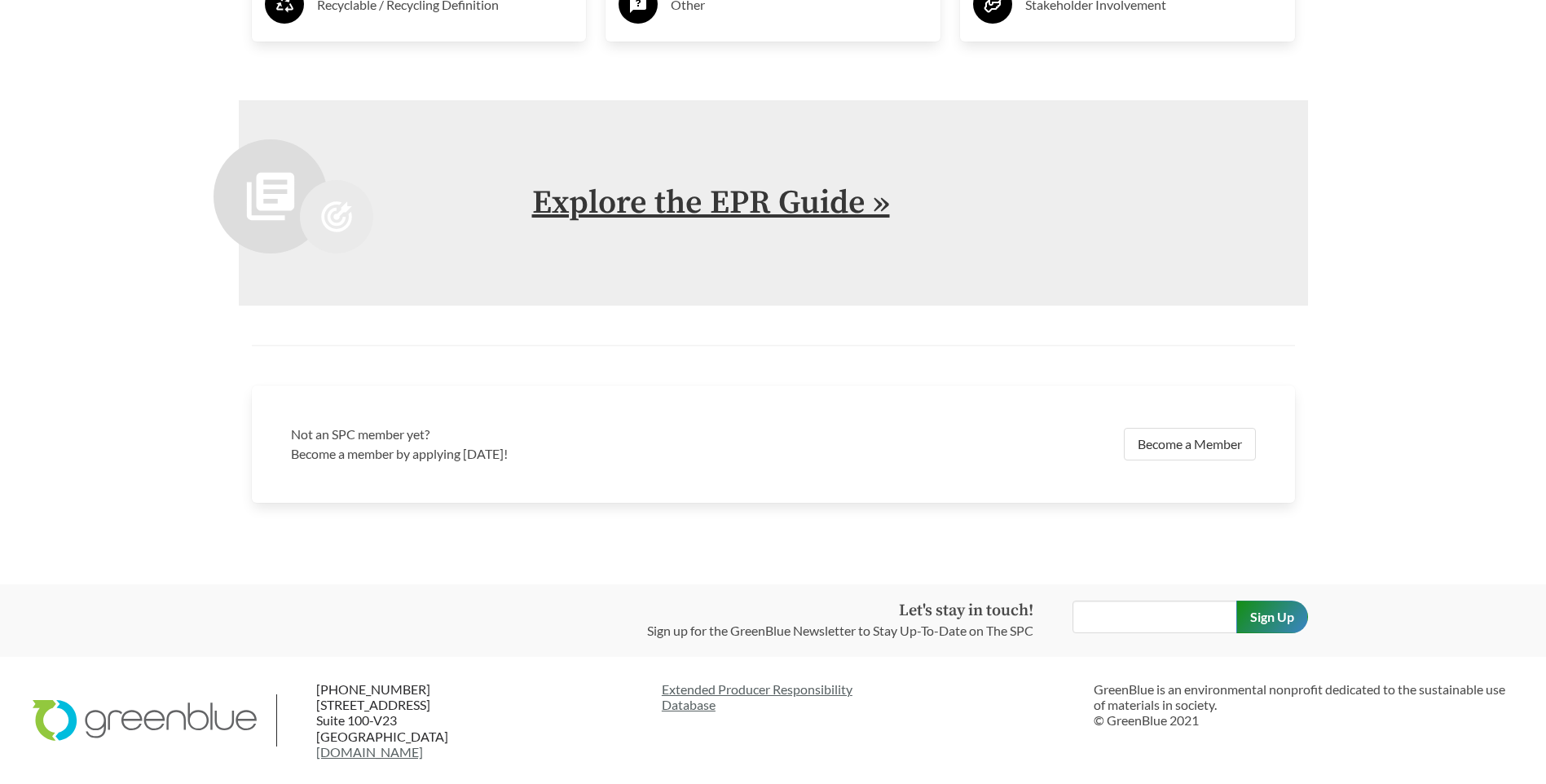
click at [631, 200] on link "Explore the EPR Guide »" at bounding box center [711, 202] width 358 height 41
